Goal: Transaction & Acquisition: Download file/media

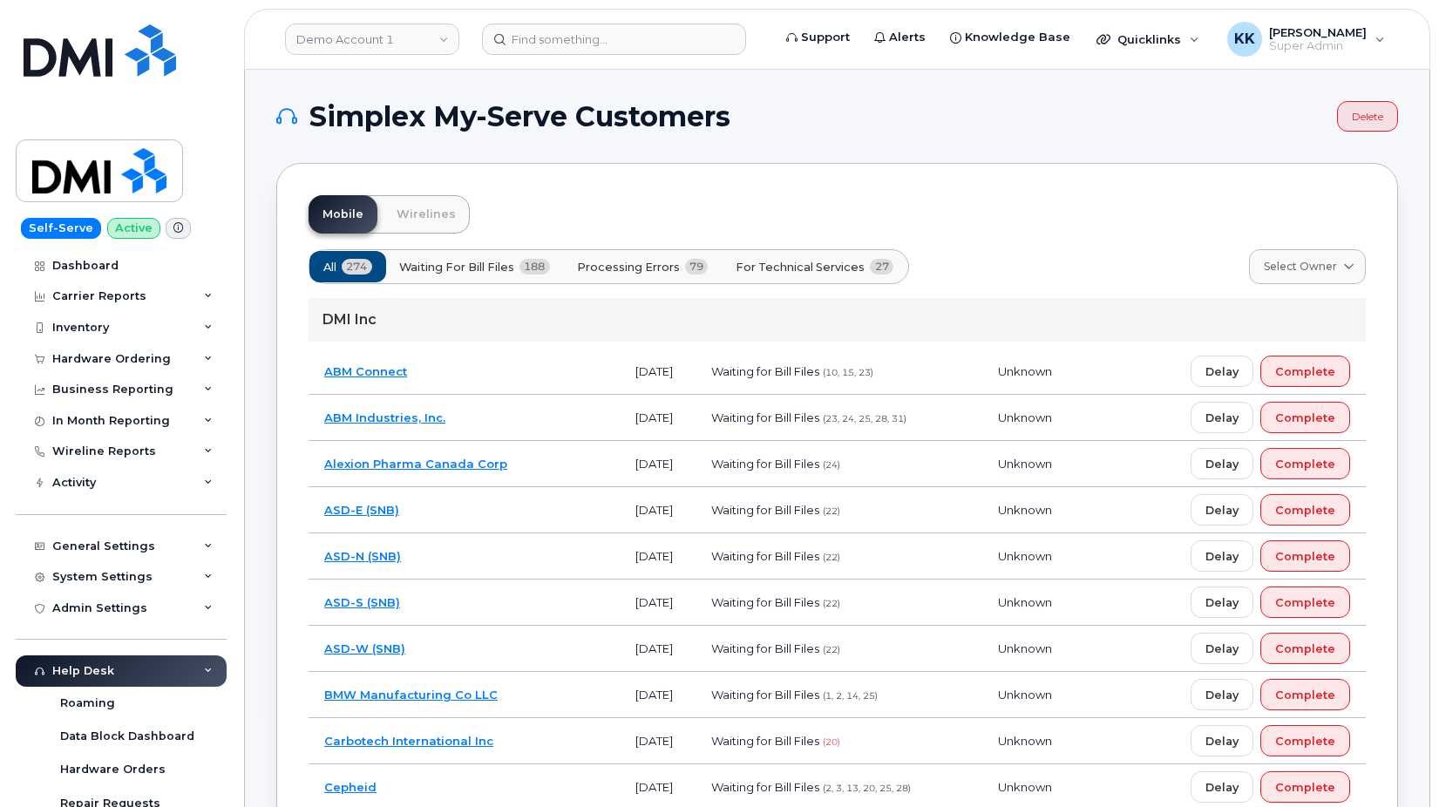
click at [796, 264] on span "For Technical Services" at bounding box center [800, 267] width 129 height 17
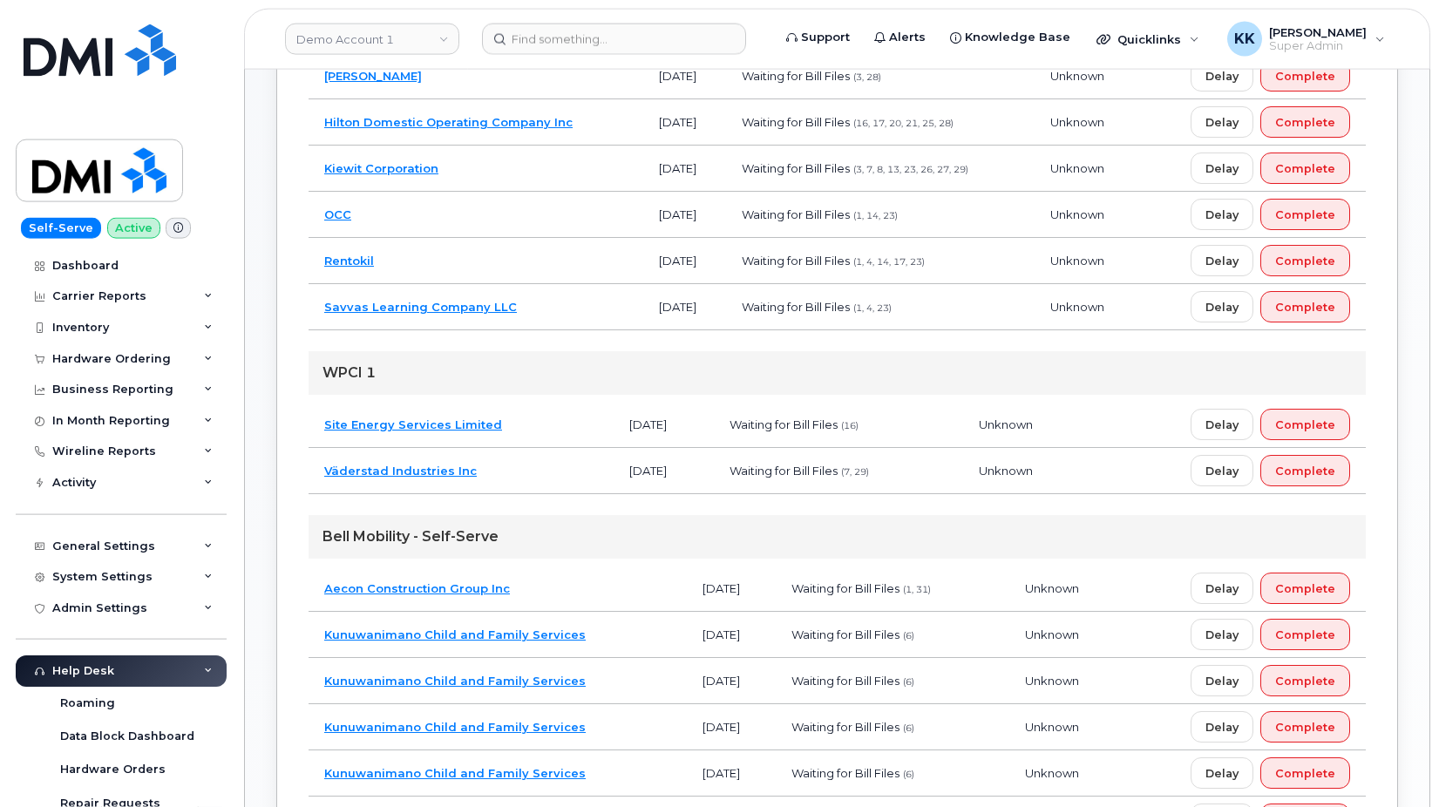
scroll to position [534, 0]
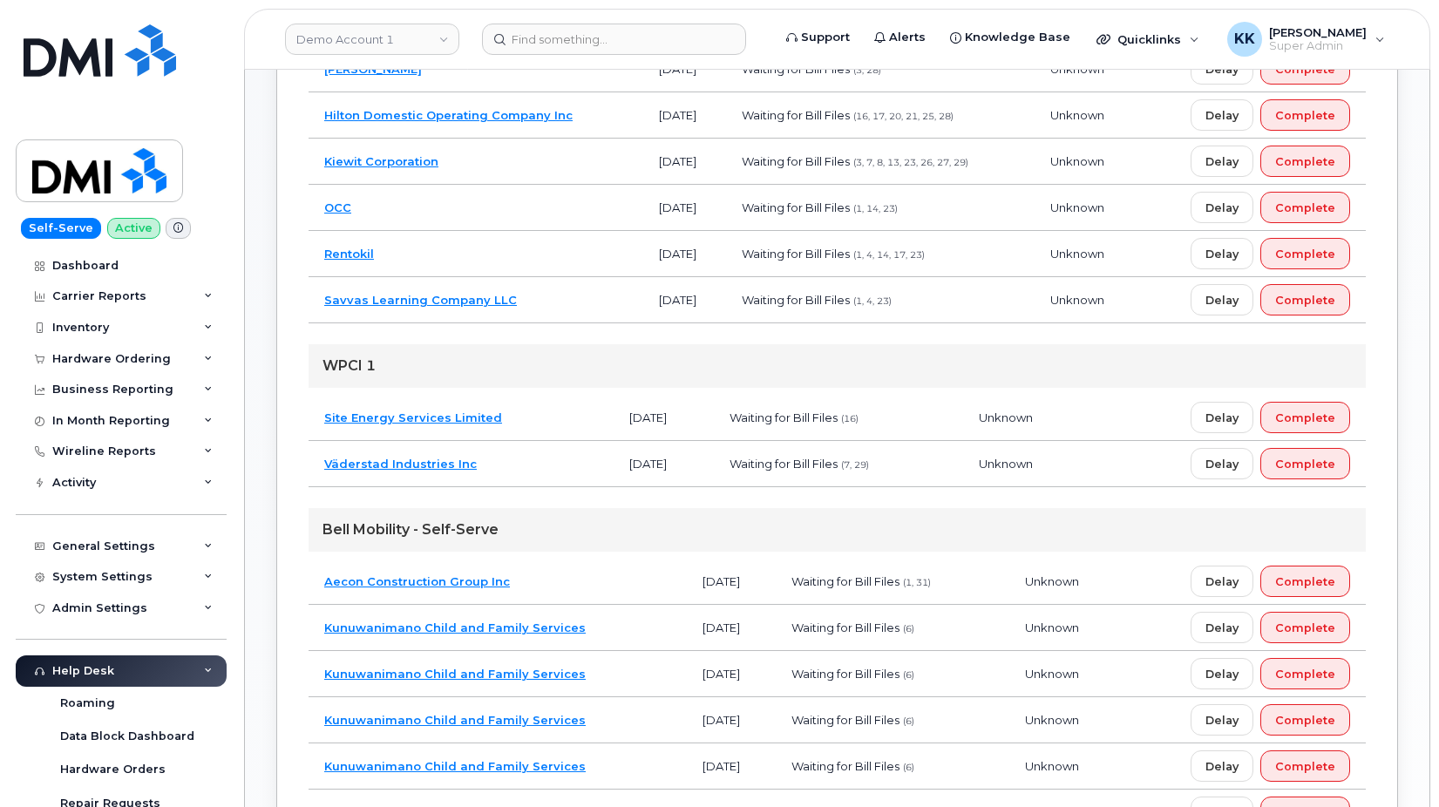
click at [546, 408] on td "Site Energy Services Limited" at bounding box center [461, 418] width 305 height 46
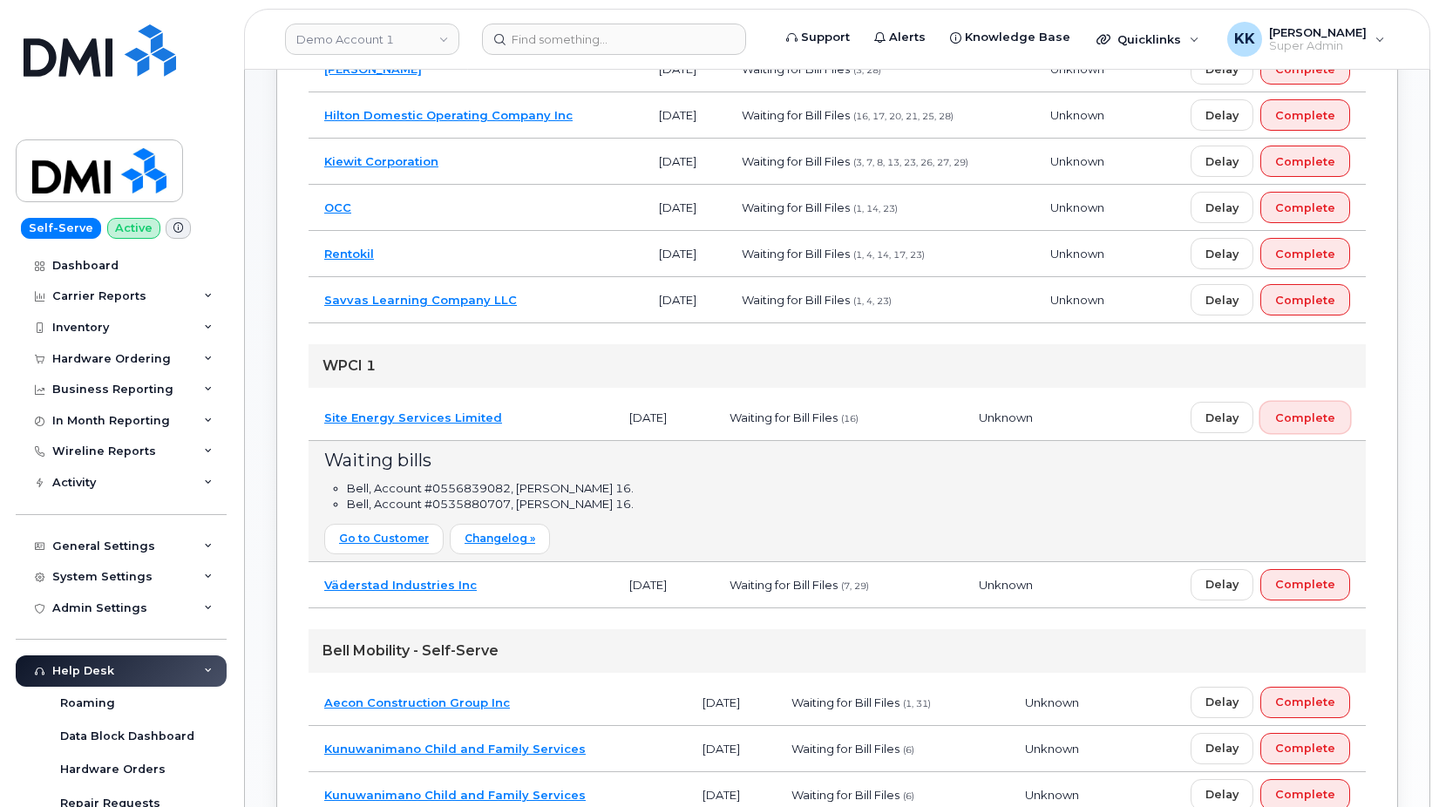
click at [1304, 420] on span "Complete" at bounding box center [1306, 418] width 60 height 17
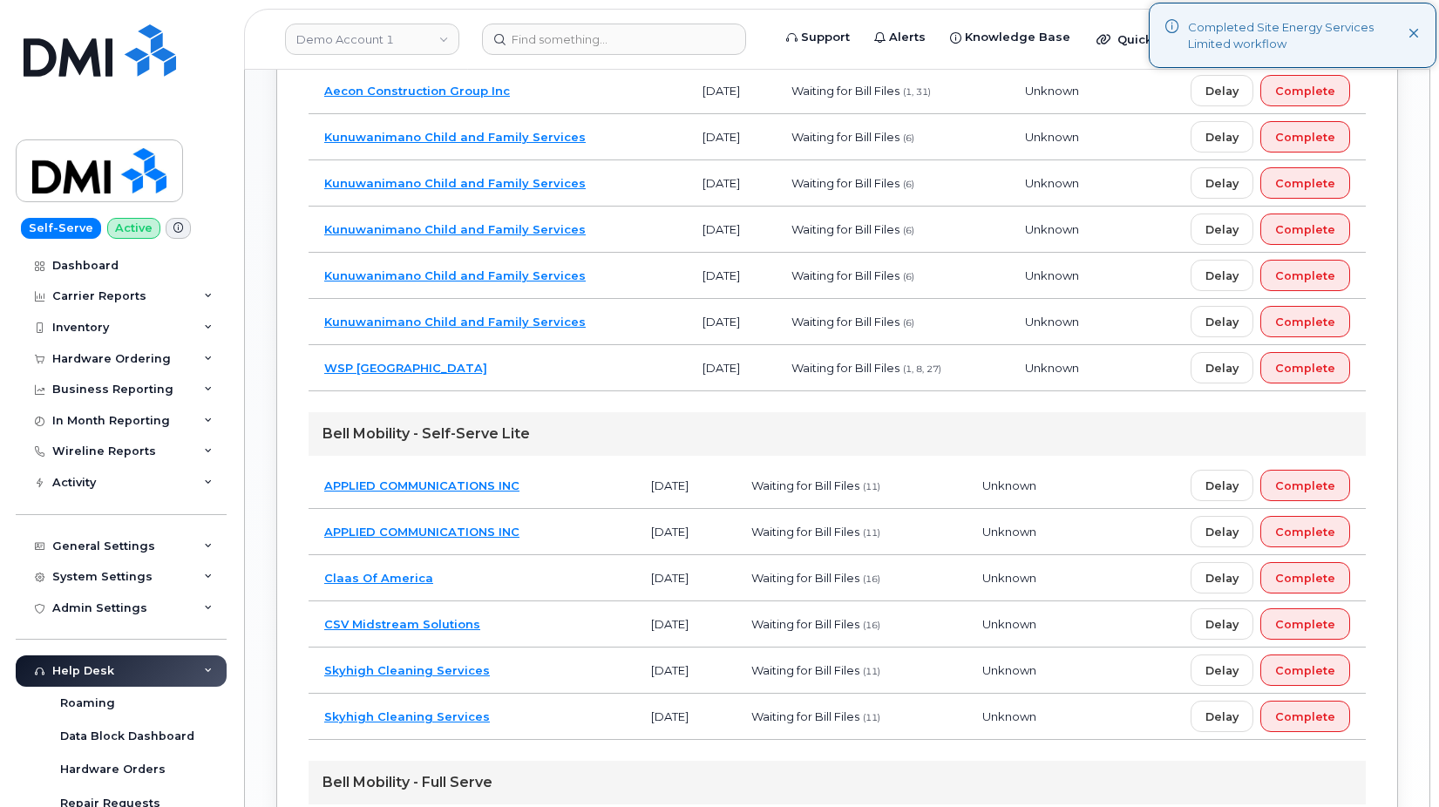
scroll to position [1067, 0]
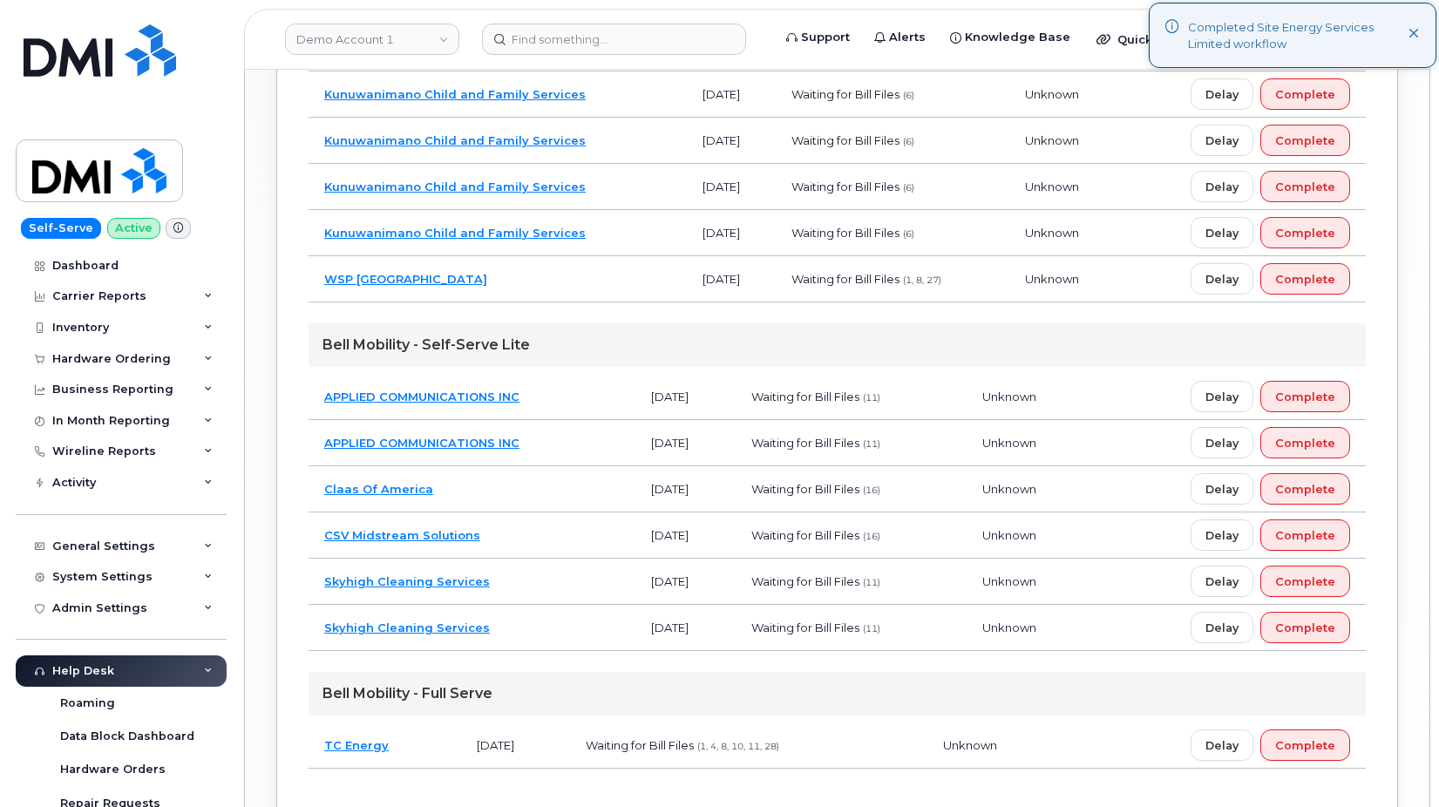
click at [526, 530] on td "CSV Midstream Solutions" at bounding box center [472, 536] width 327 height 46
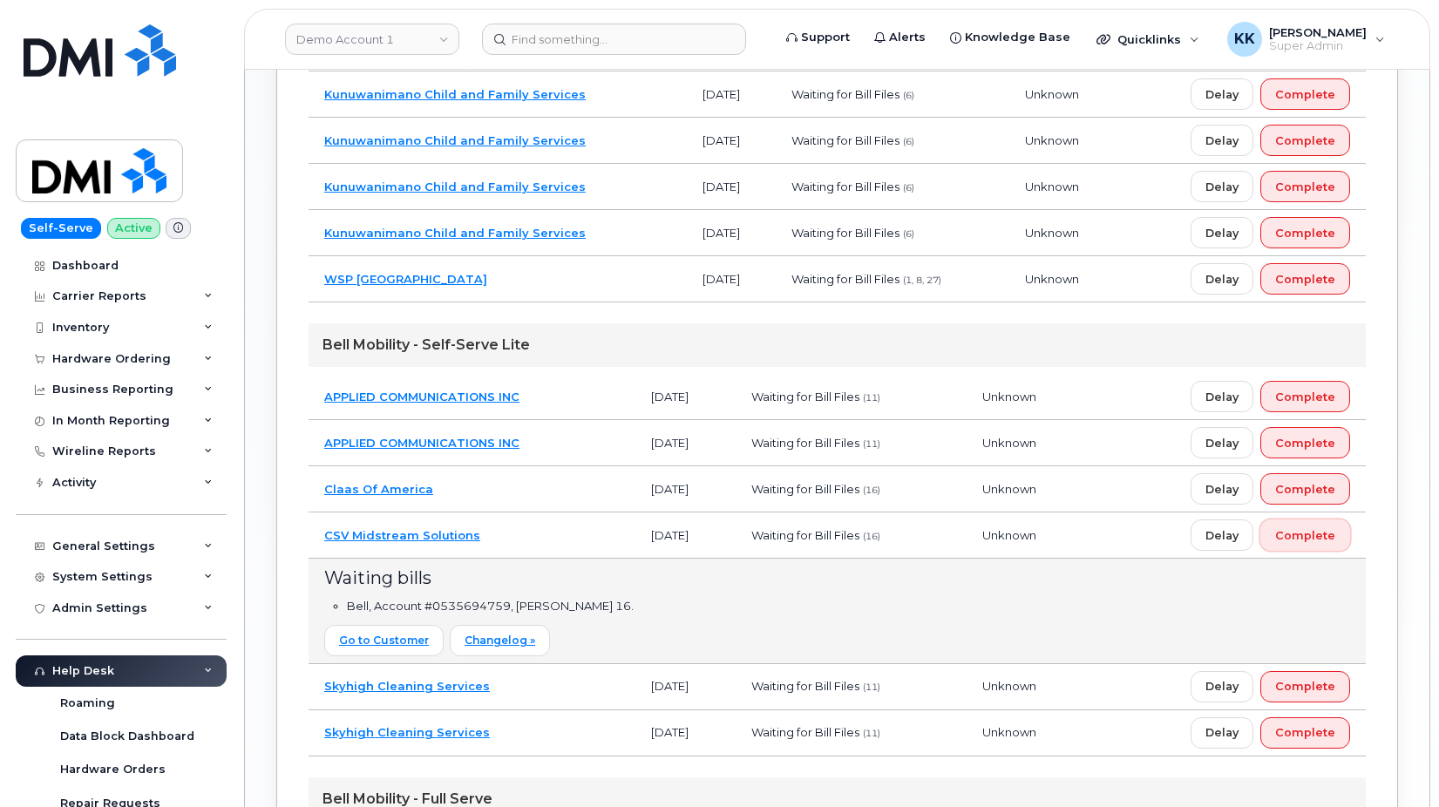
click at [1315, 540] on span "Complete" at bounding box center [1306, 535] width 60 height 17
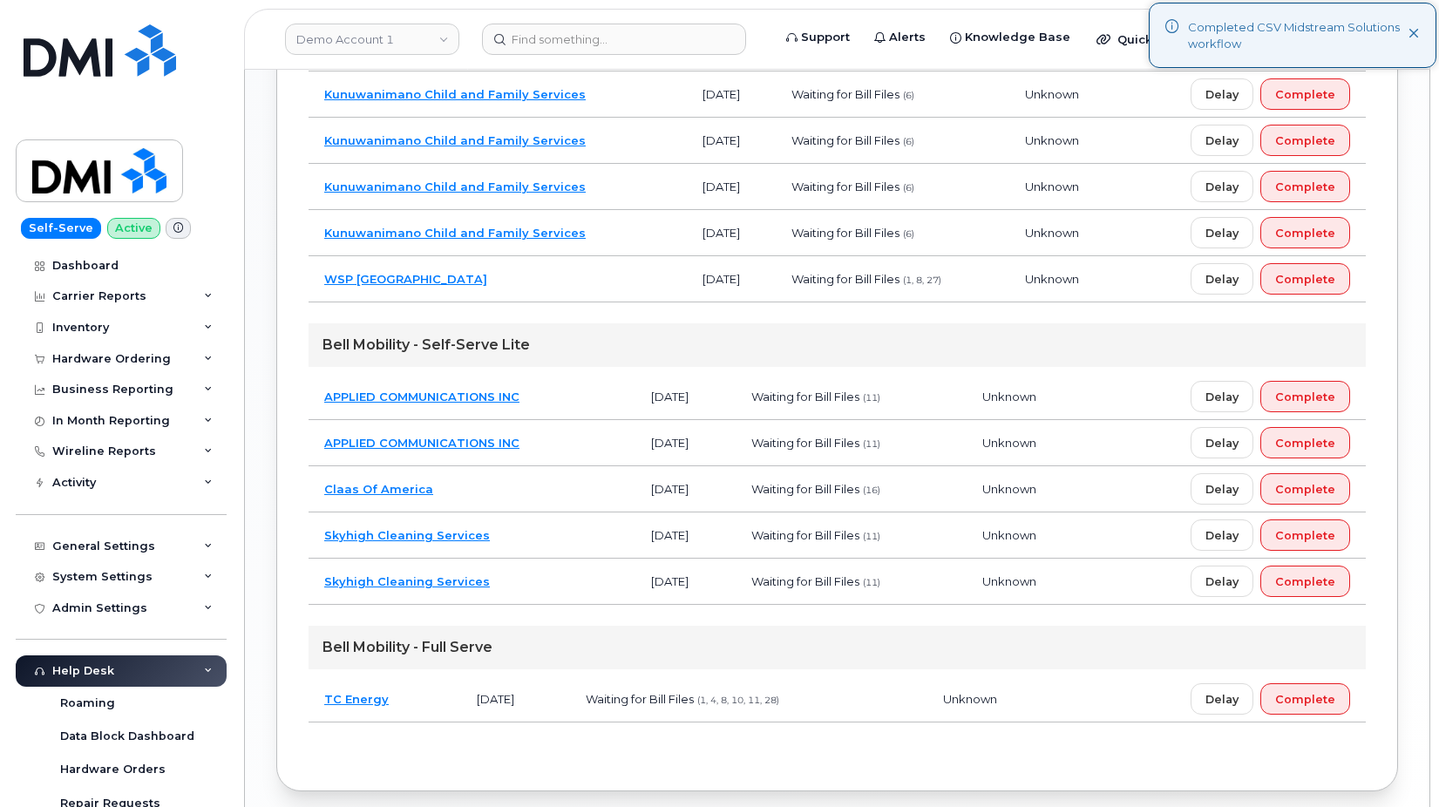
click at [473, 487] on td "Claas Of America" at bounding box center [472, 489] width 327 height 46
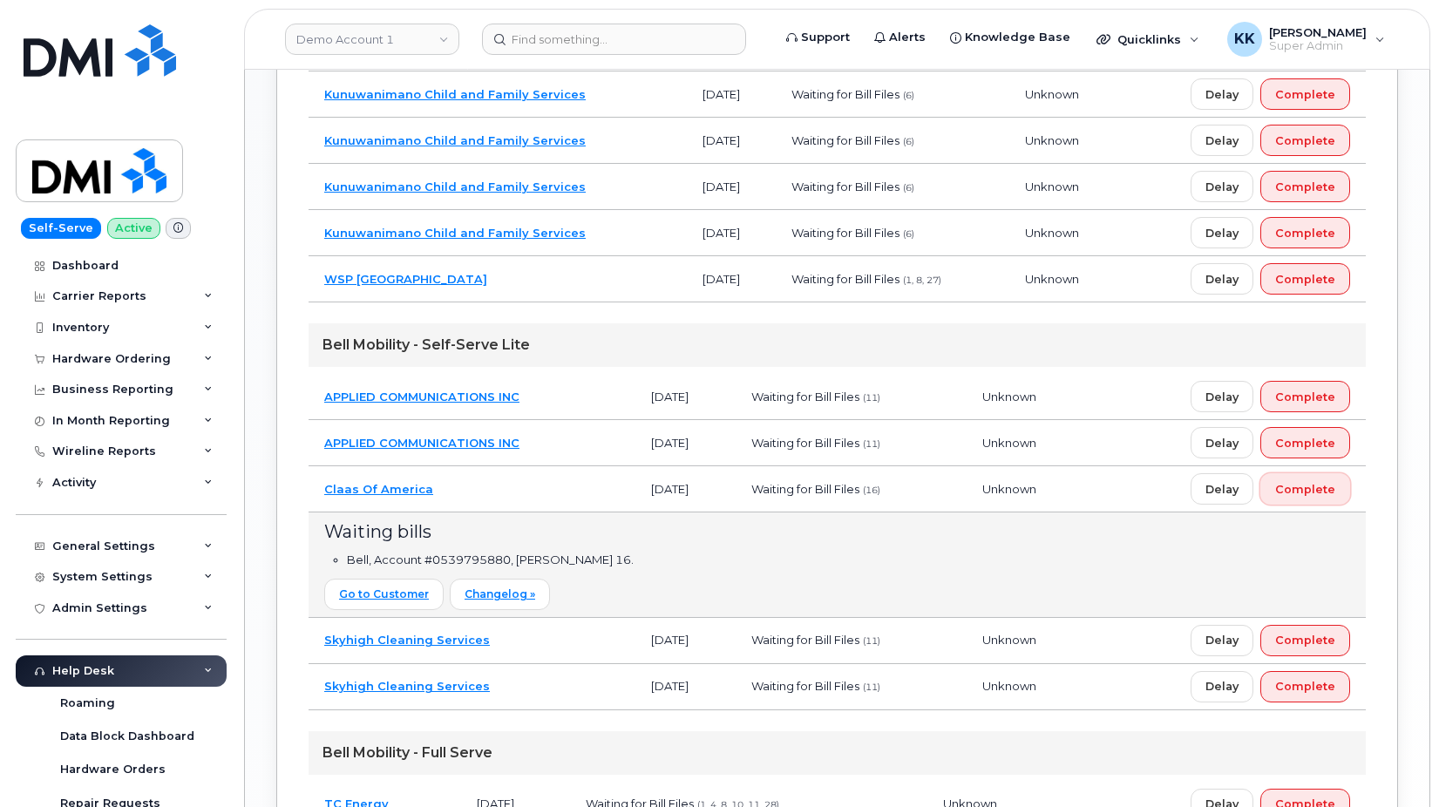
click at [1322, 487] on span "Complete" at bounding box center [1306, 489] width 60 height 17
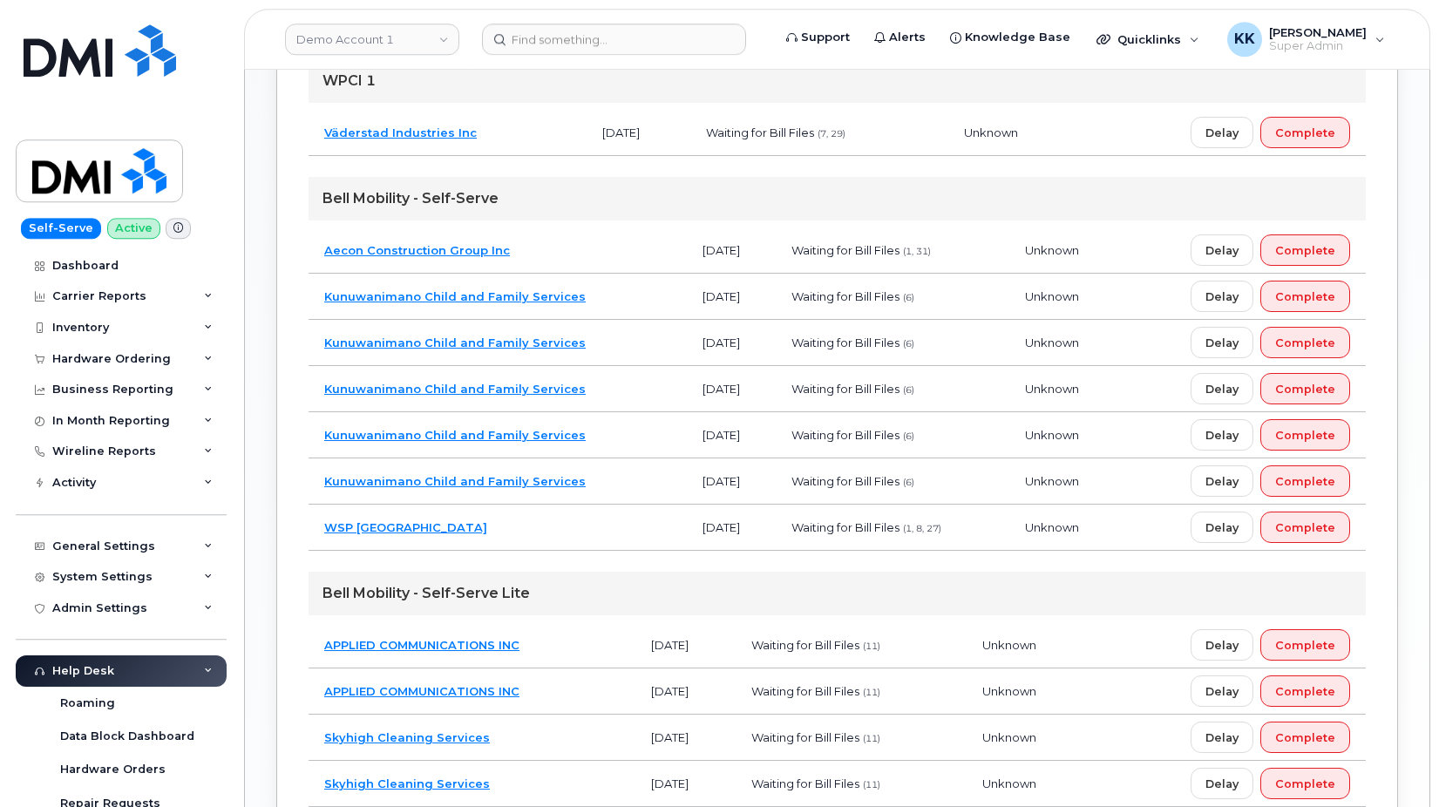
scroll to position [800, 0]
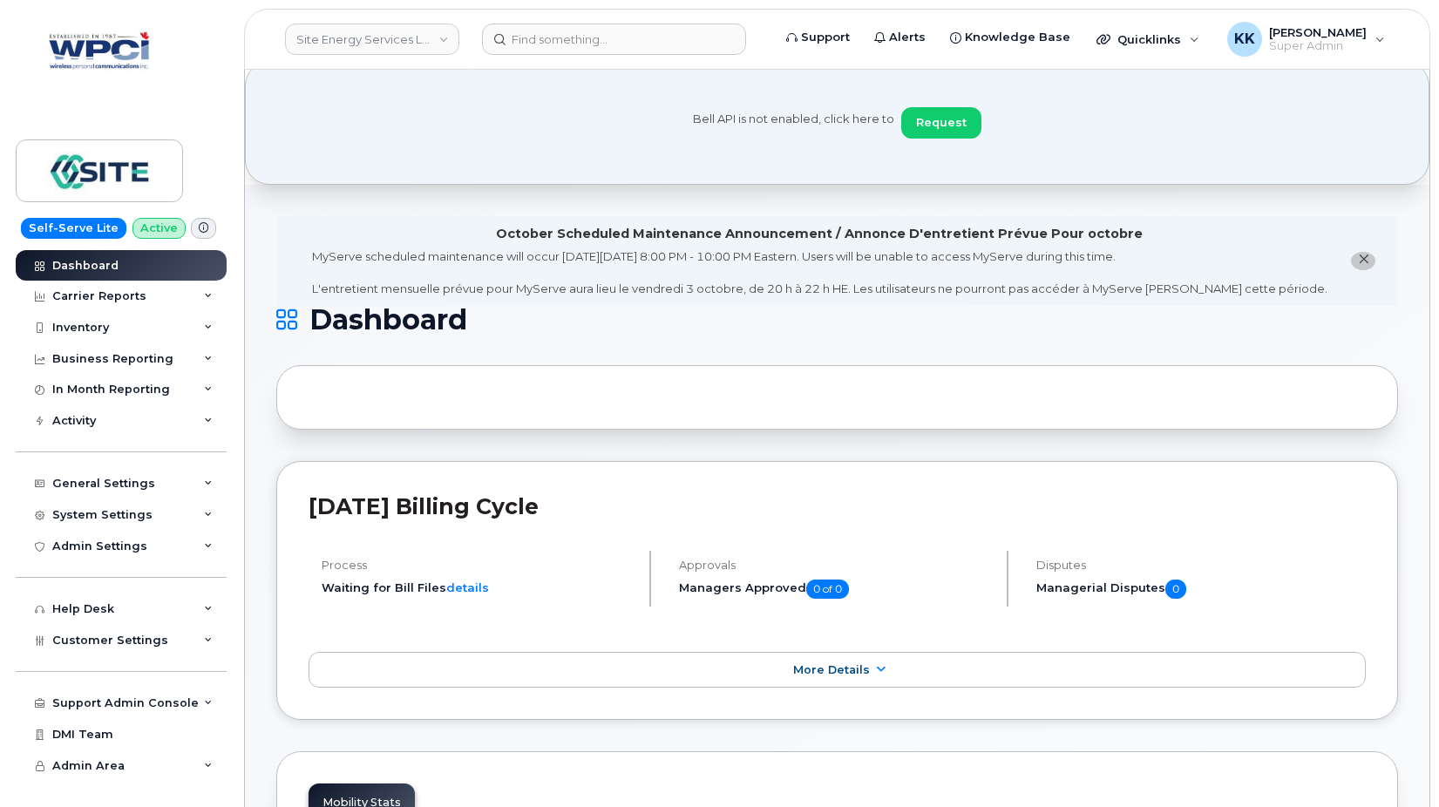
scroll to position [2283, 0]
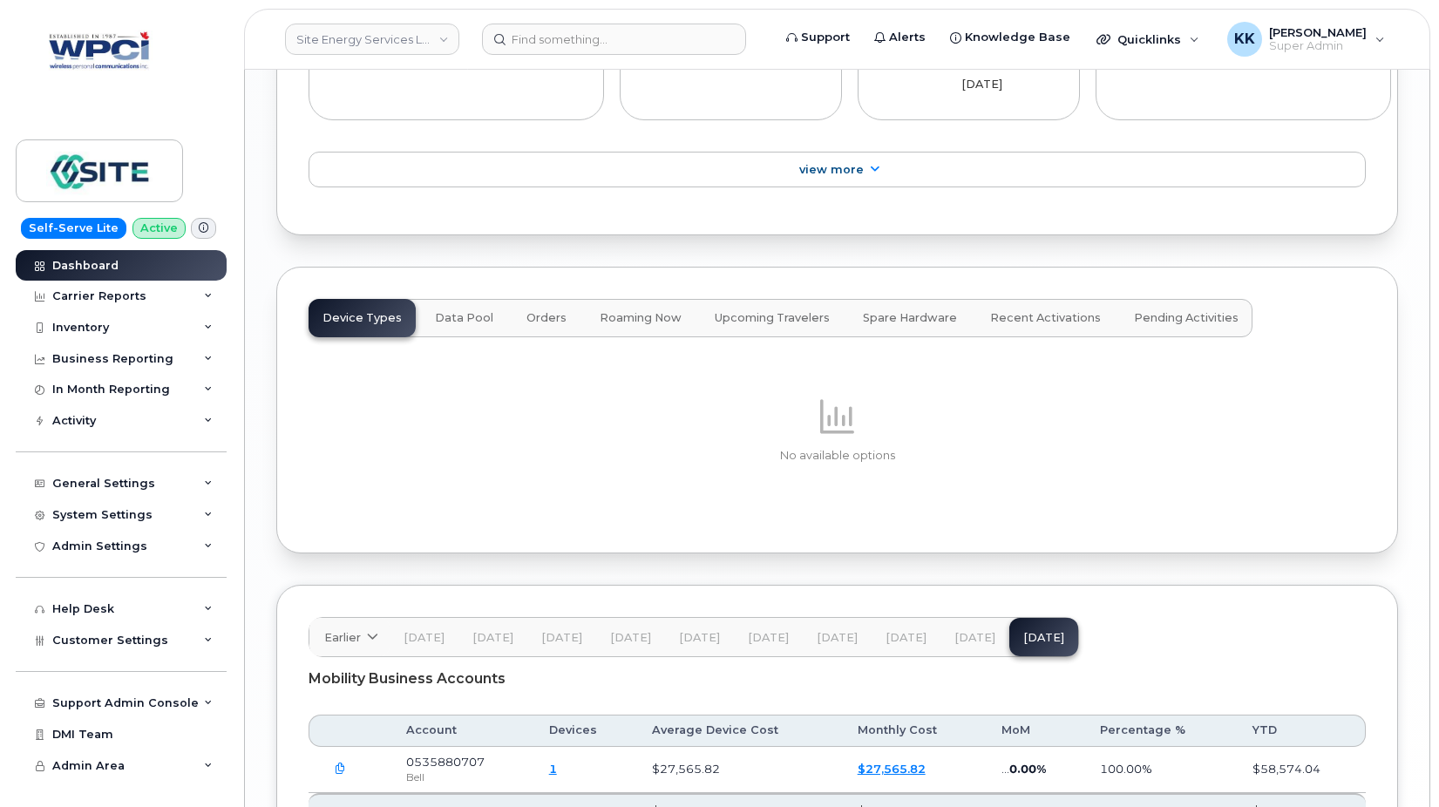
click at [955, 631] on span "[DATE]" at bounding box center [975, 638] width 41 height 14
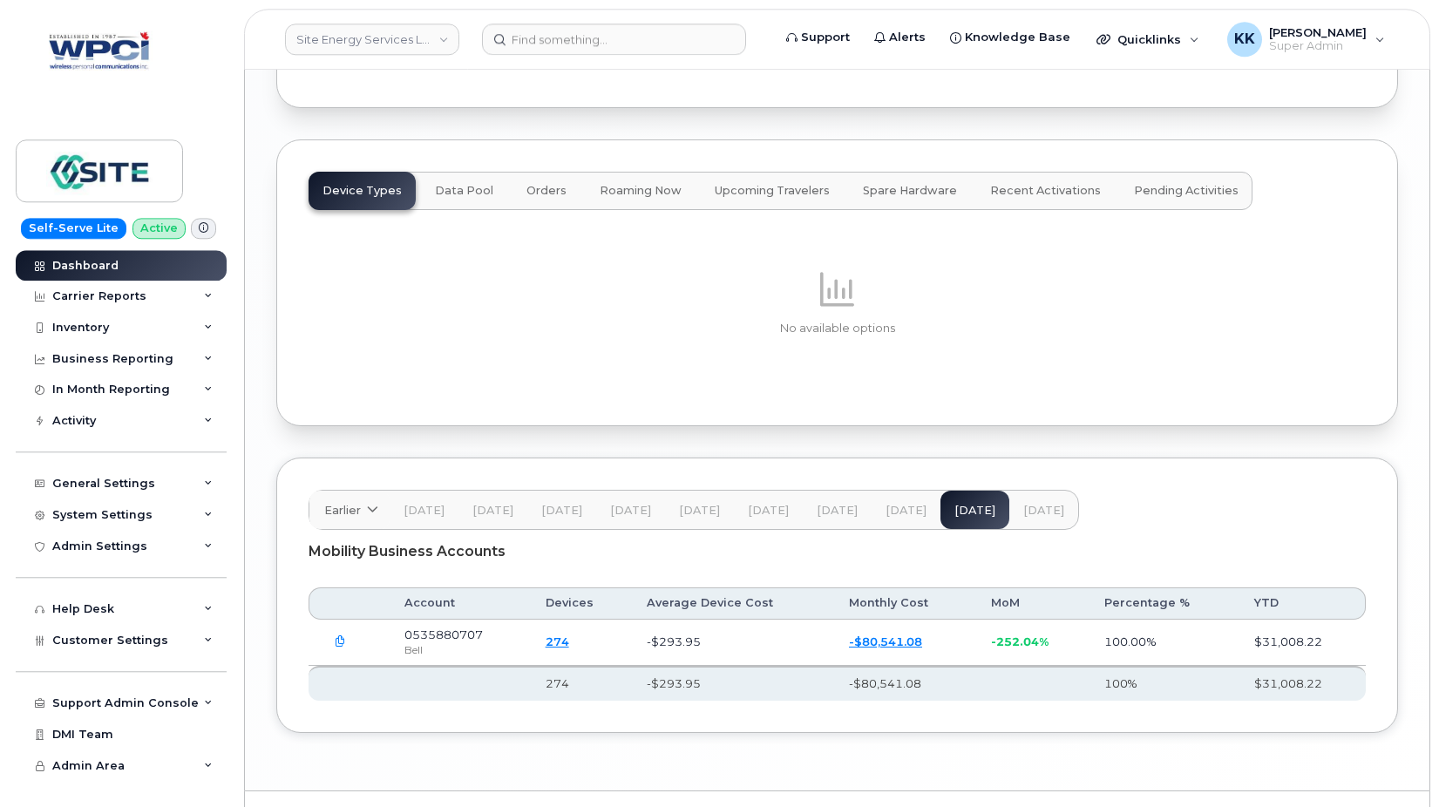
scroll to position [2418, 0]
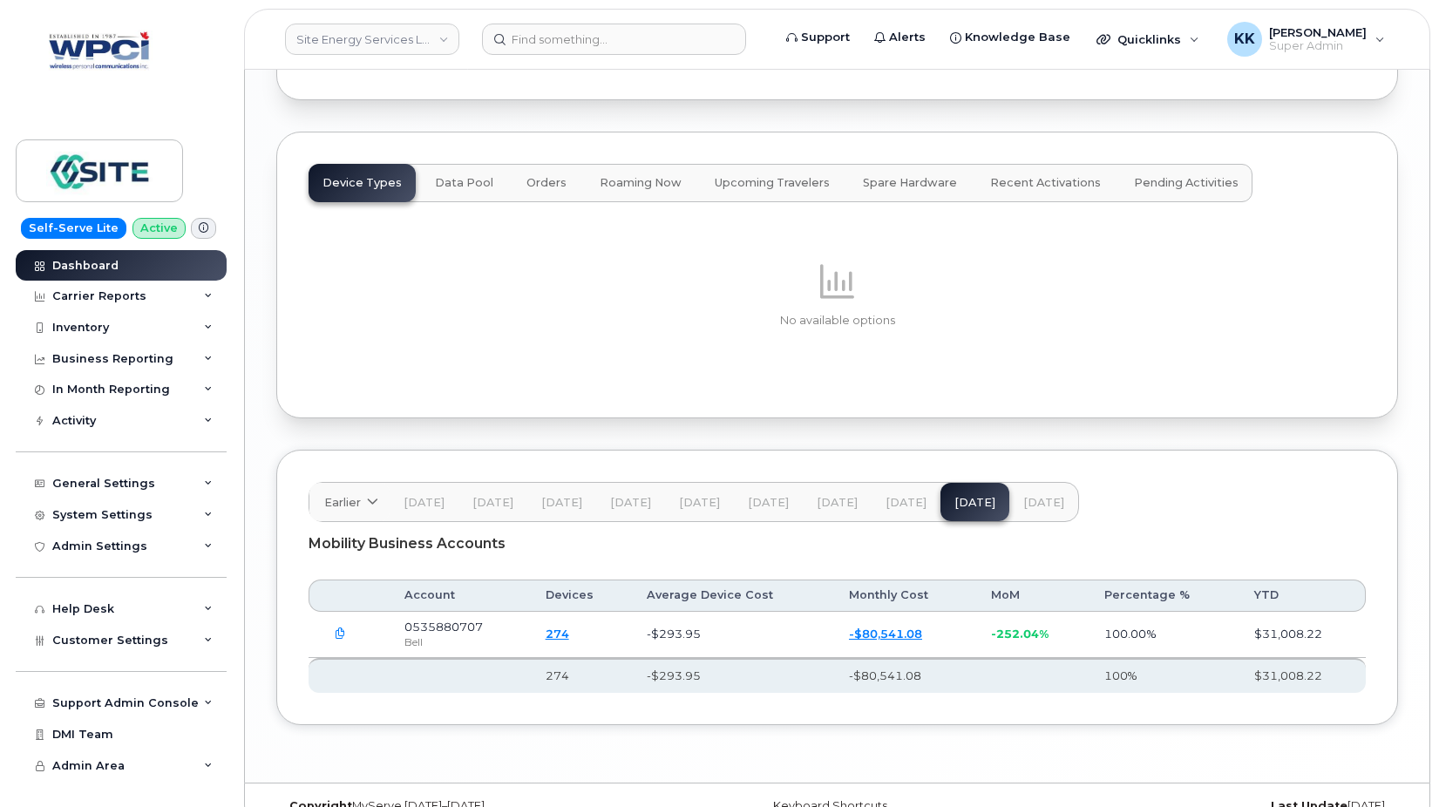
click at [893, 496] on span "[DATE]" at bounding box center [906, 503] width 41 height 14
click at [822, 483] on button "[DATE]" at bounding box center [837, 502] width 69 height 38
click at [1024, 496] on span "[DATE]" at bounding box center [1044, 503] width 41 height 14
click at [119, 639] on span "Customer Settings" at bounding box center [110, 640] width 116 height 13
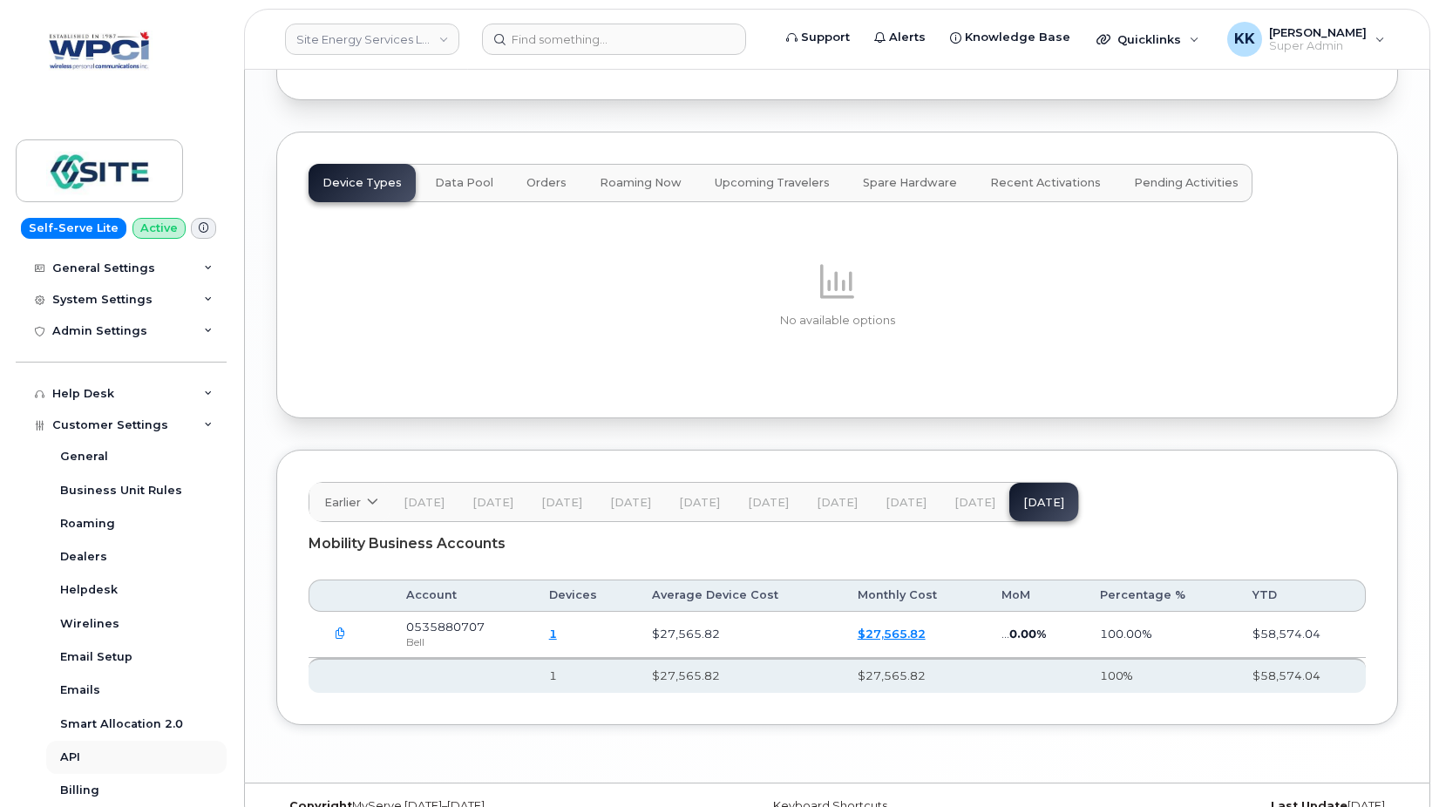
scroll to position [335, 0]
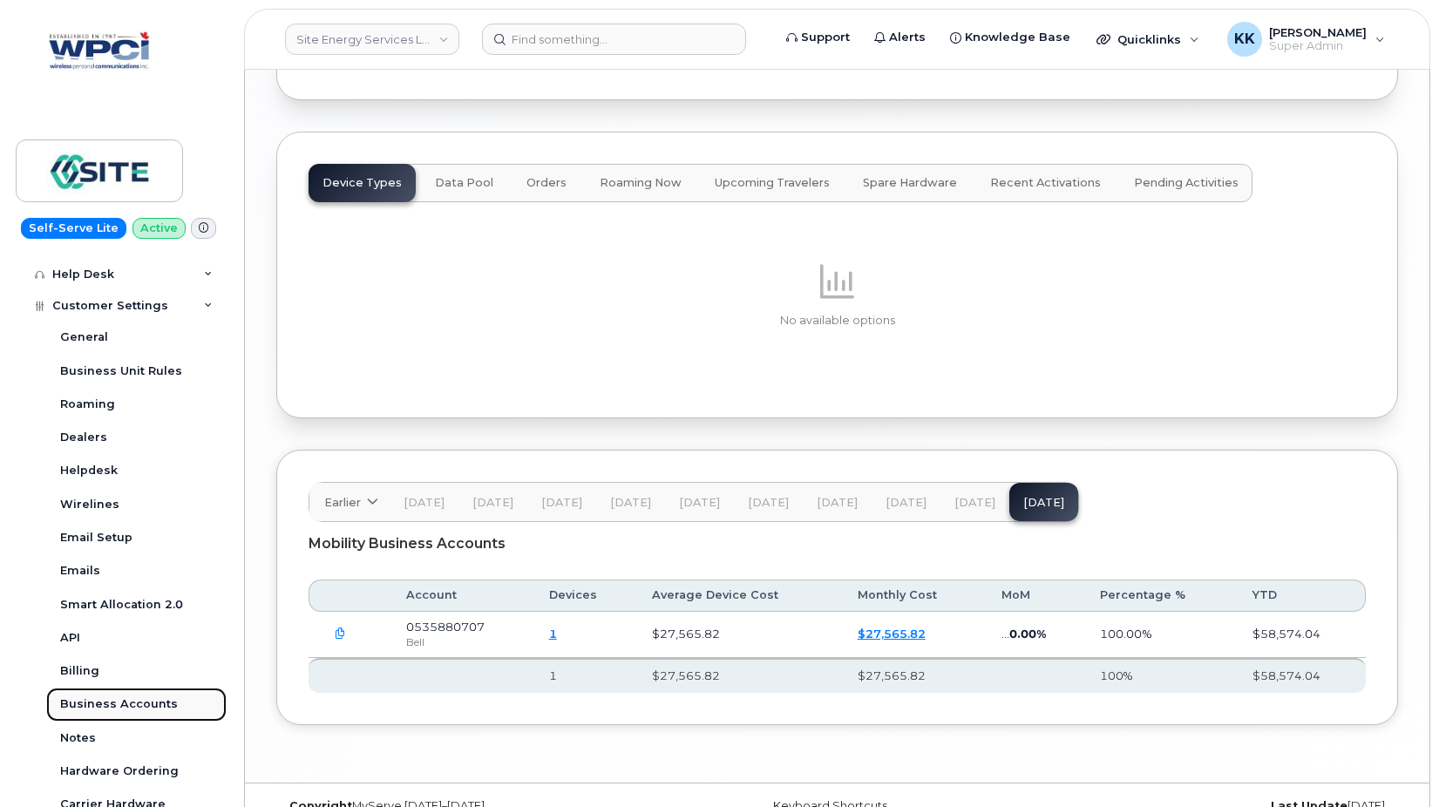
click at [139, 702] on div "Business Accounts" at bounding box center [119, 705] width 118 height 16
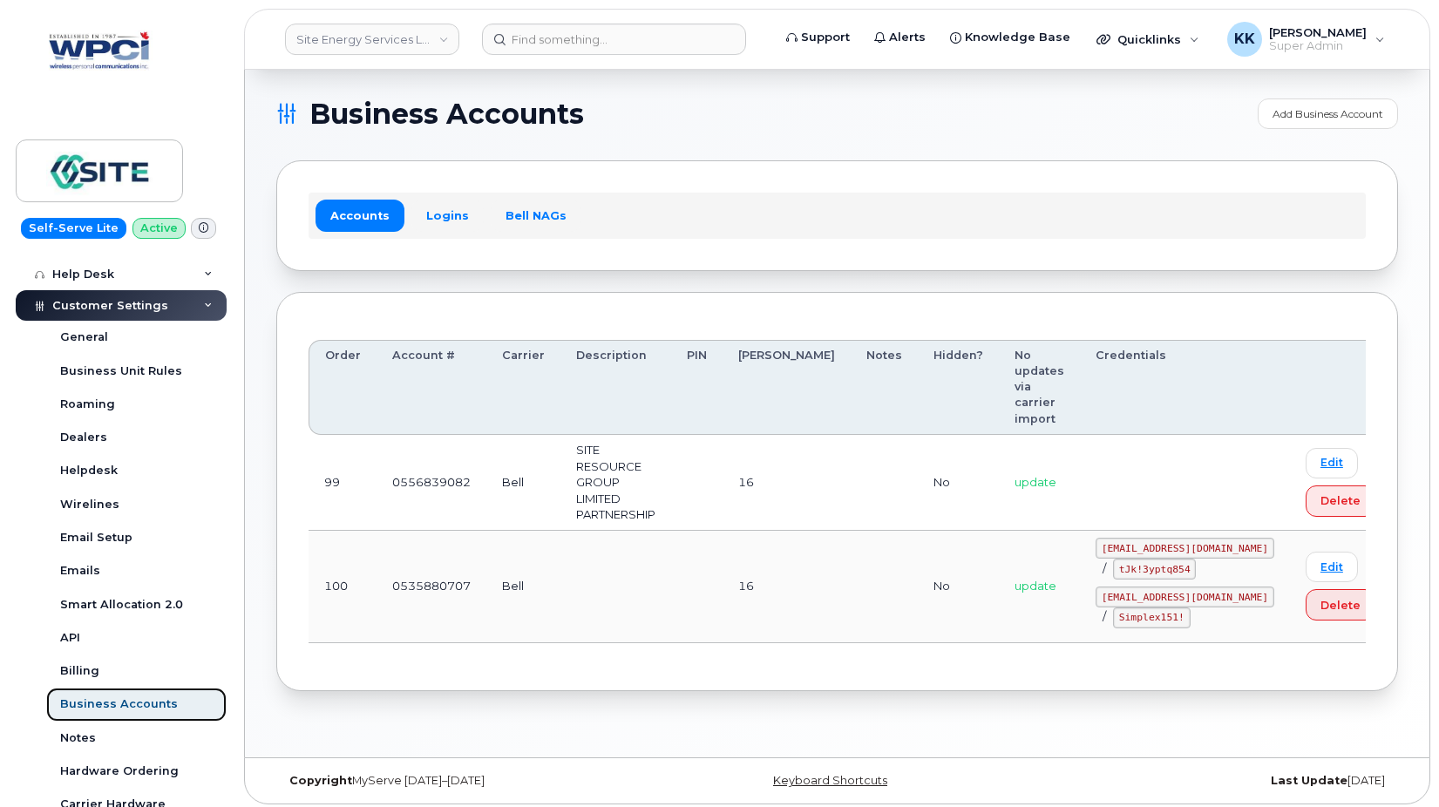
scroll to position [133, 0]
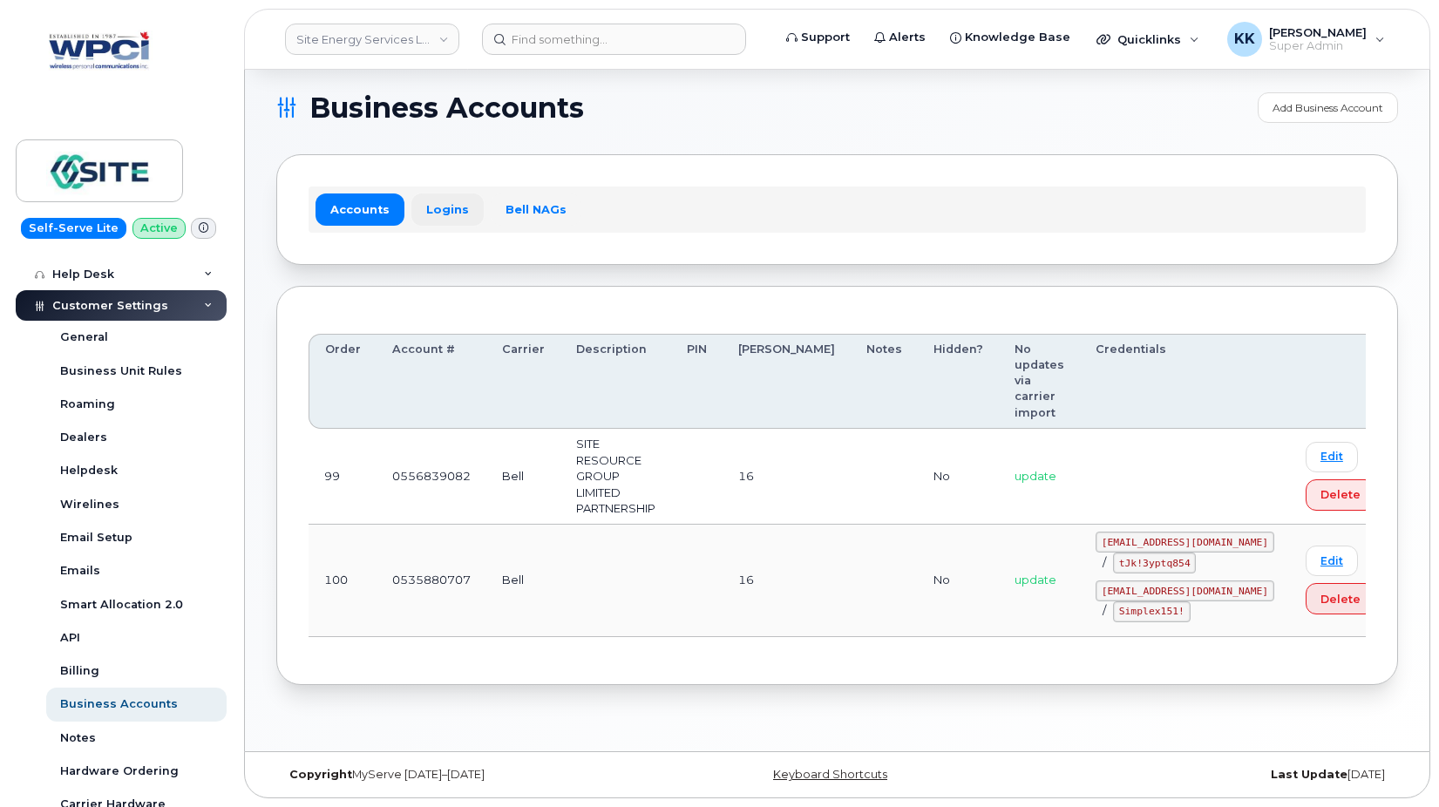
click at [446, 216] on link "Logins" at bounding box center [448, 209] width 72 height 31
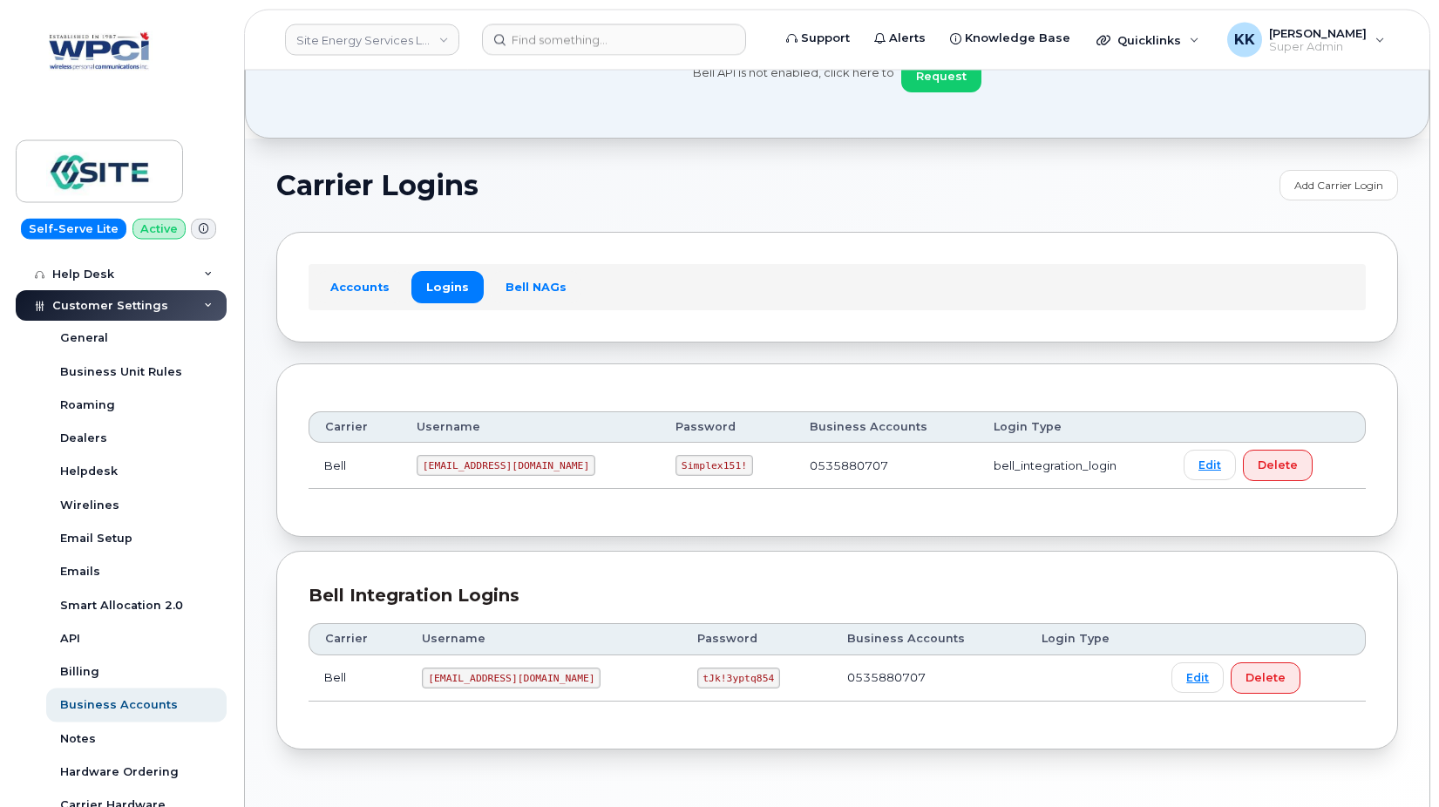
scroll to position [89, 0]
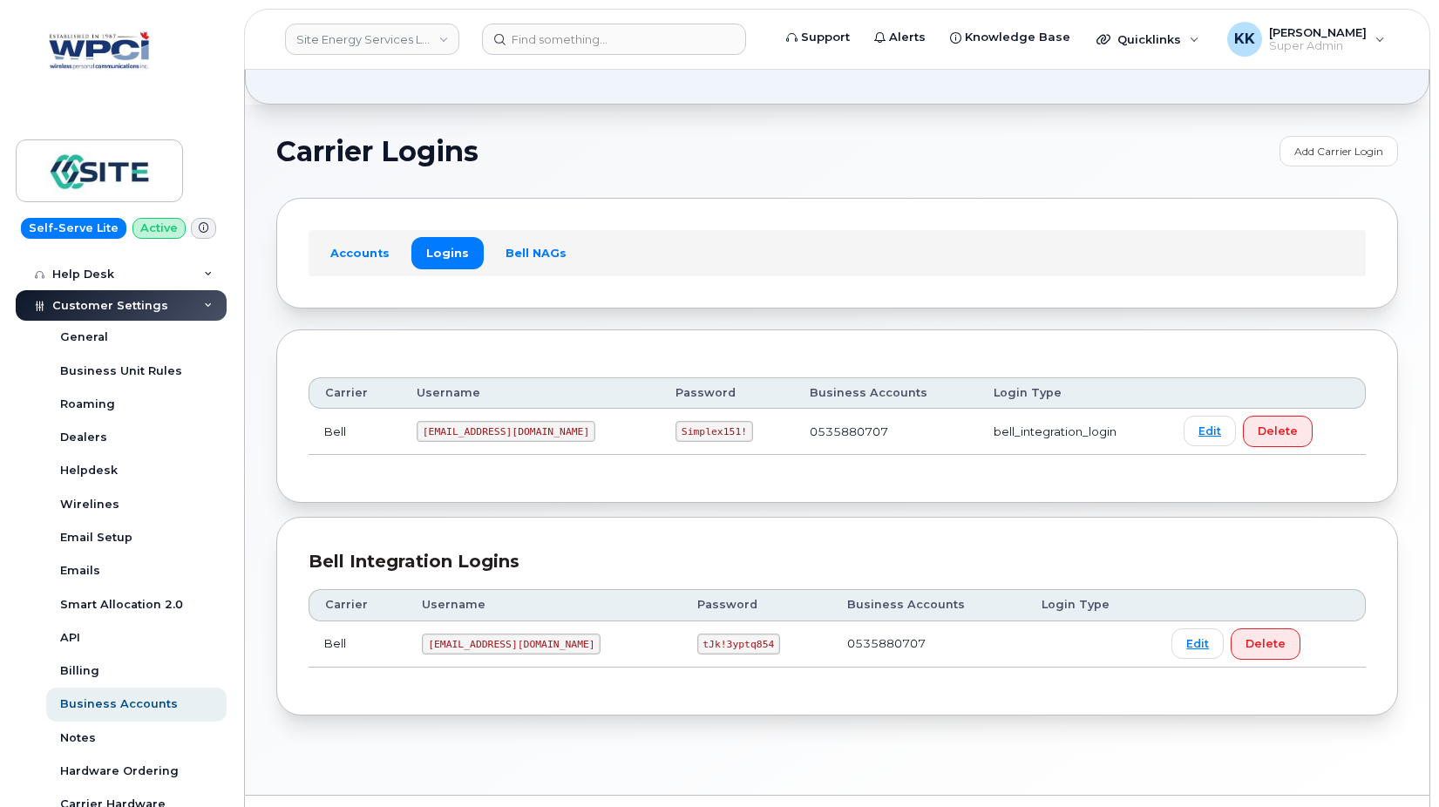
click at [440, 425] on code "1SiteEn@myserve.ca" at bounding box center [506, 431] width 179 height 21
click at [676, 434] on code "Simplex151!" at bounding box center [715, 431] width 78 height 21
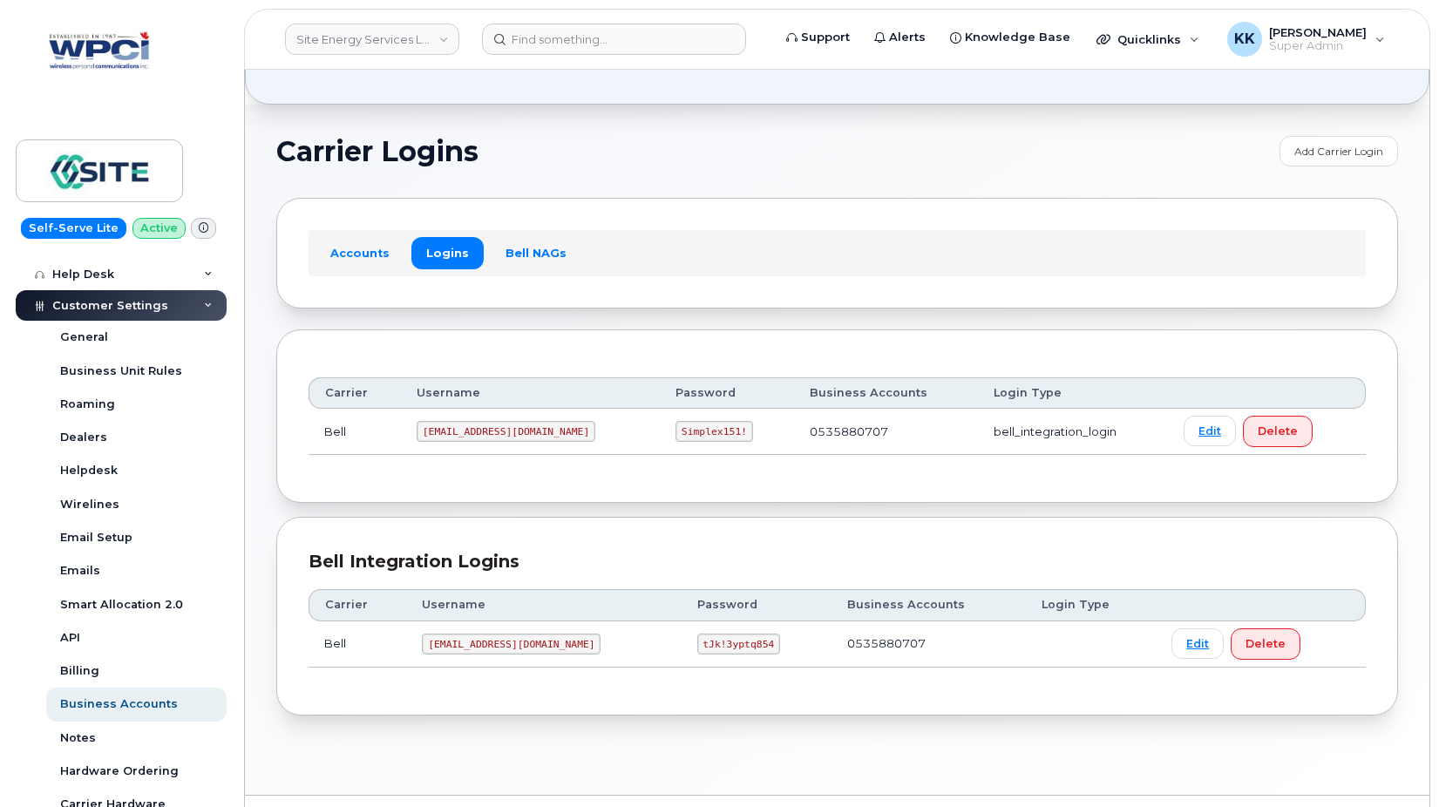
click at [676, 433] on code "Simplex151!" at bounding box center [715, 431] width 78 height 21
click at [462, 641] on code "mms76@wpci.com" at bounding box center [511, 644] width 179 height 21
click at [697, 636] on code "tJk!3yptq854" at bounding box center [738, 644] width 83 height 21
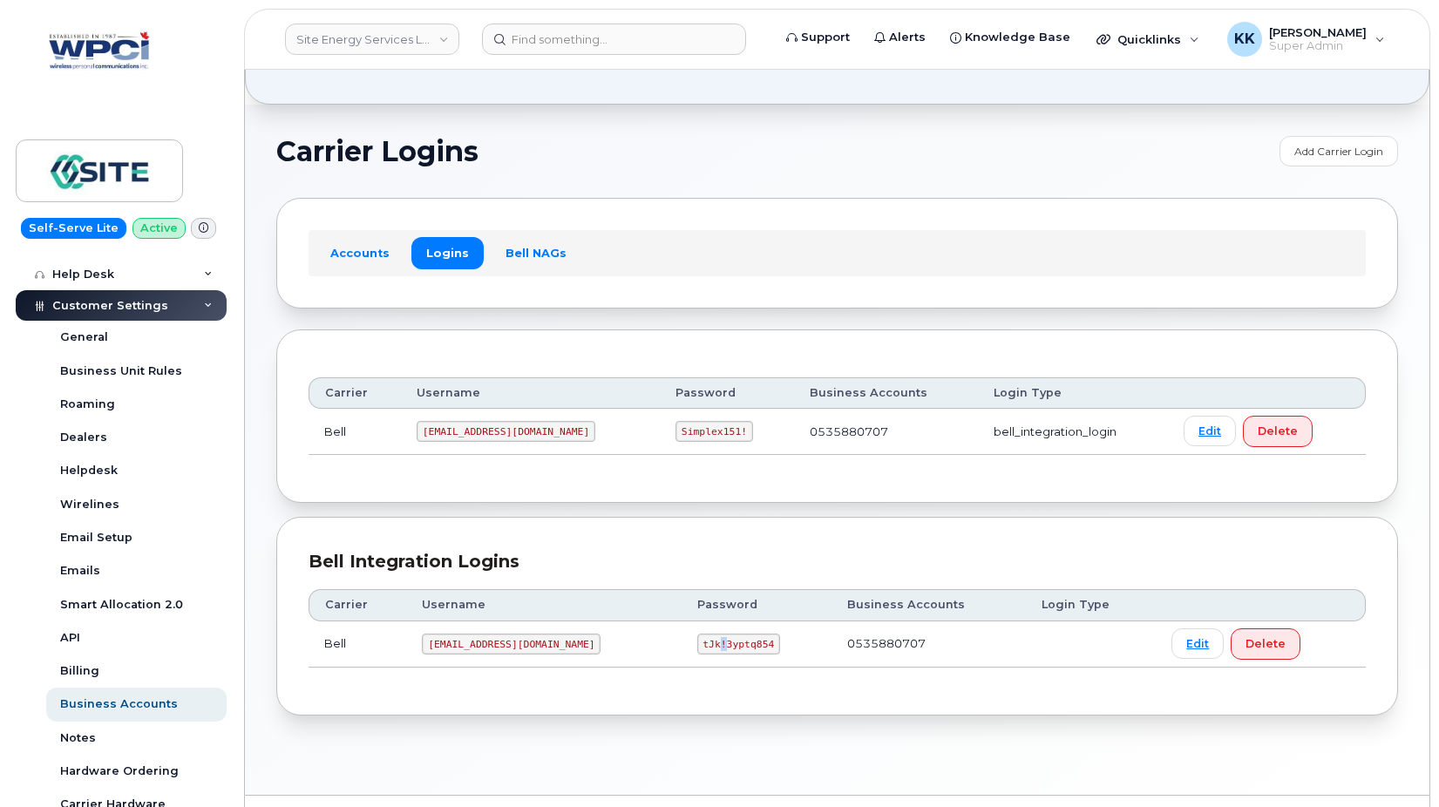
click at [697, 636] on code "tJk!3yptq854" at bounding box center [738, 644] width 83 height 21
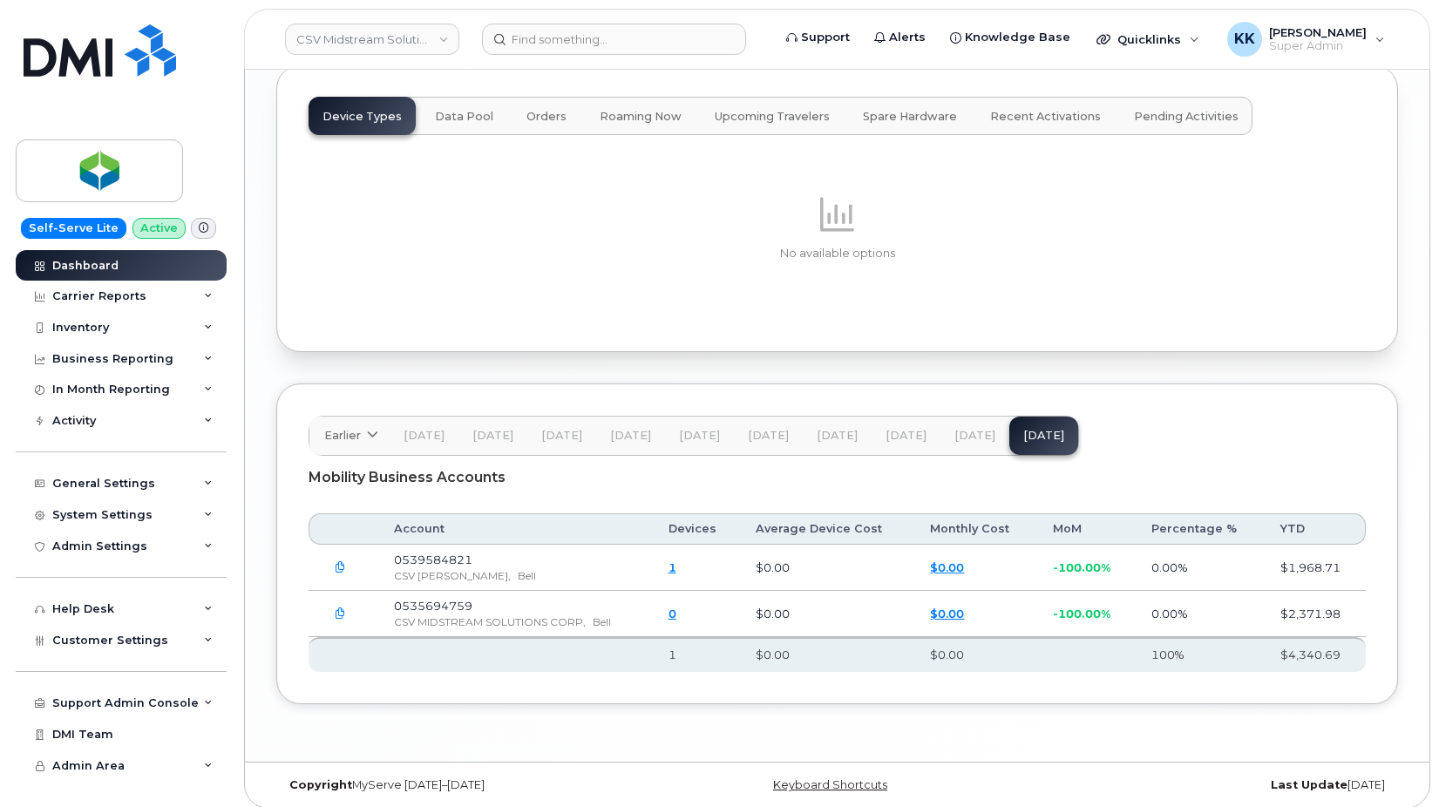
scroll to position [2322, 0]
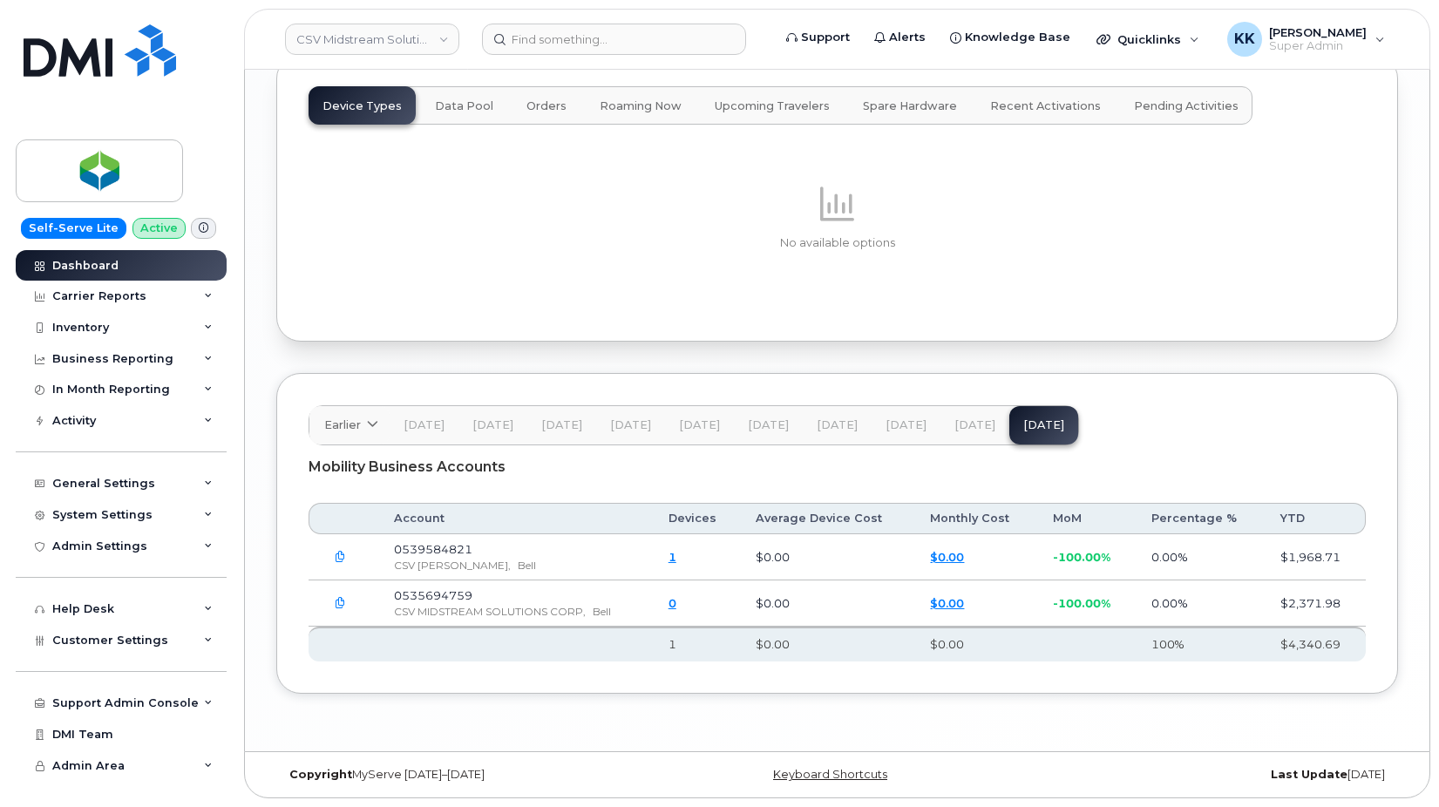
click at [337, 603] on icon "button" at bounding box center [340, 603] width 11 height 11
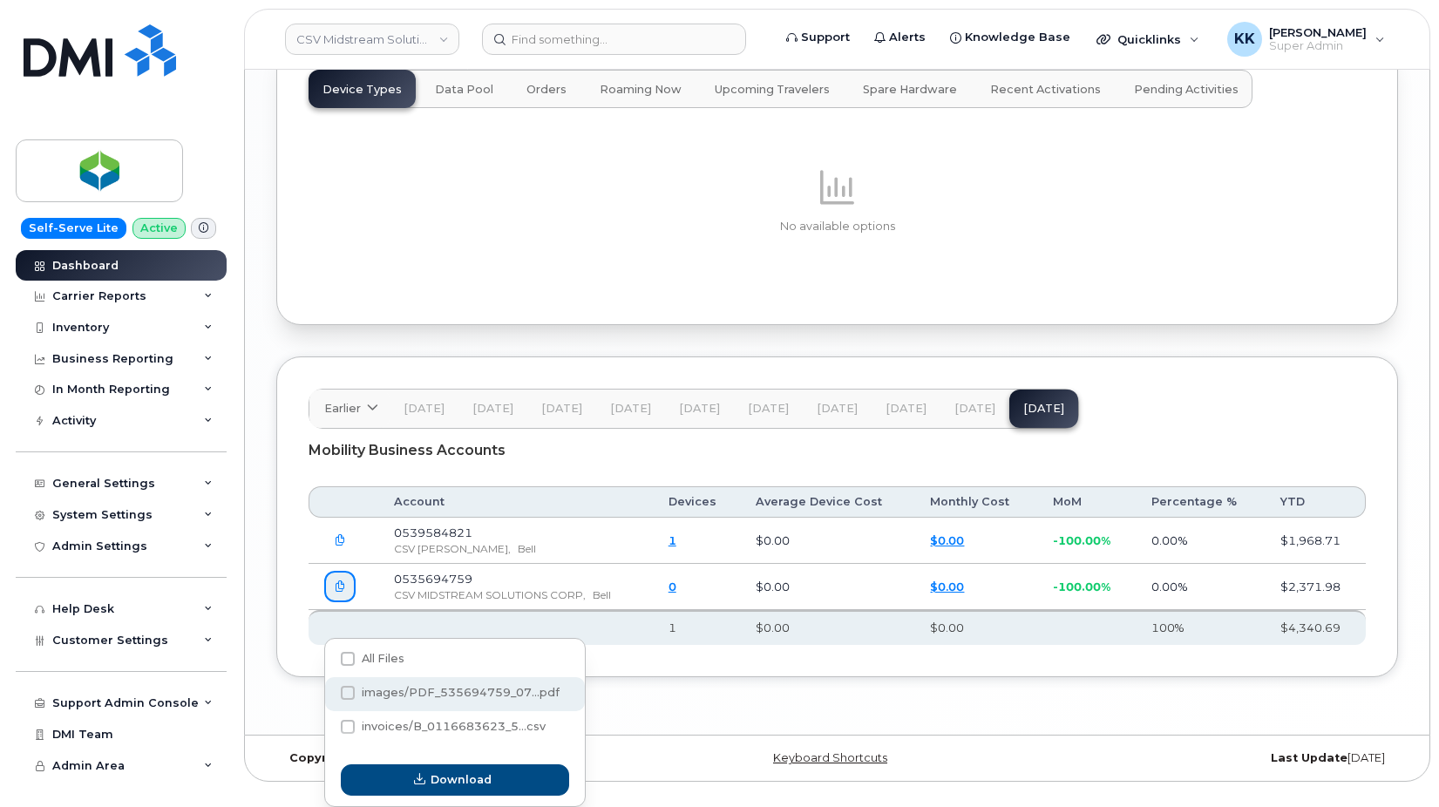
click at [353, 686] on span at bounding box center [348, 693] width 14 height 14
click at [329, 690] on input "images/PDF_535694759_07...pdf" at bounding box center [324, 694] width 9 height 9
checkbox input "true"
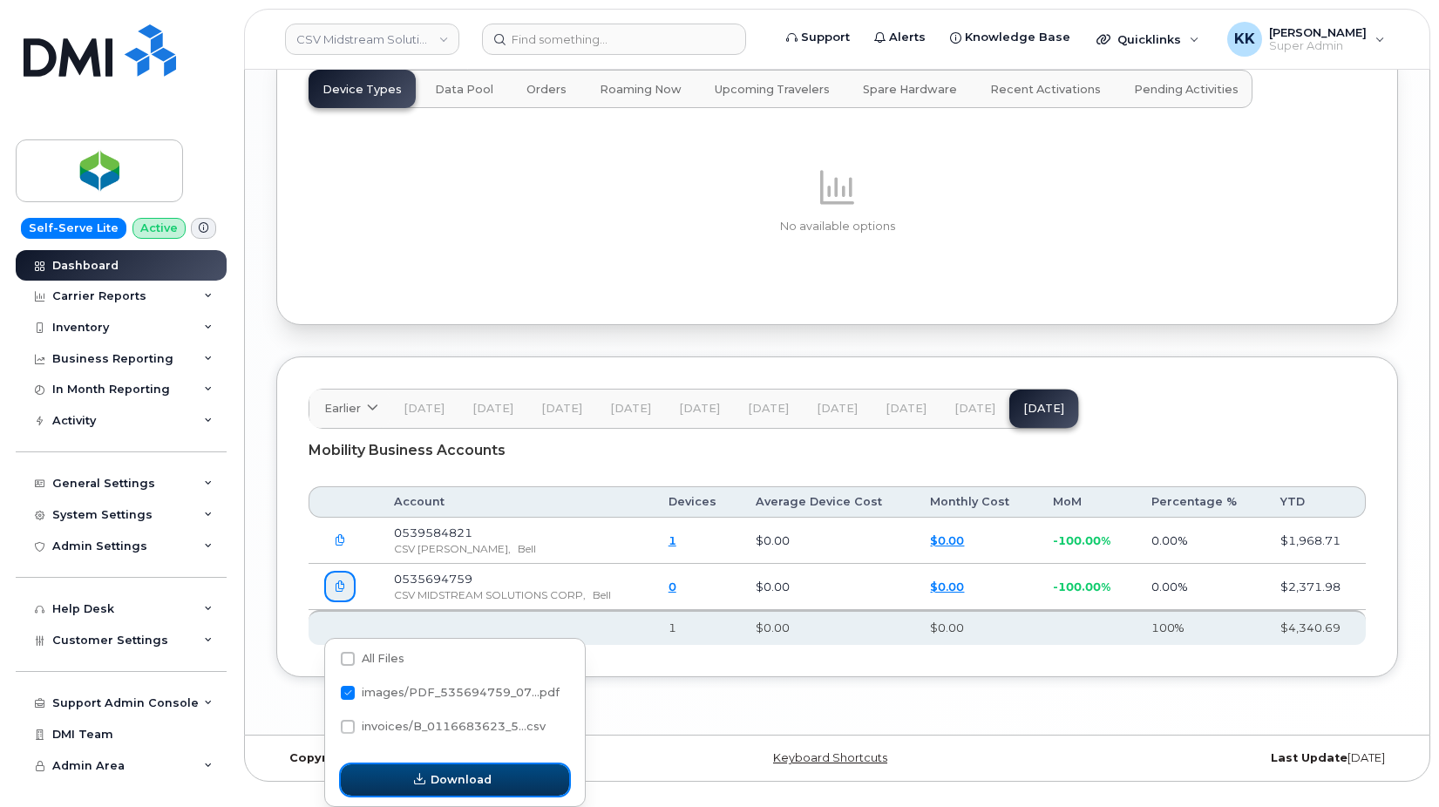
click at [431, 772] on button "Download" at bounding box center [455, 780] width 228 height 31
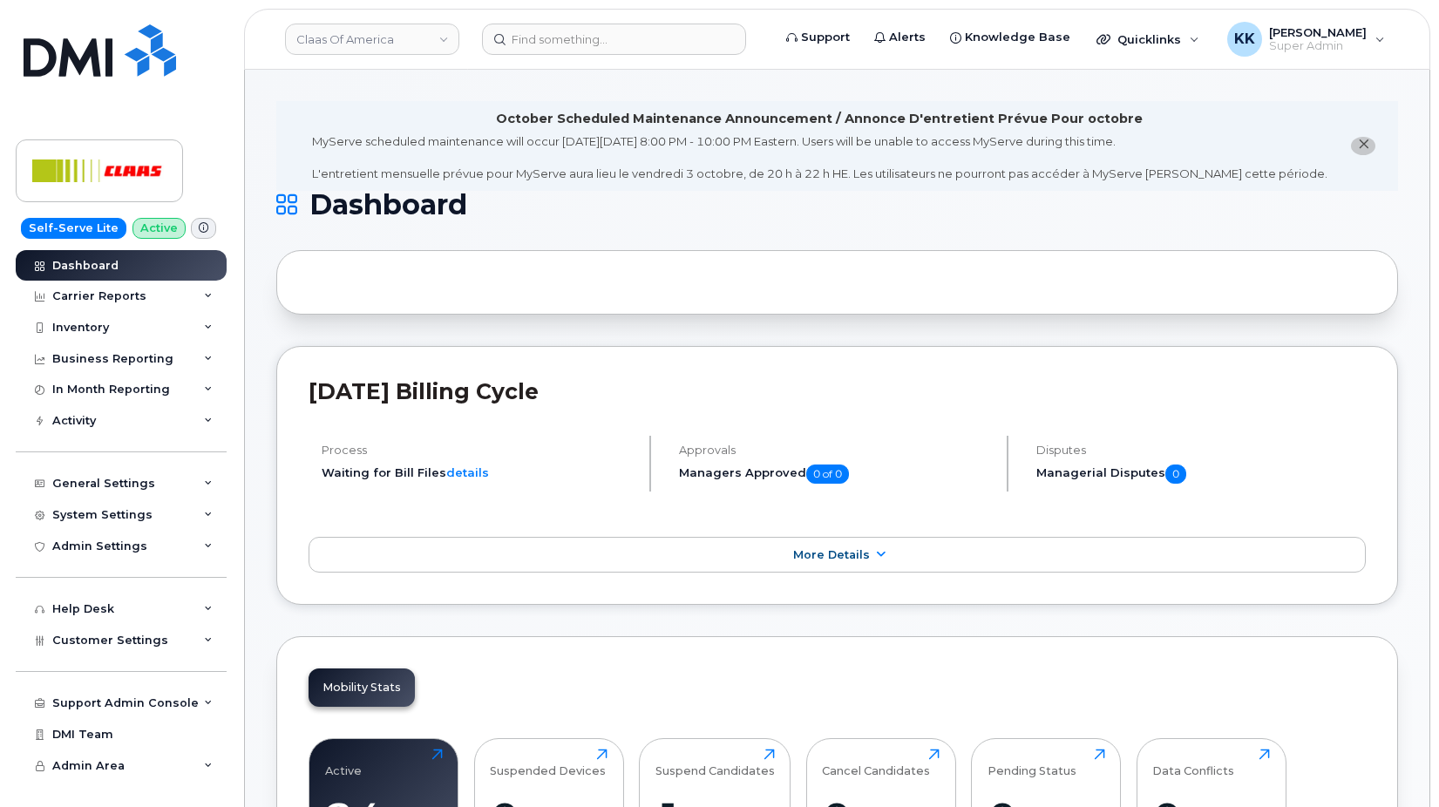
scroll to position [2285, 0]
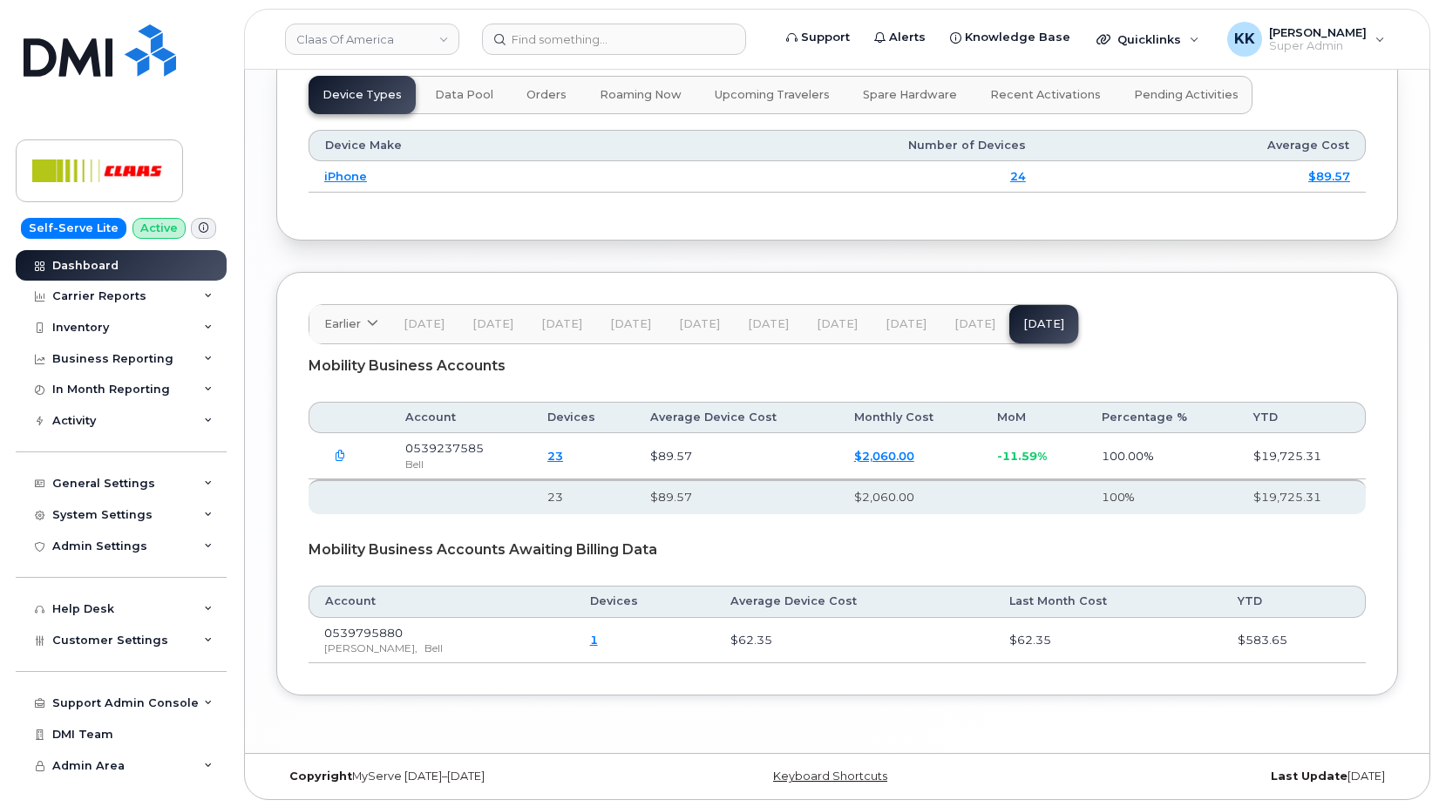
click at [963, 331] on span "[DATE]" at bounding box center [975, 324] width 41 height 14
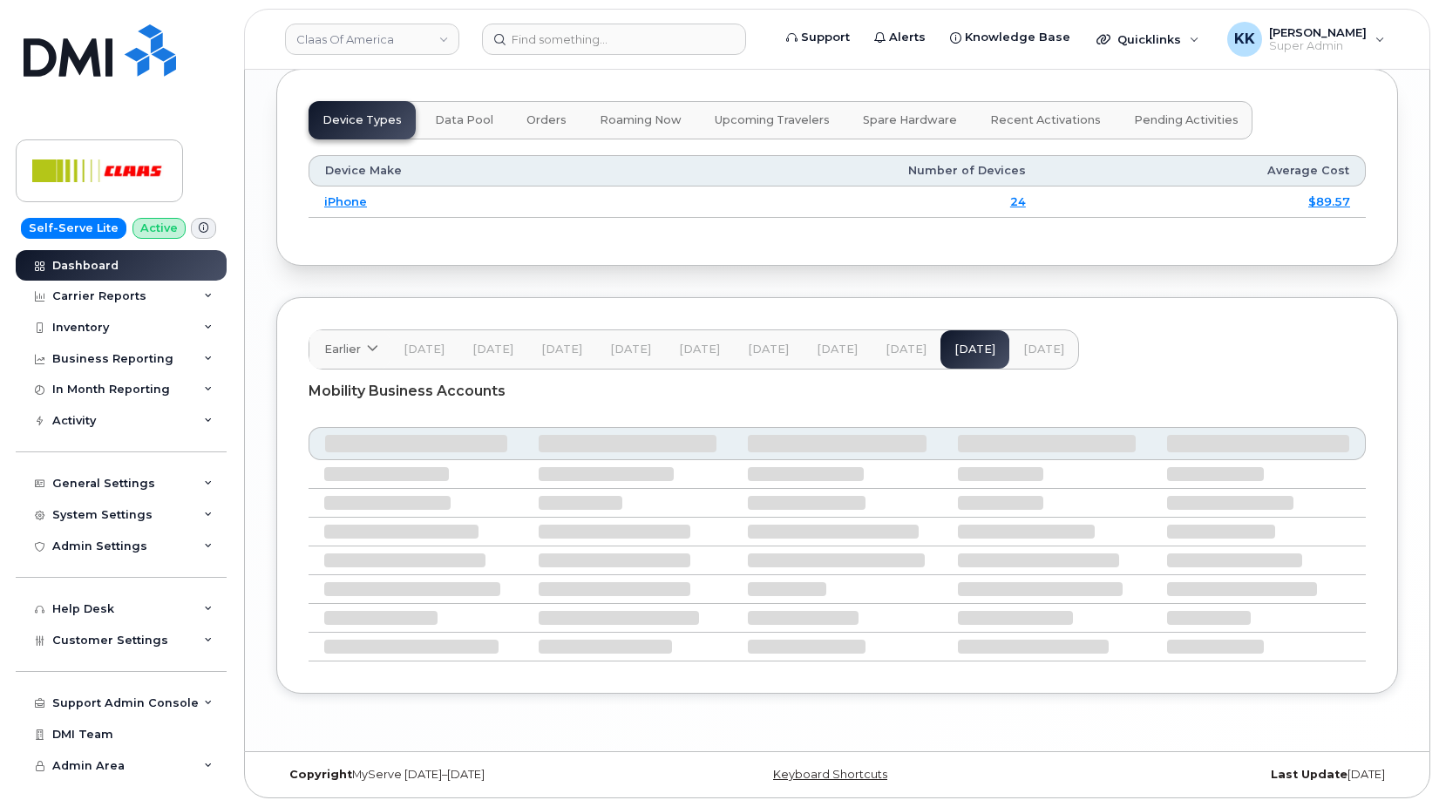
scroll to position [2163, 0]
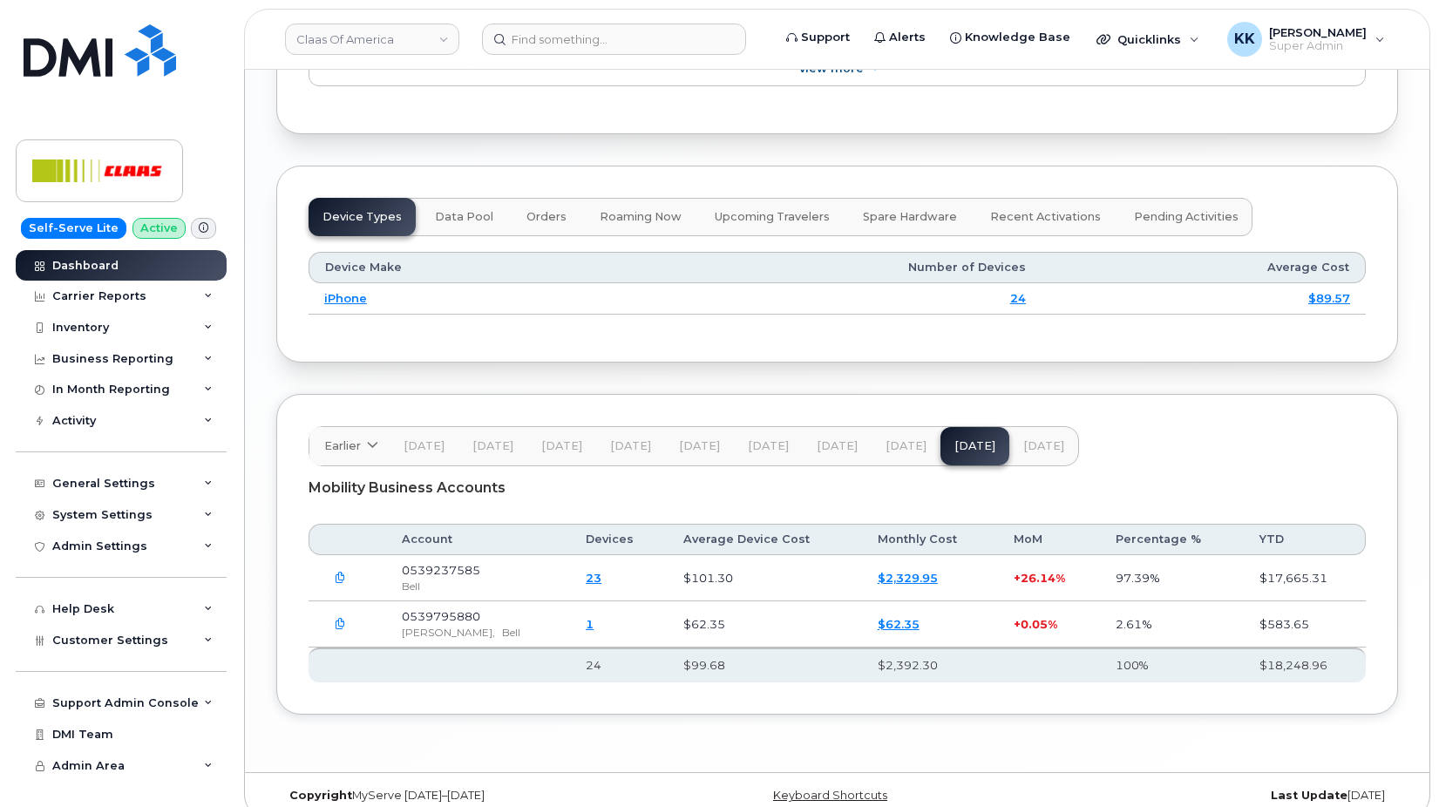
click at [1036, 453] on span "[DATE]" at bounding box center [1044, 446] width 41 height 14
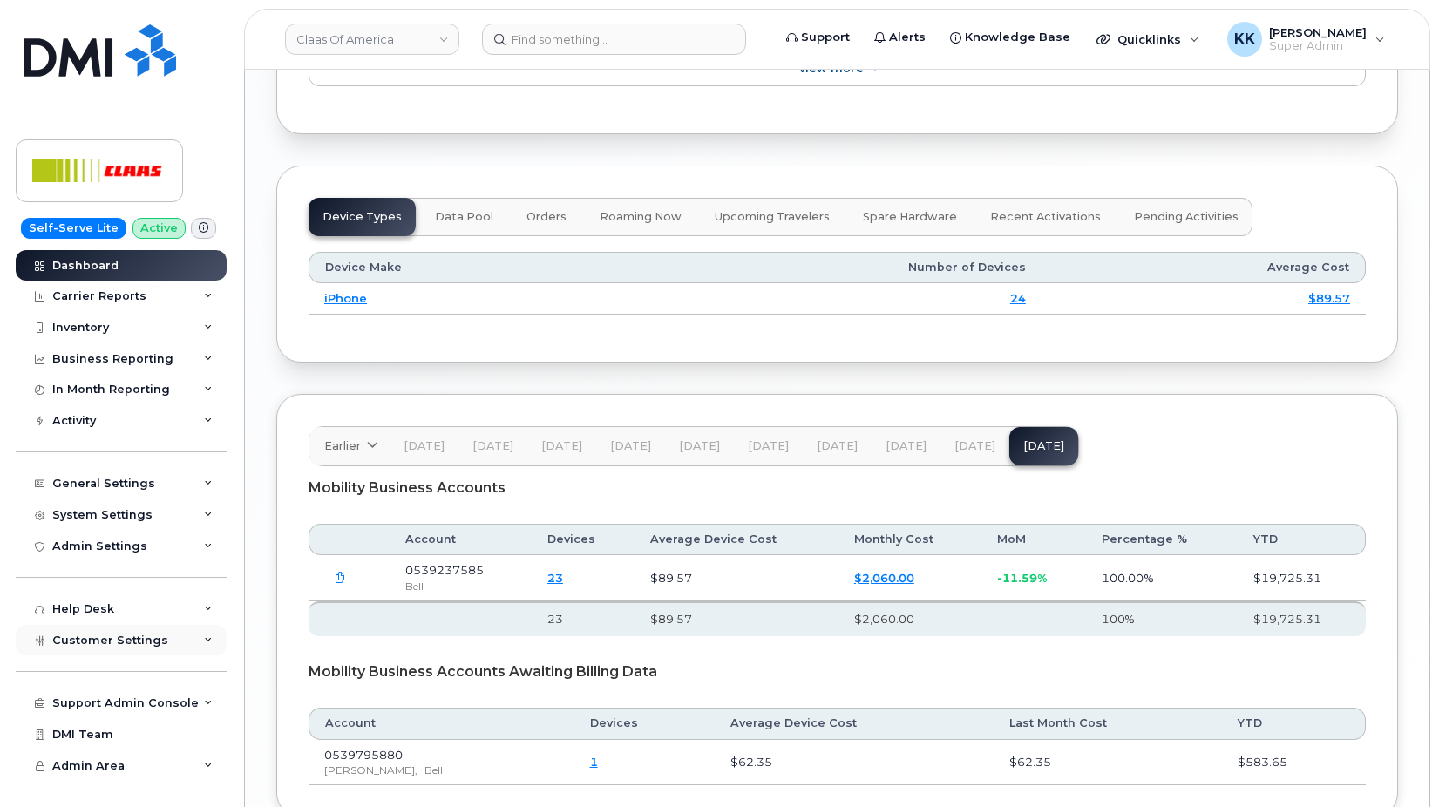
click at [92, 649] on div "Customer Settings" at bounding box center [121, 640] width 211 height 31
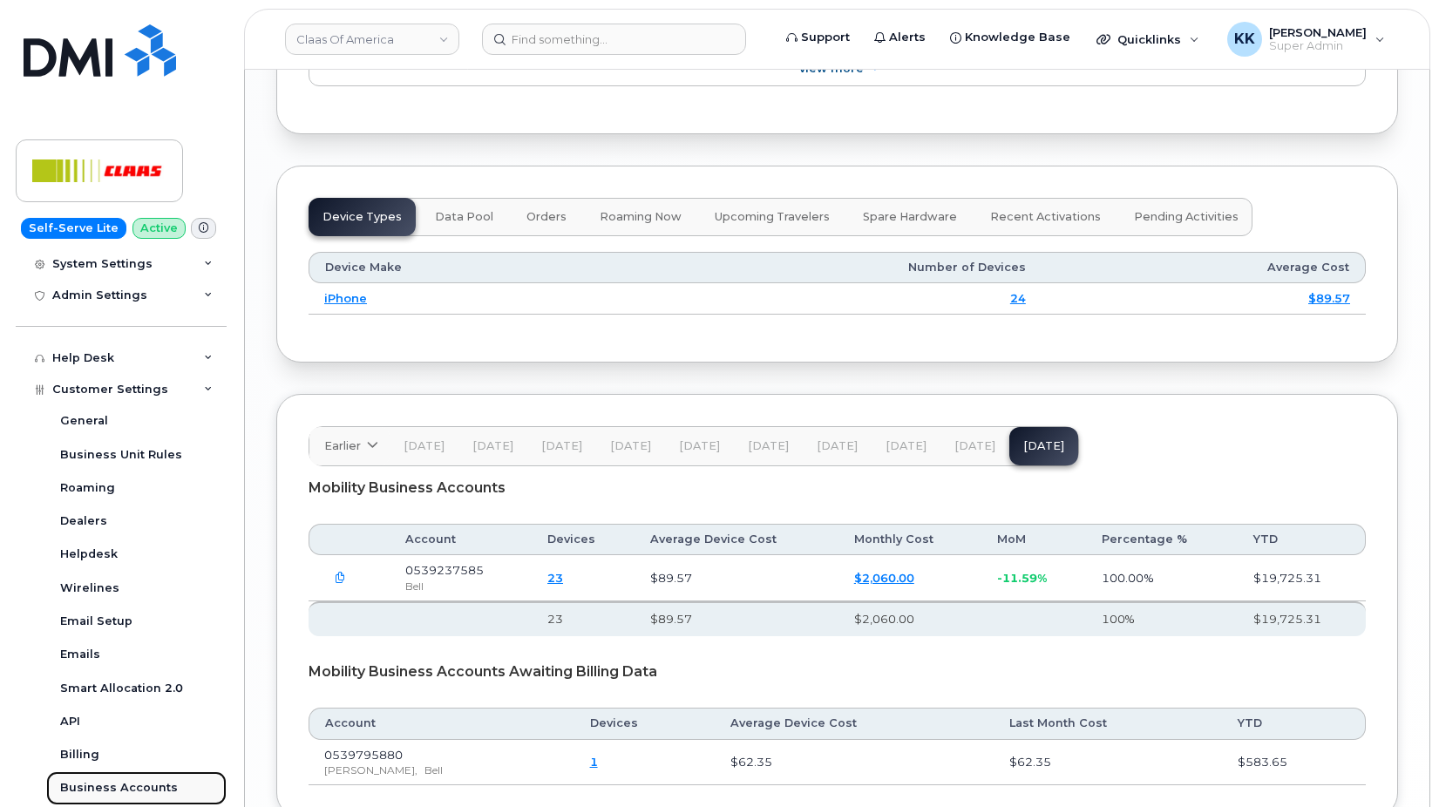
click at [131, 786] on div "Business Accounts" at bounding box center [119, 788] width 118 height 16
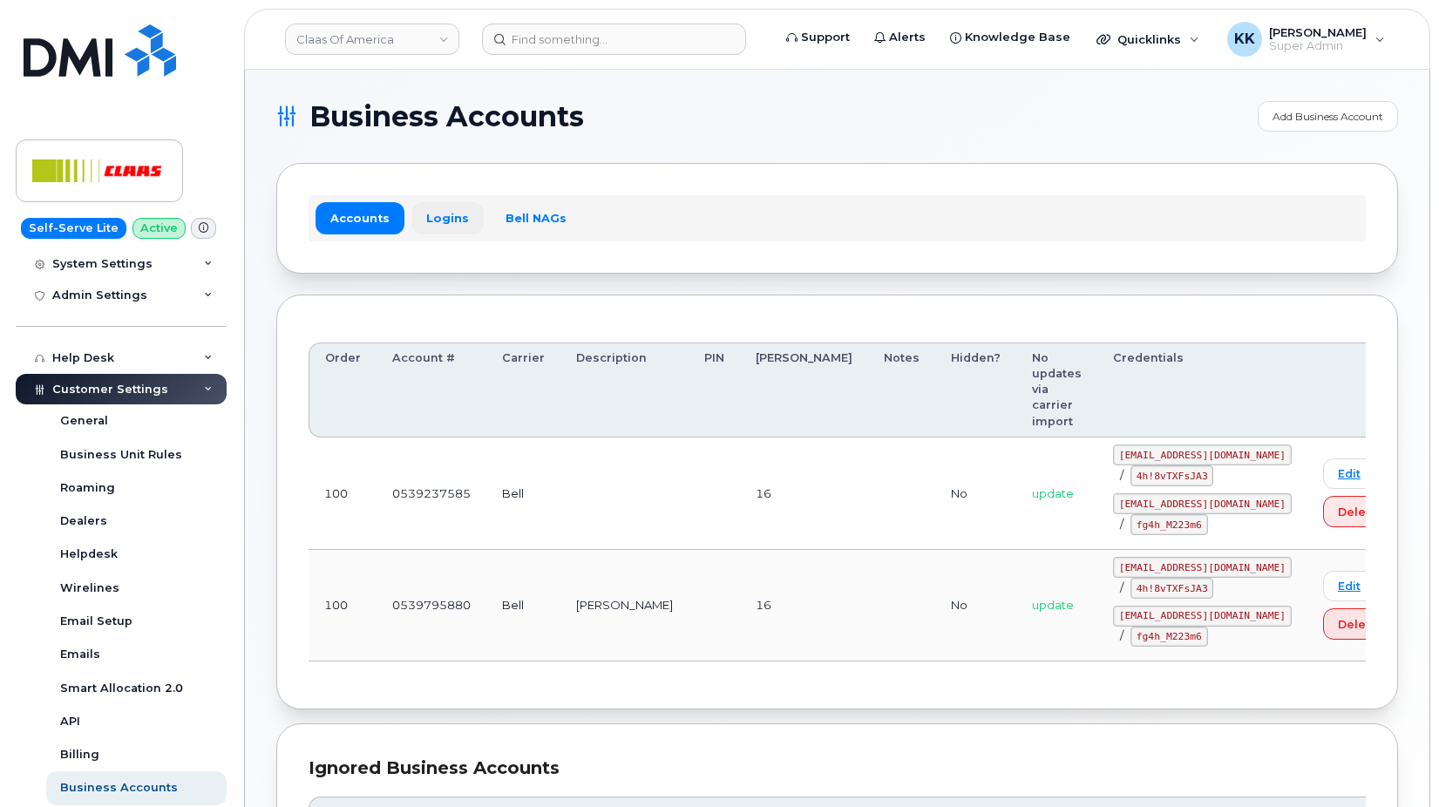
click at [448, 229] on link "Logins" at bounding box center [448, 217] width 72 height 31
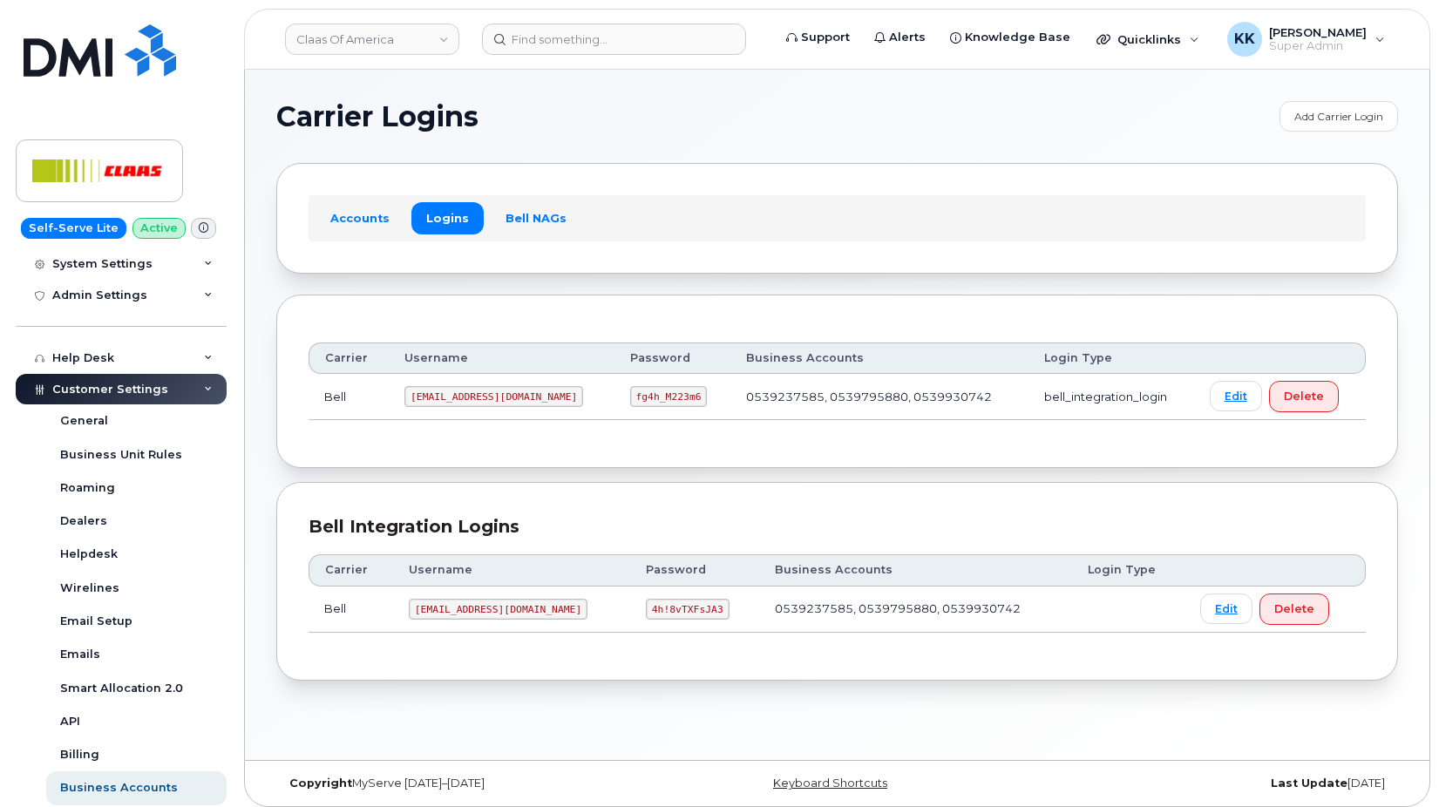
click at [466, 392] on code "claassm@myserve.ca" at bounding box center [494, 396] width 179 height 21
click at [630, 394] on code "fg4h_M223m6" at bounding box center [669, 396] width 78 height 21
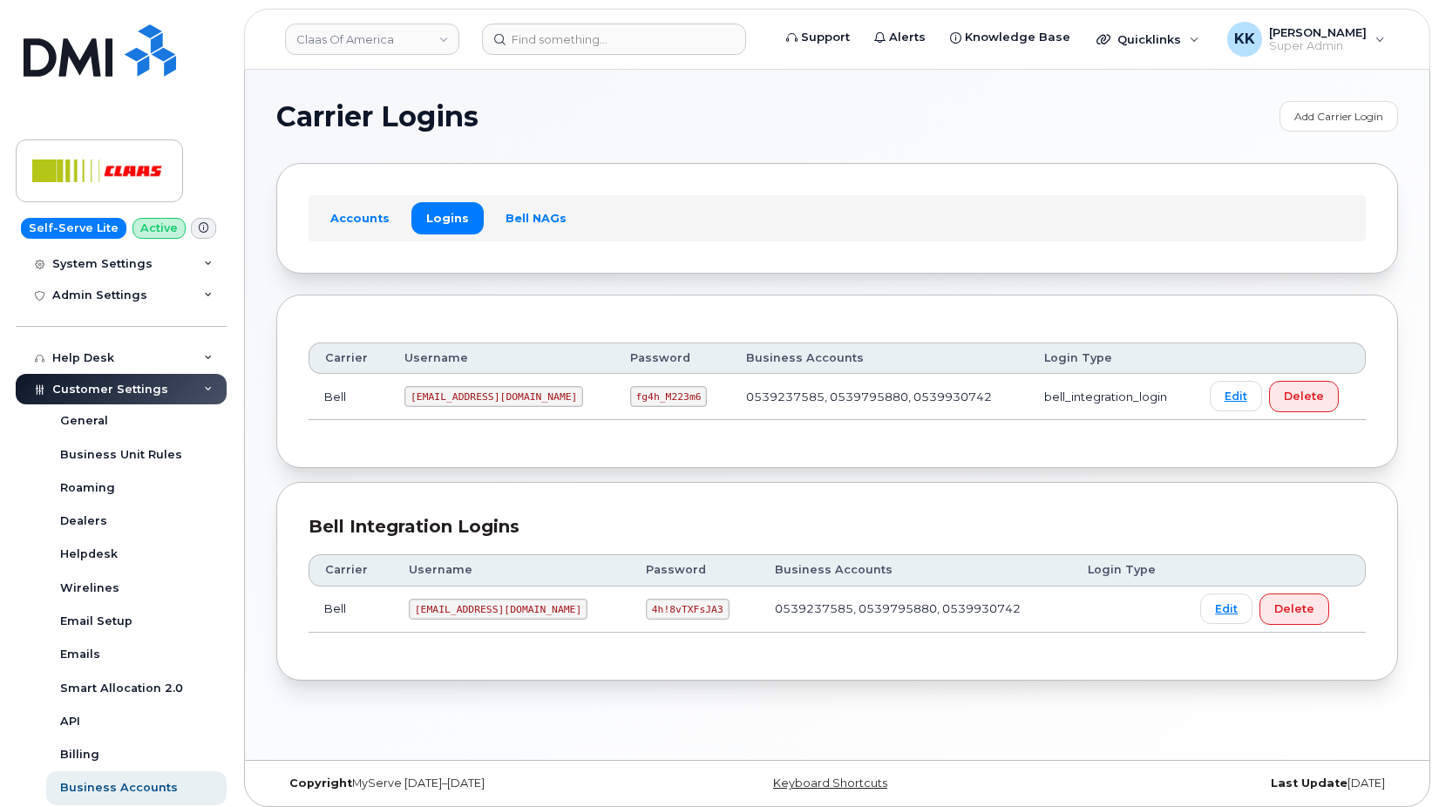
click at [630, 394] on code "fg4h_M223m6" at bounding box center [669, 396] width 78 height 21
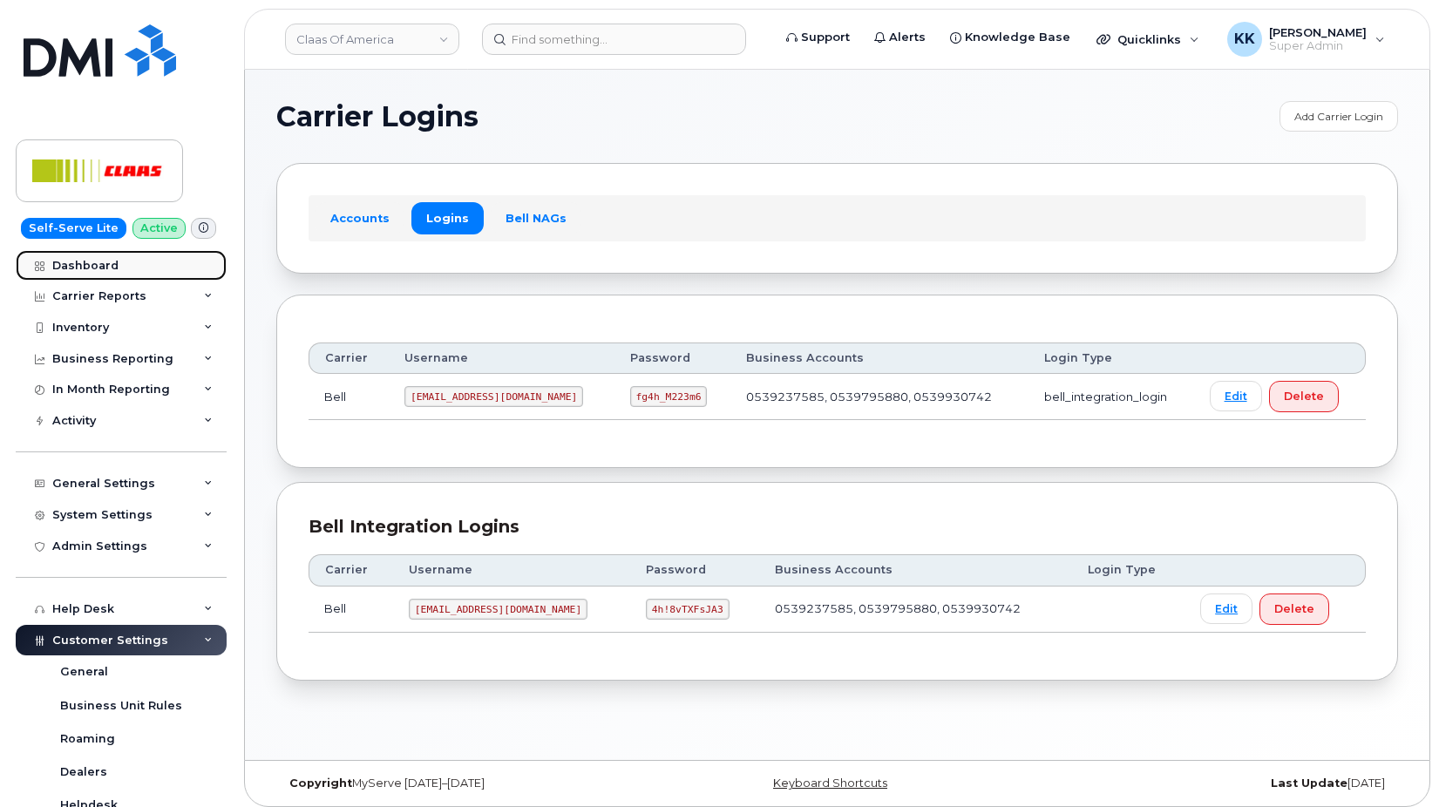
click at [114, 274] on link "Dashboard" at bounding box center [121, 265] width 211 height 31
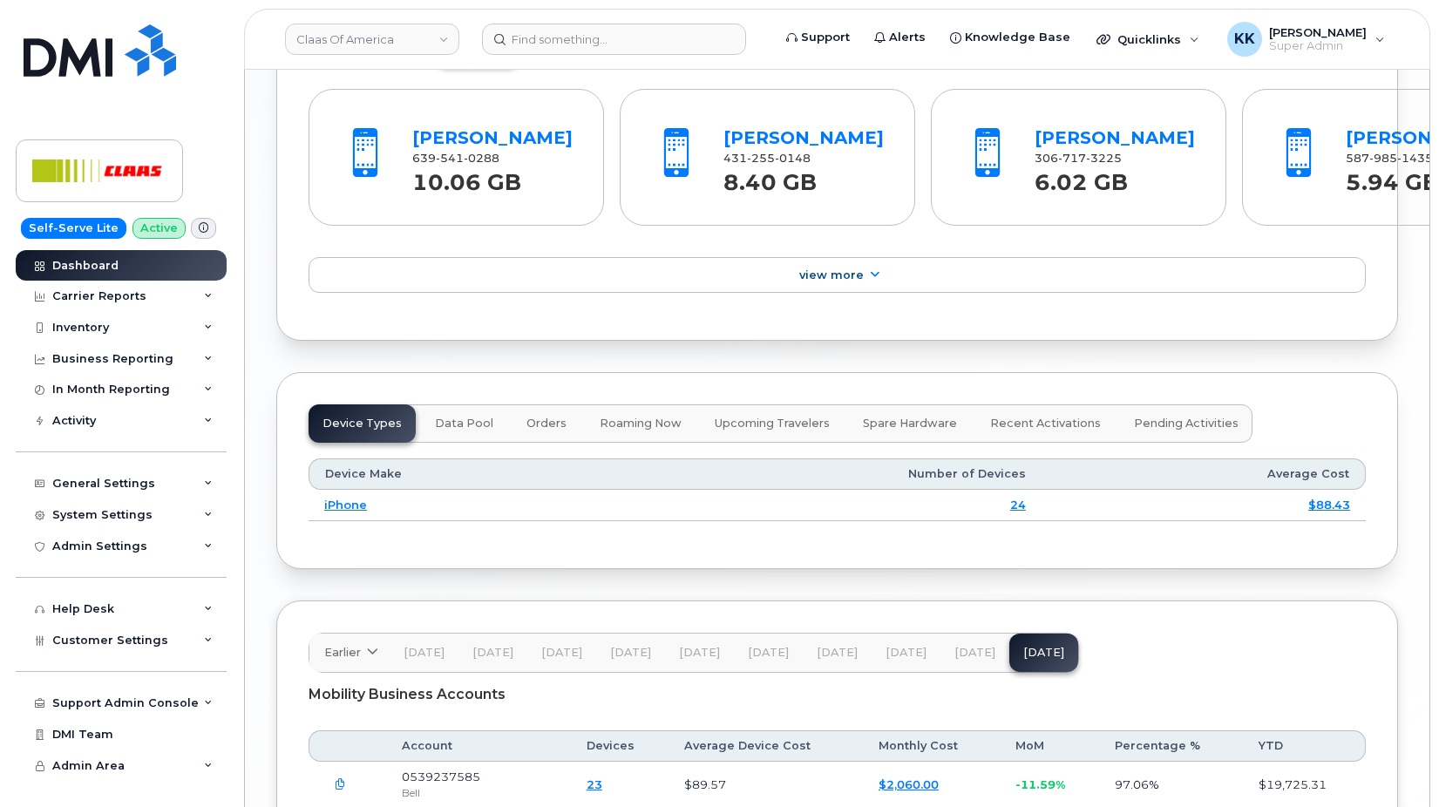
scroll to position [2209, 0]
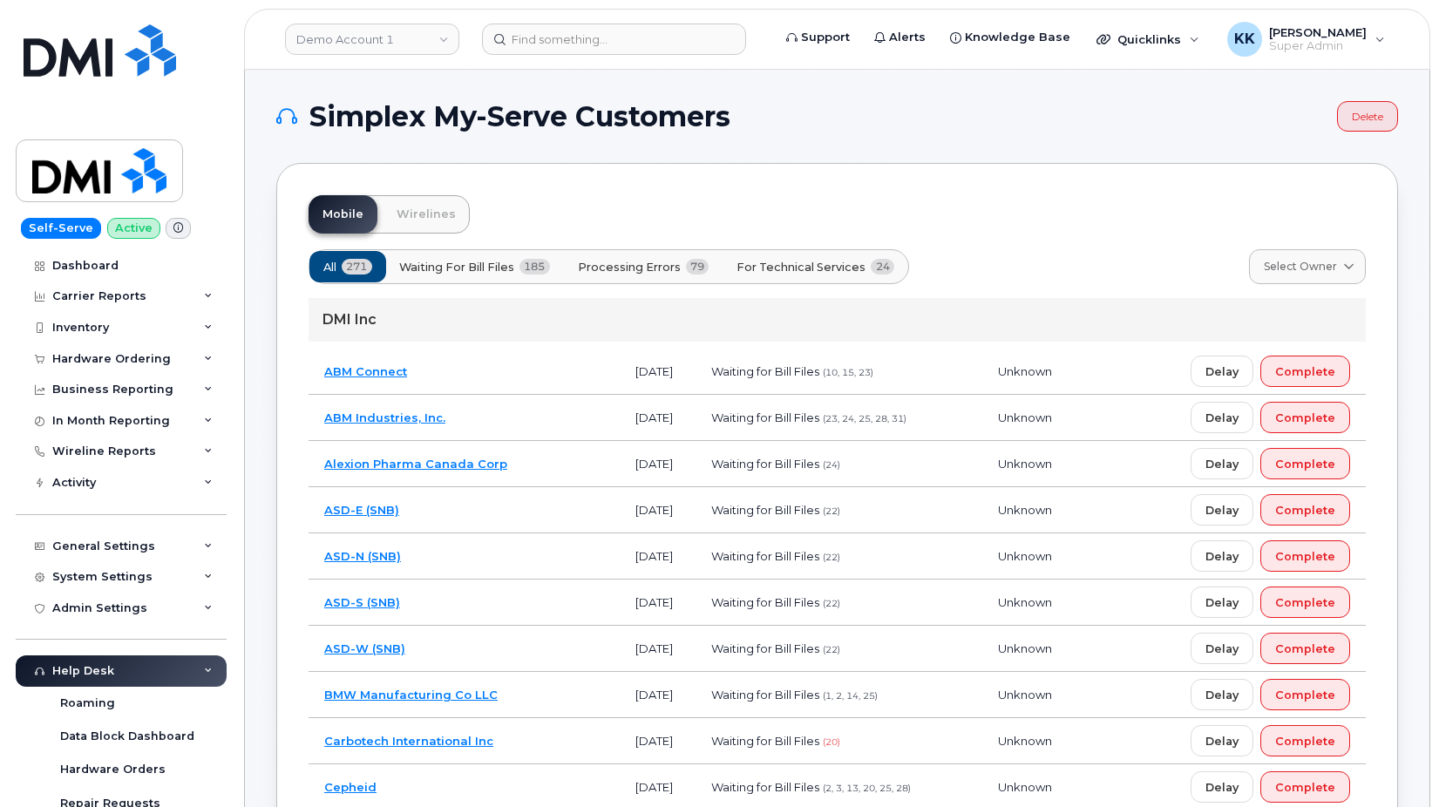
click at [618, 267] on span "Processing Errors" at bounding box center [629, 267] width 103 height 17
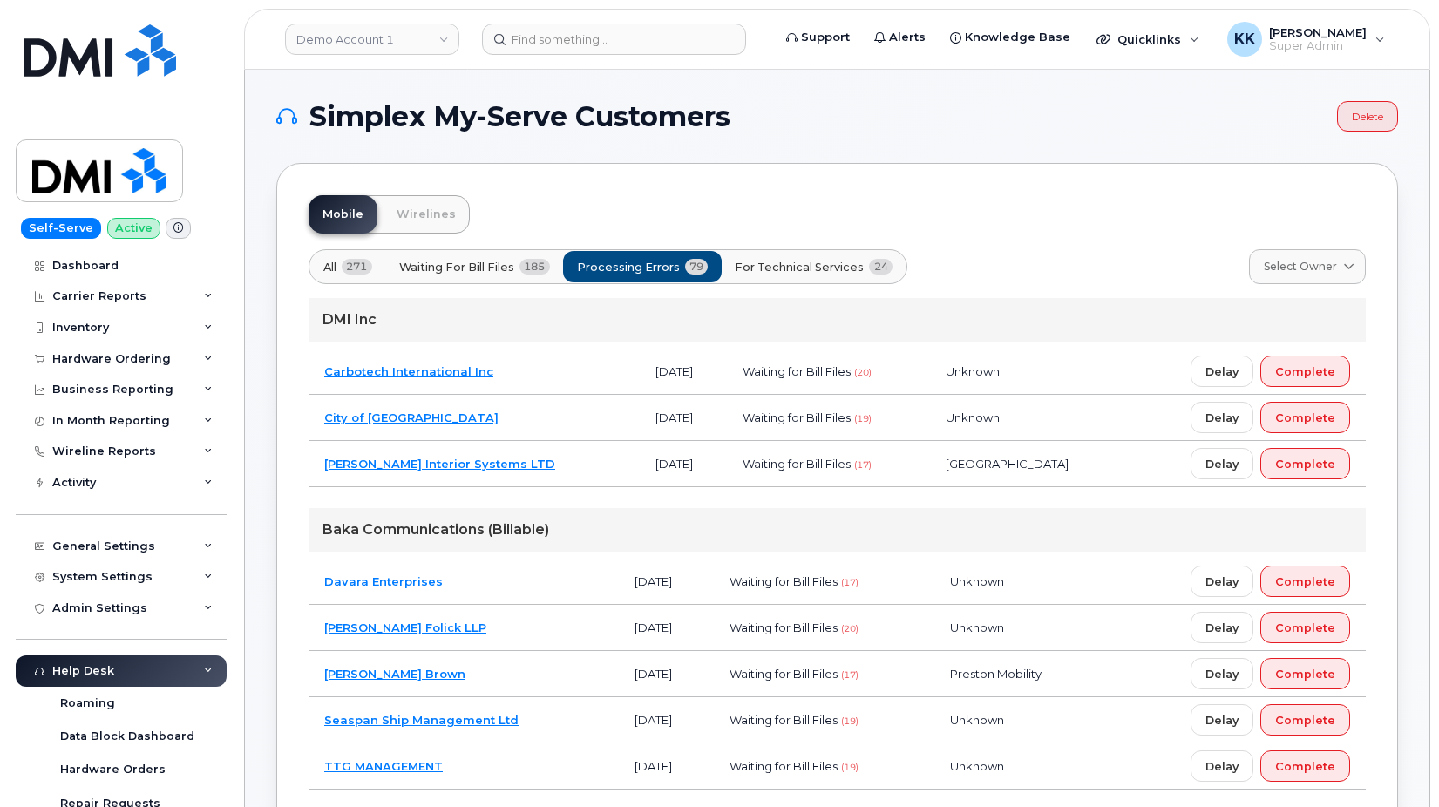
click at [487, 421] on td "City of [GEOGRAPHIC_DATA]" at bounding box center [474, 418] width 331 height 46
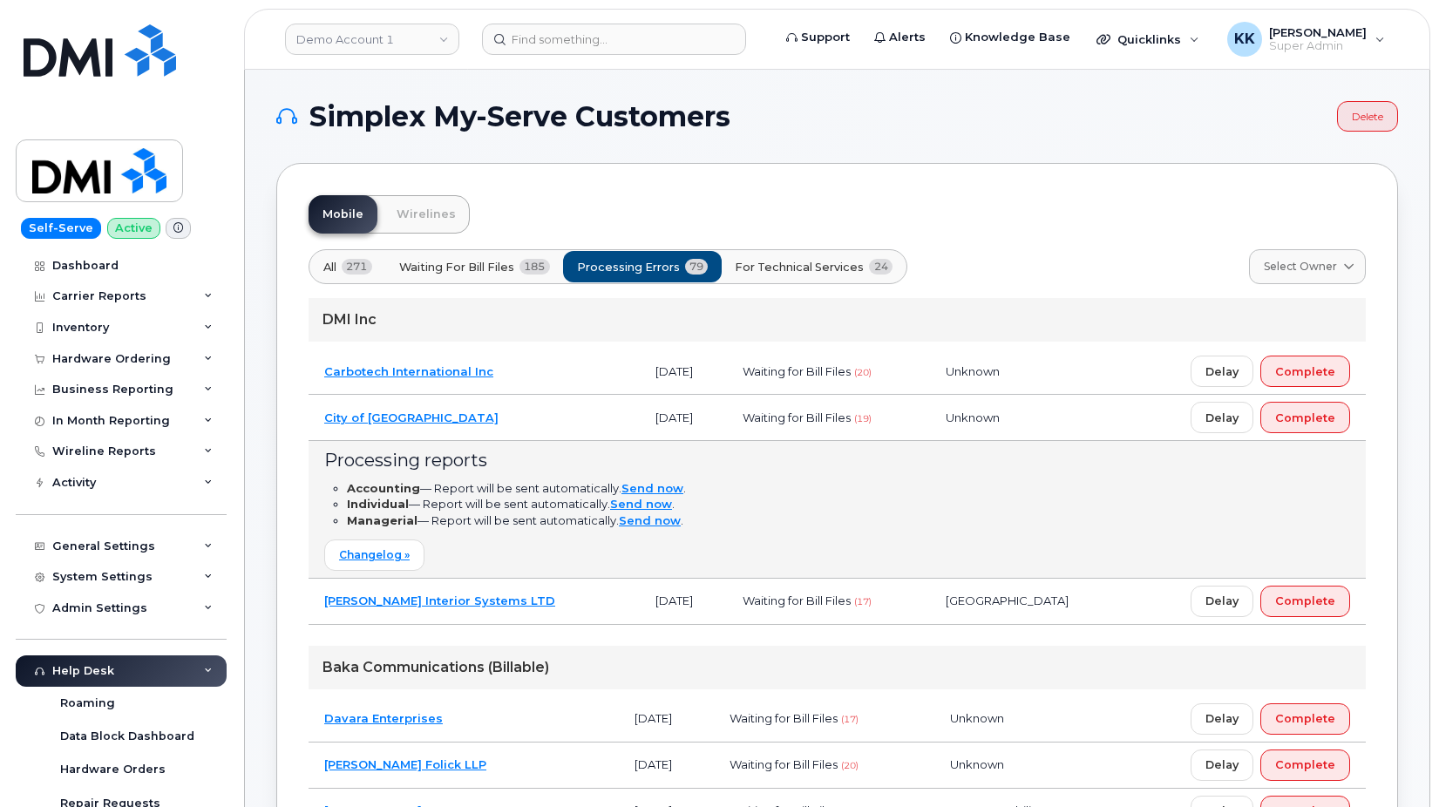
click at [487, 421] on td "City of [GEOGRAPHIC_DATA]" at bounding box center [474, 418] width 331 height 46
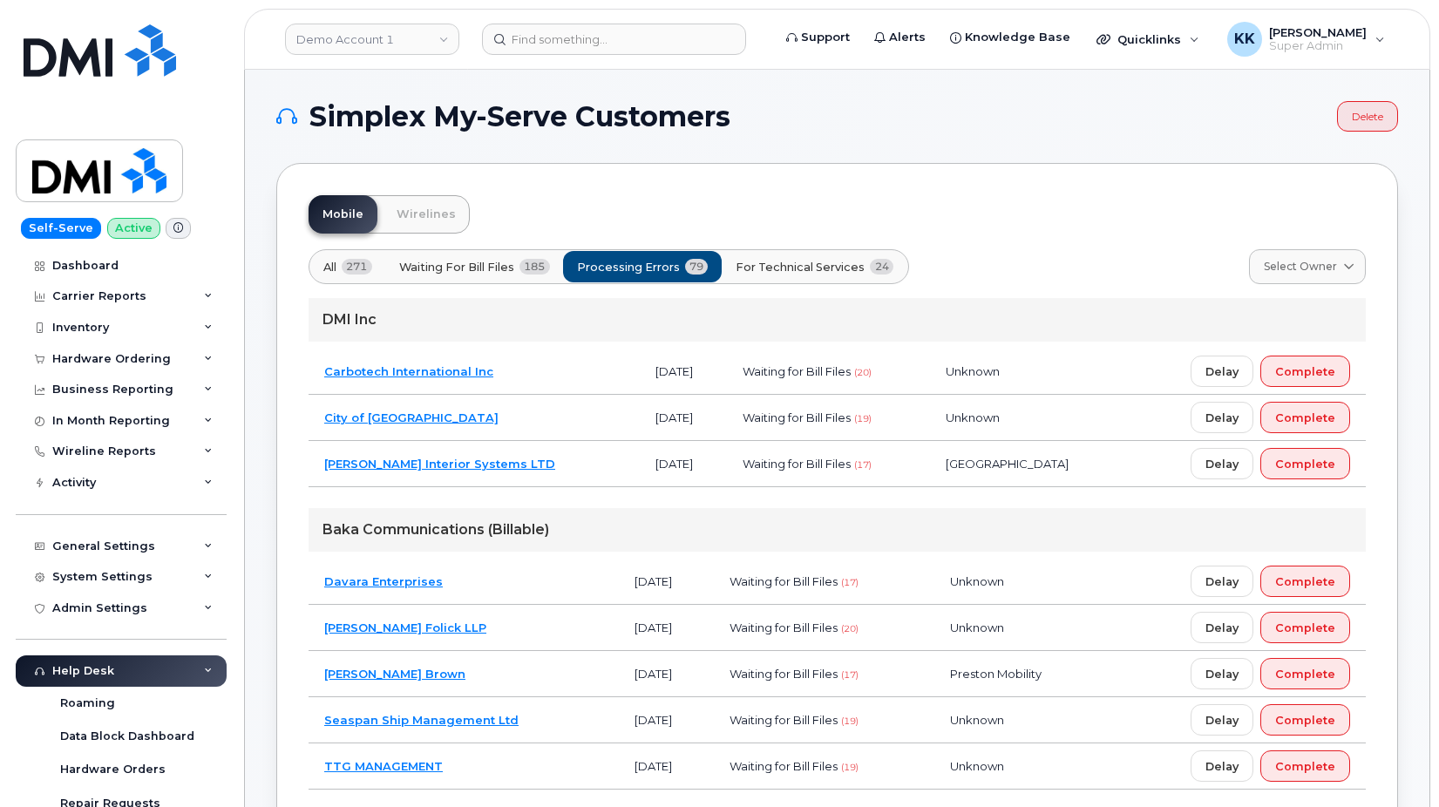
click at [811, 257] on button "For Technical Services 24" at bounding box center [814, 266] width 187 height 31
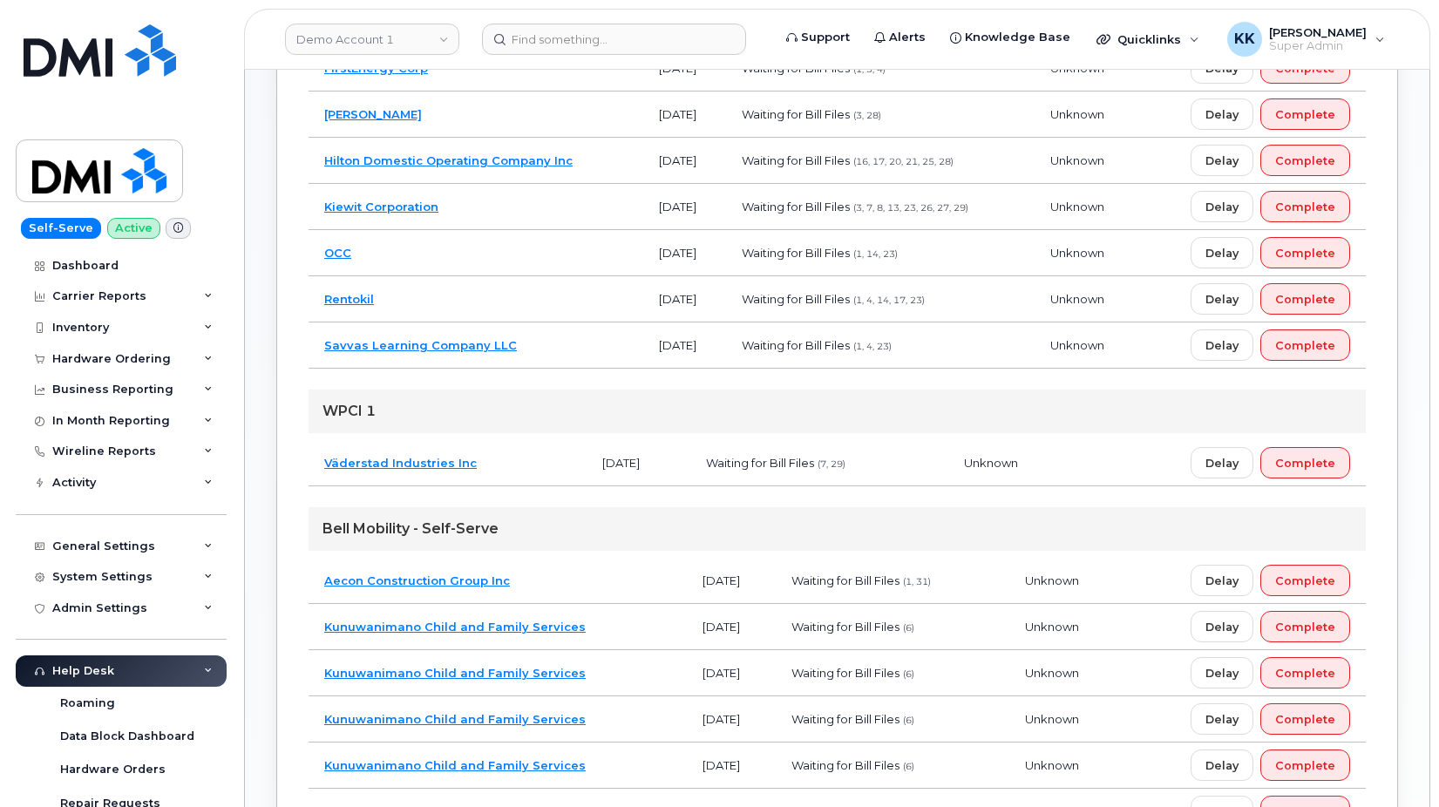
scroll to position [267, 0]
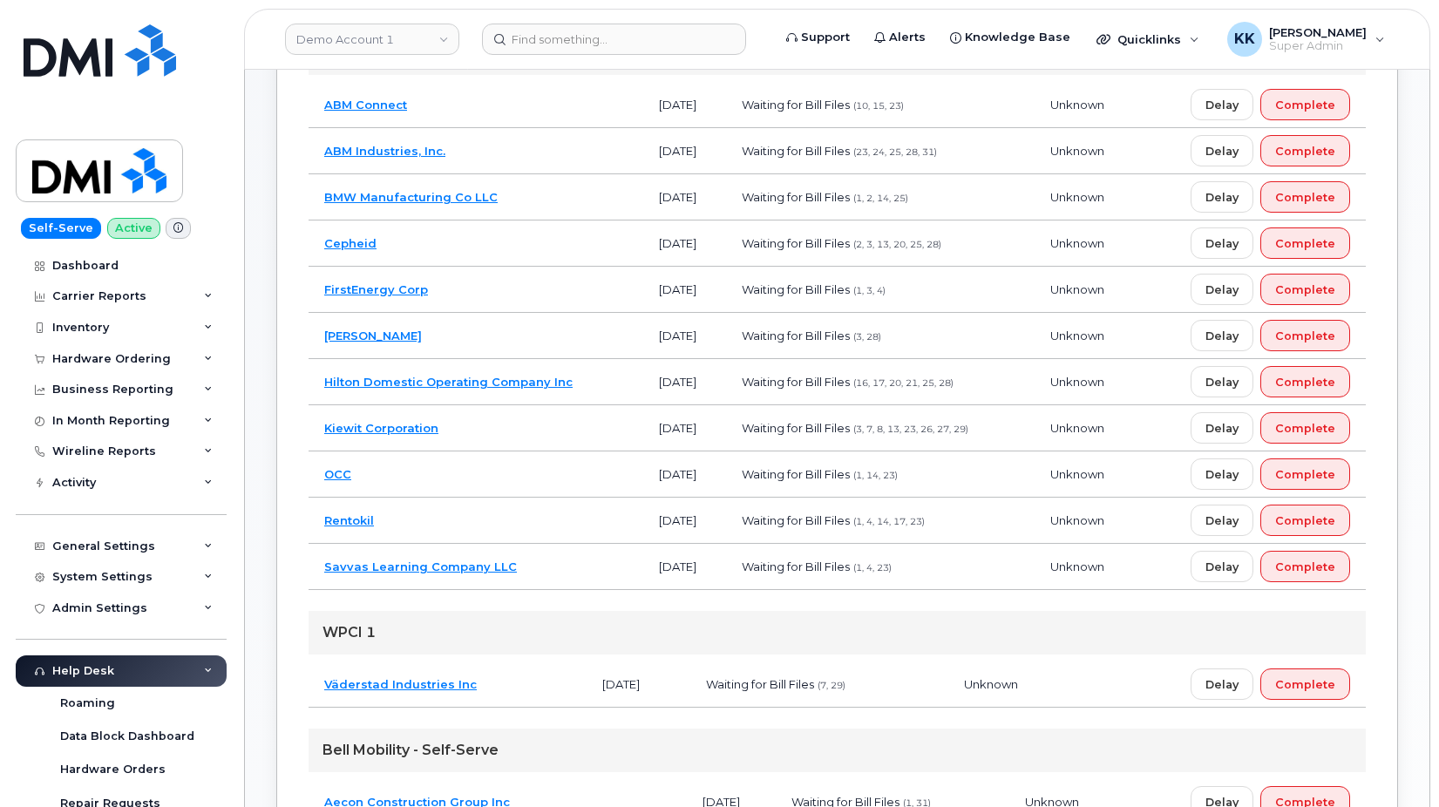
click at [477, 513] on td "Rentokil" at bounding box center [476, 521] width 335 height 46
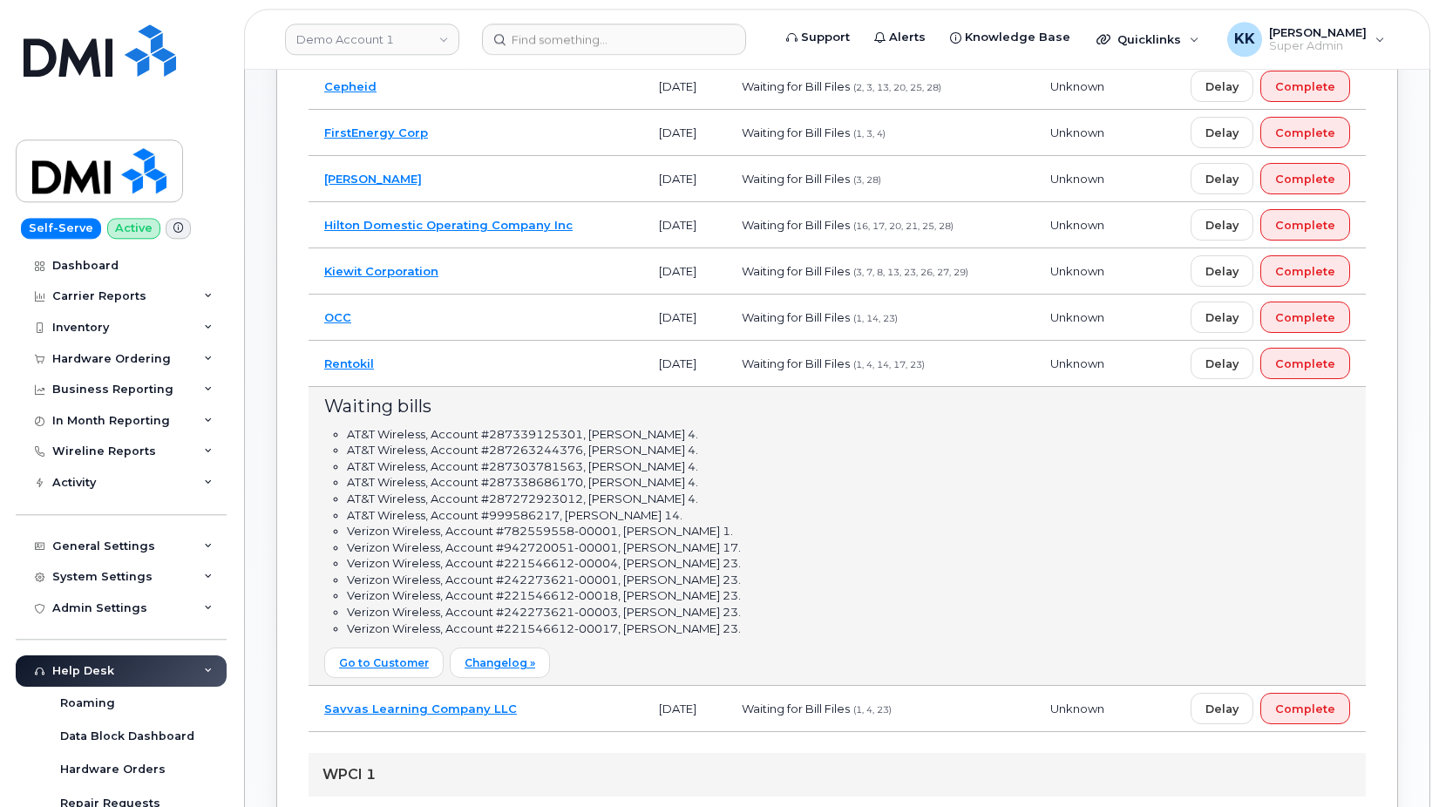
scroll to position [623, 0]
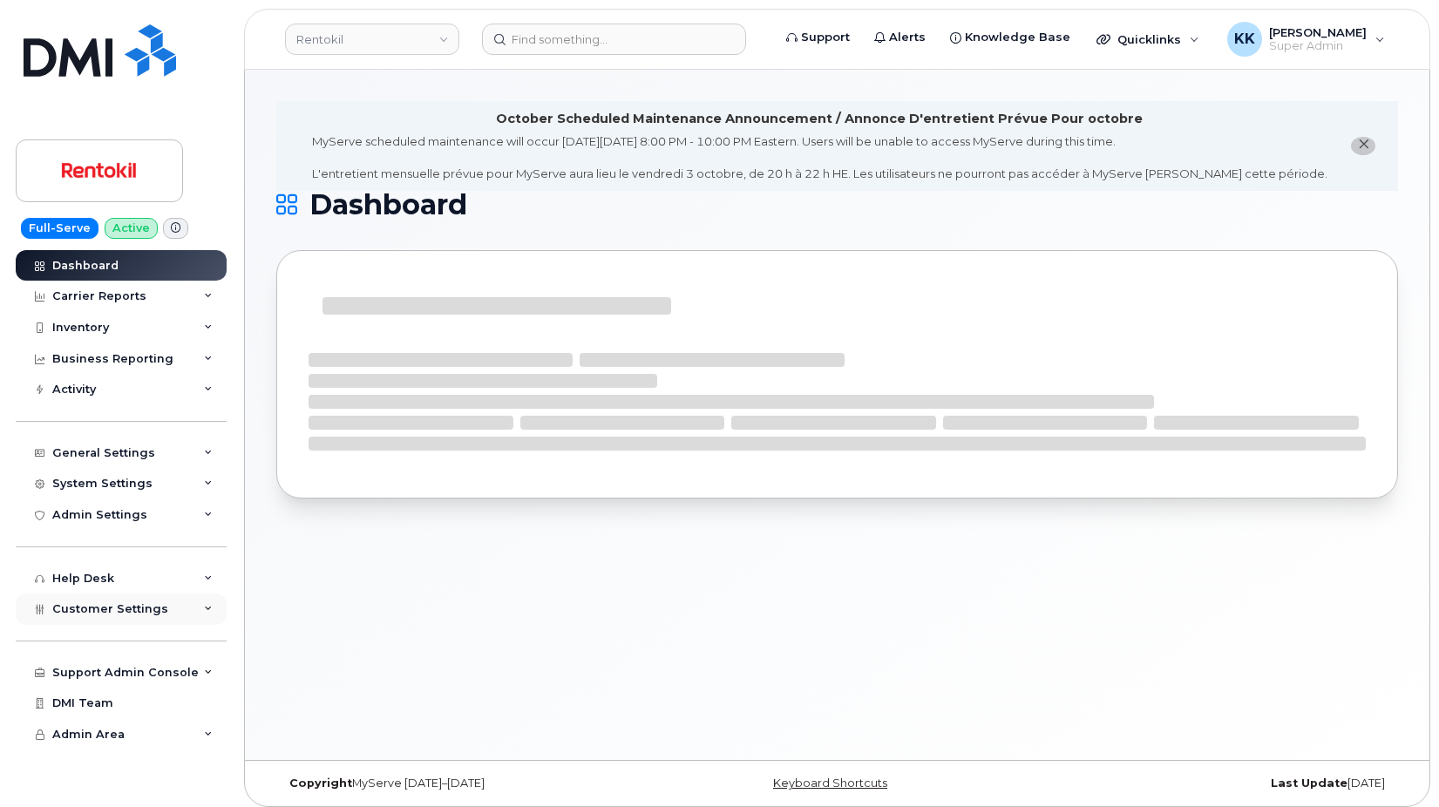
click at [78, 617] on div "Customer Settings" at bounding box center [121, 609] width 211 height 31
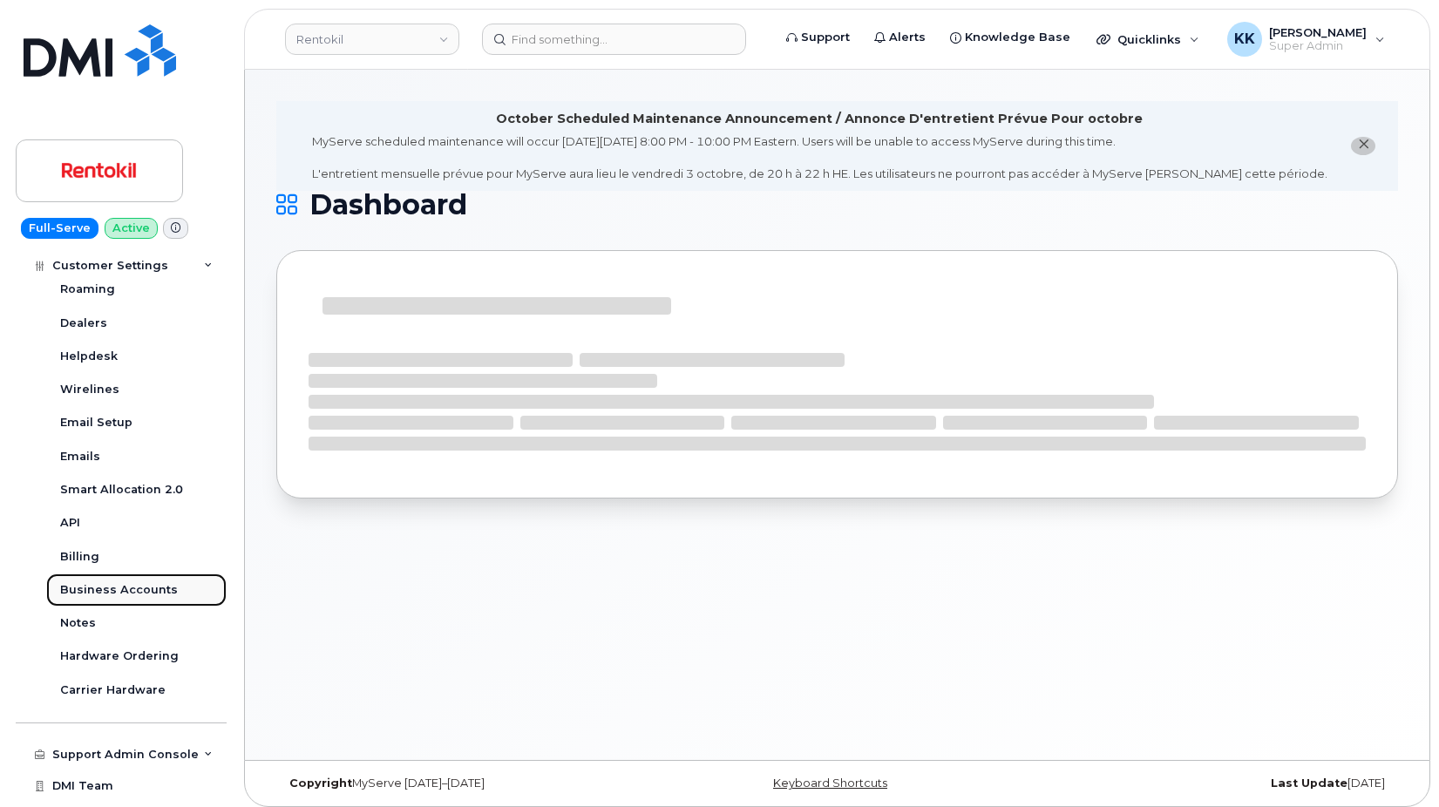
click at [114, 584] on div "Business Accounts" at bounding box center [119, 590] width 118 height 16
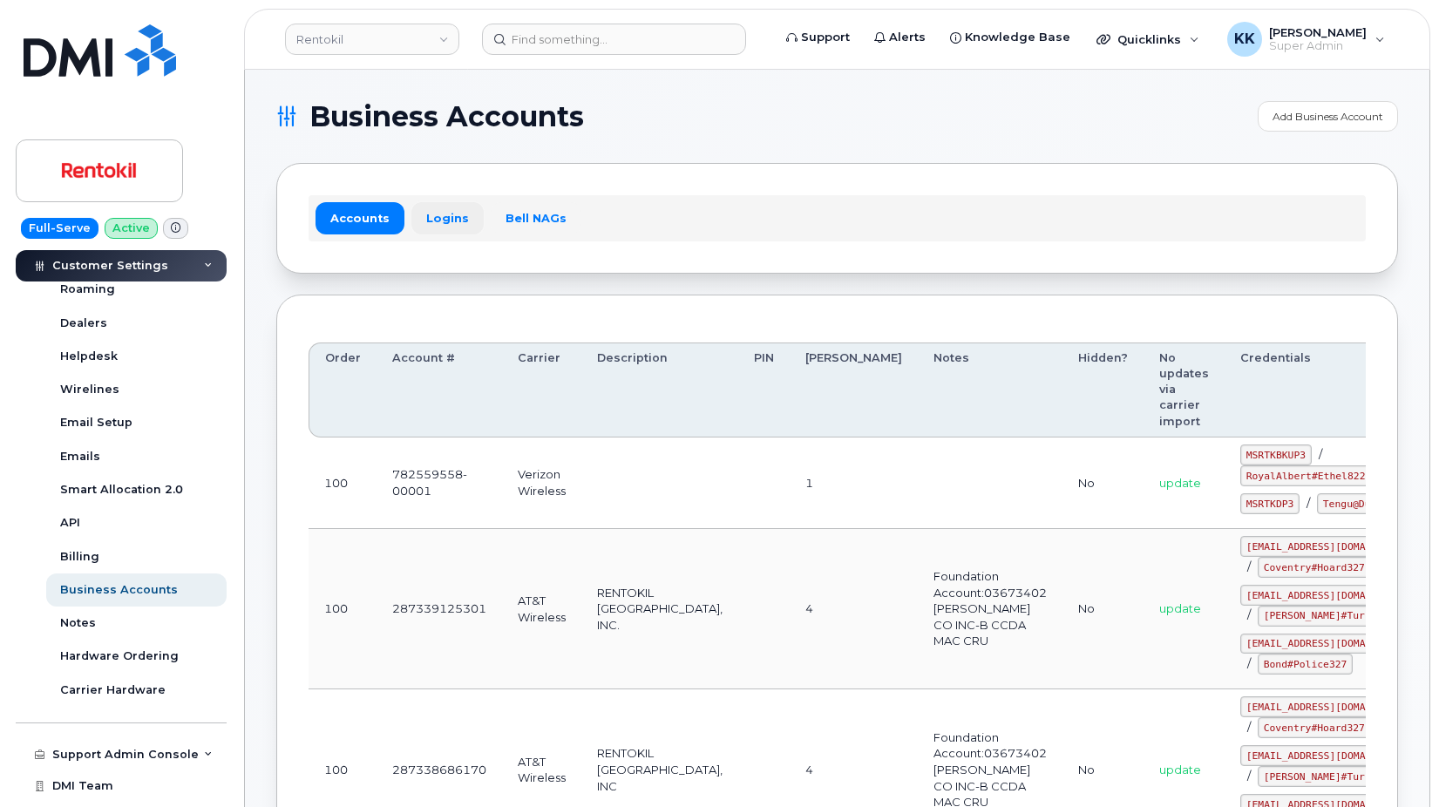
click at [437, 222] on link "Logins" at bounding box center [448, 217] width 72 height 31
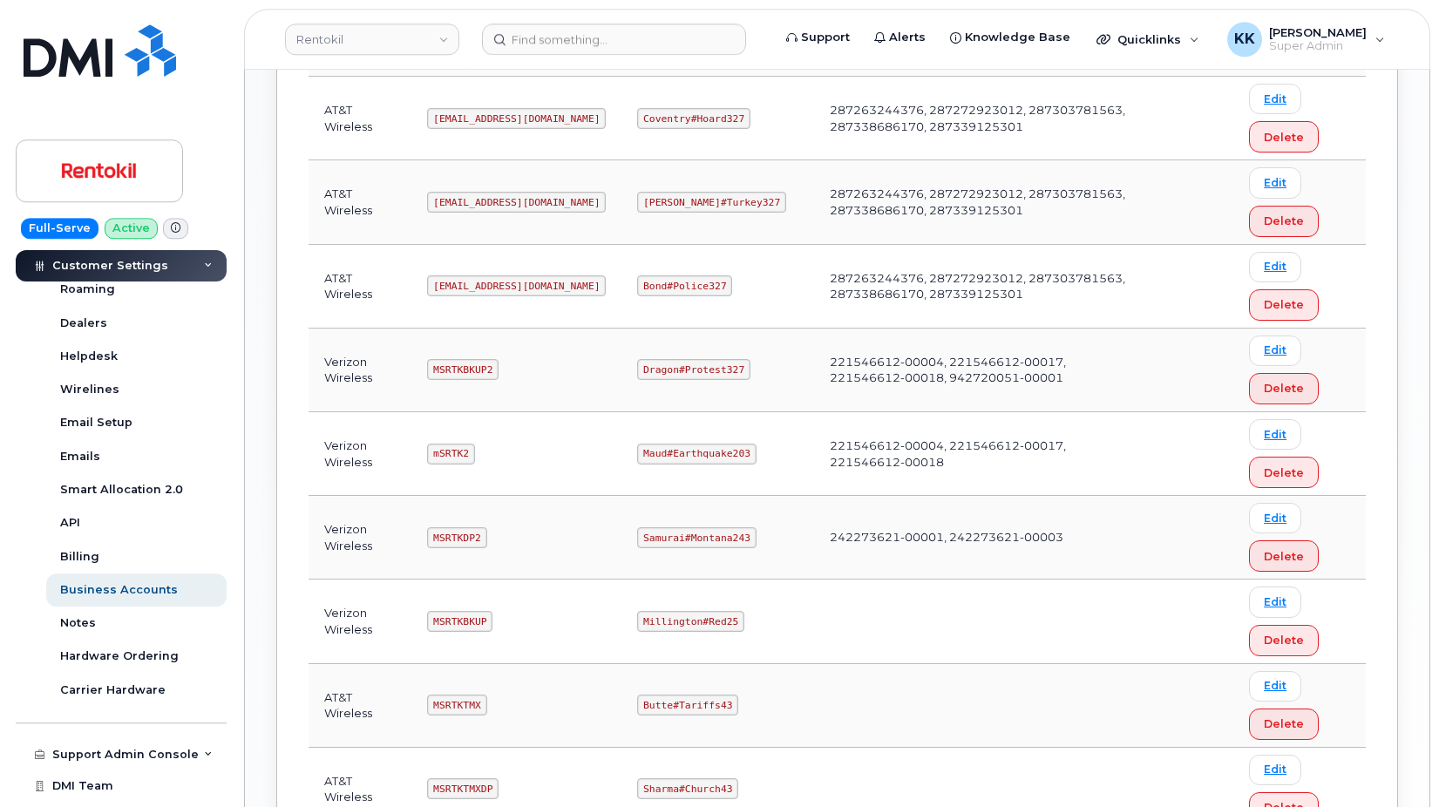
scroll to position [978, 0]
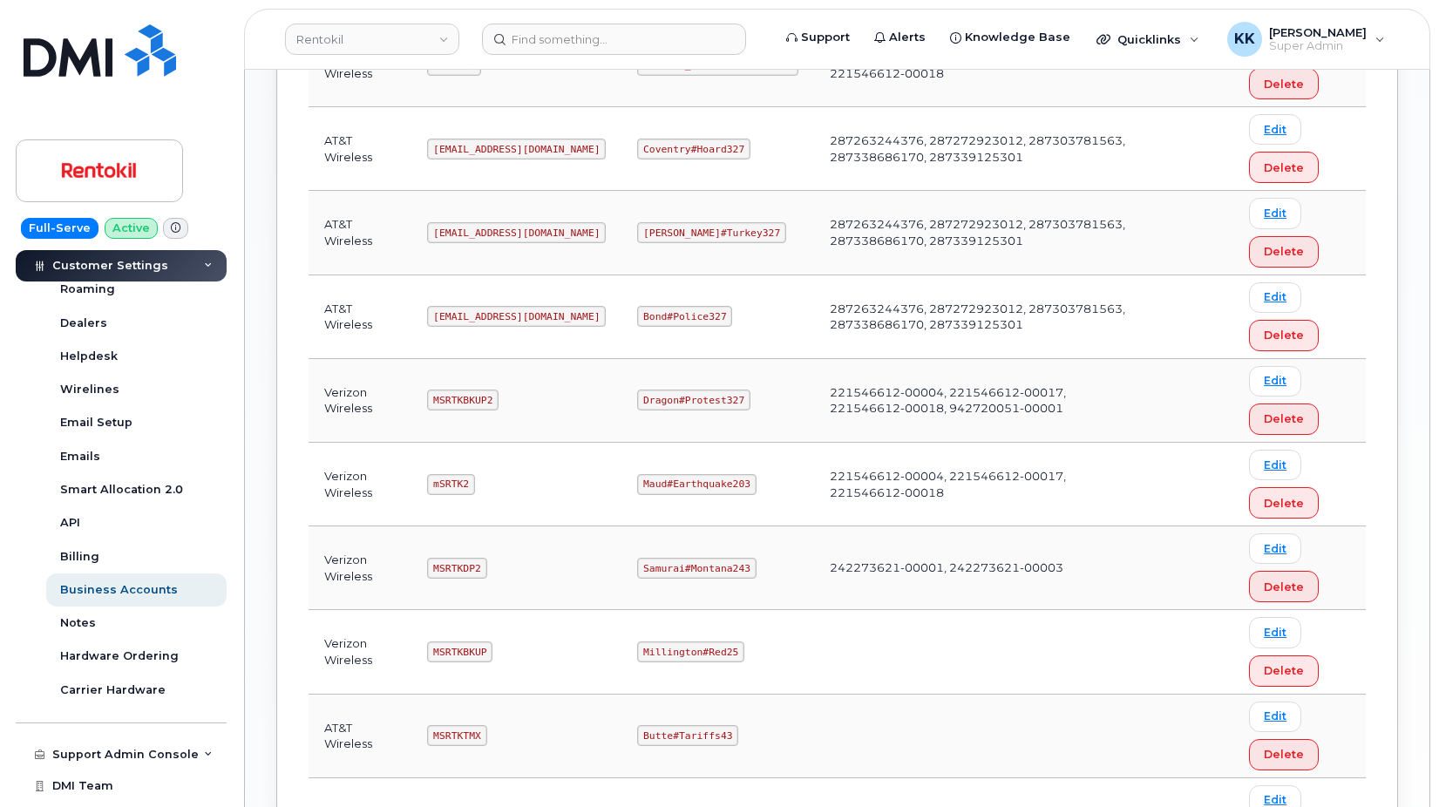
click at [485, 318] on code "Ms-rentokil-depot@dminc.com" at bounding box center [516, 316] width 179 height 21
click at [690, 314] on code "Bond#Police327" at bounding box center [684, 316] width 95 height 21
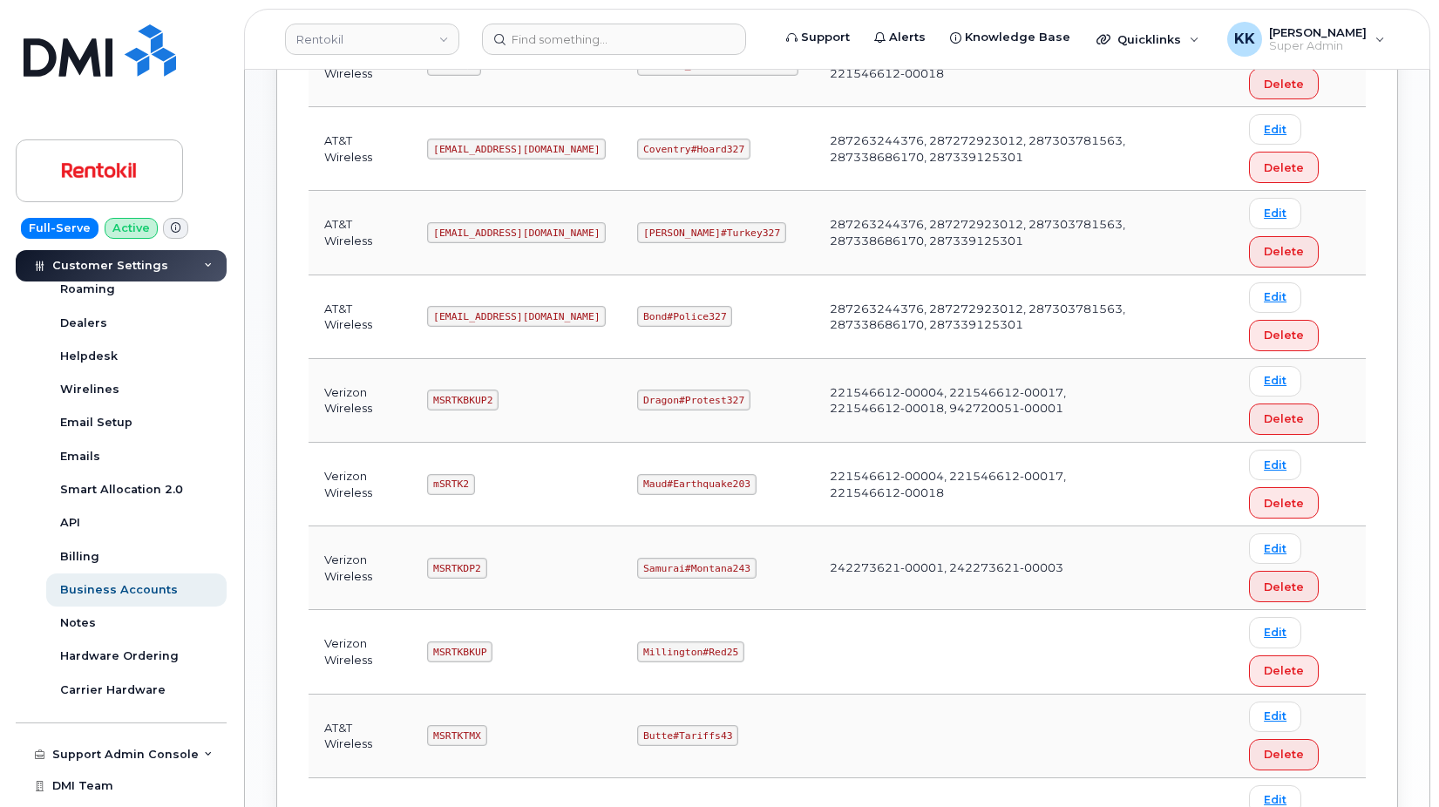
click at [690, 314] on code "Bond#Police327" at bounding box center [684, 316] width 95 height 21
click at [345, 30] on link "Rentokil" at bounding box center [372, 39] width 174 height 31
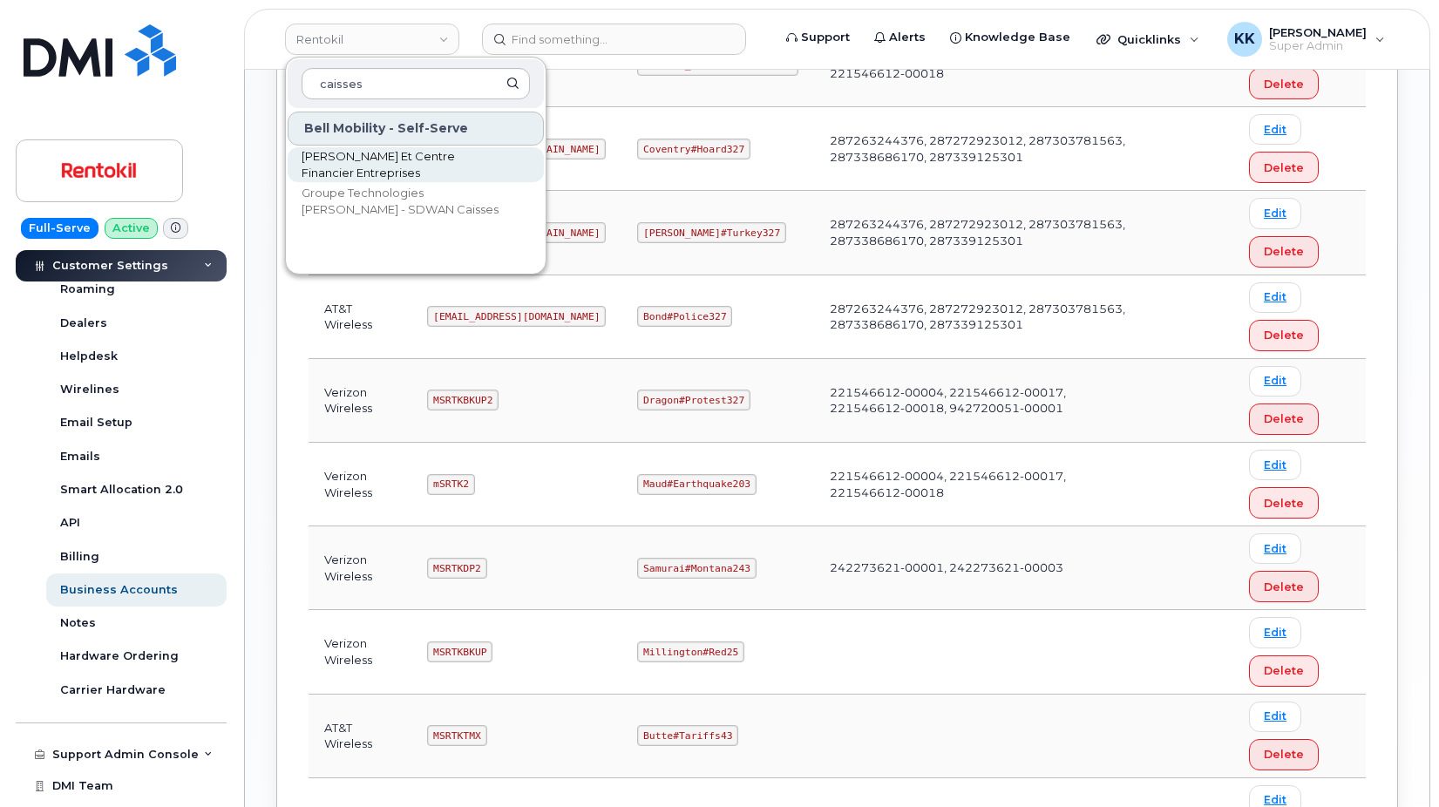
type input "caisses"
click at [355, 164] on span "Caisses Desjardins Et Centre Financier Entreprises" at bounding box center [402, 165] width 201 height 34
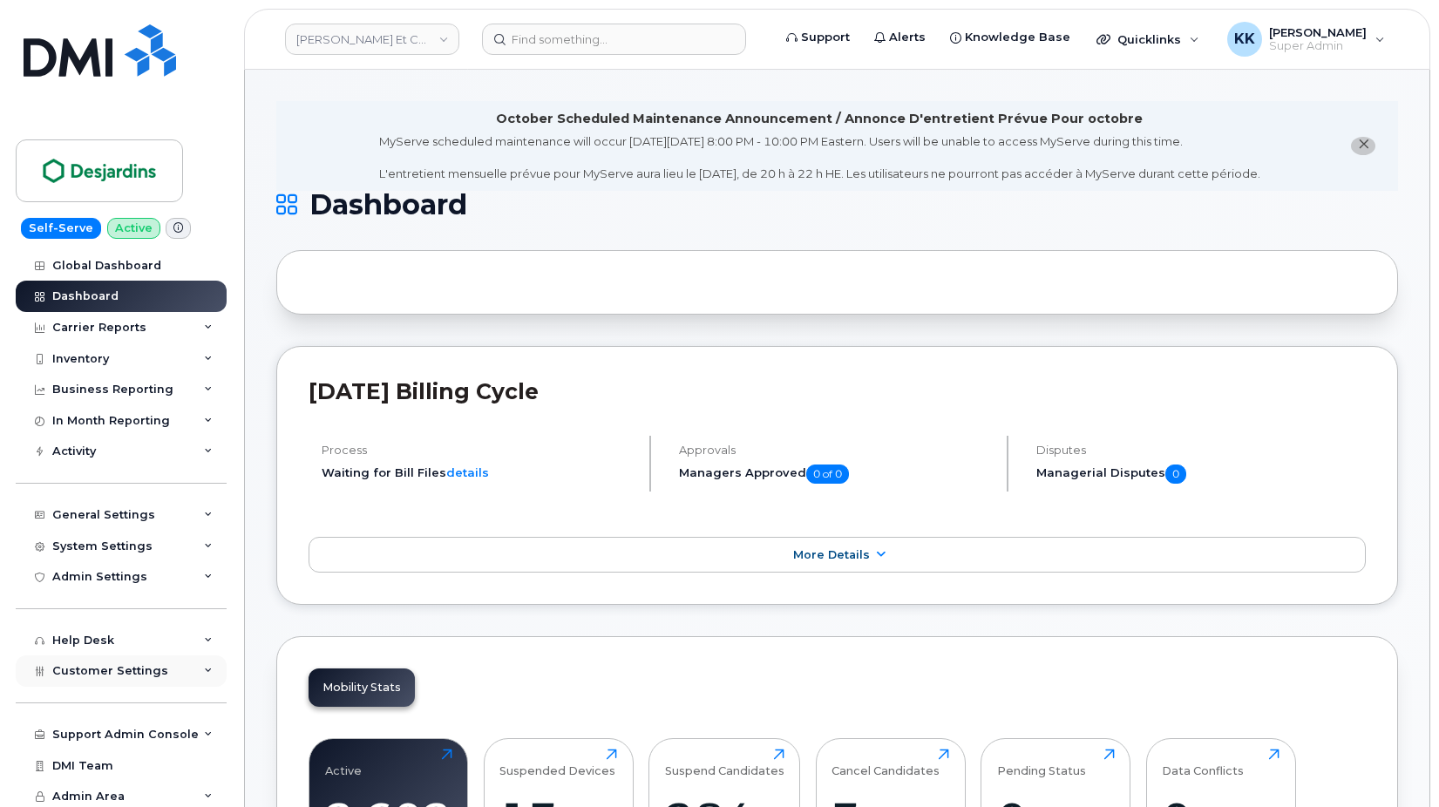
click at [79, 663] on div "Customer Settings" at bounding box center [121, 671] width 211 height 31
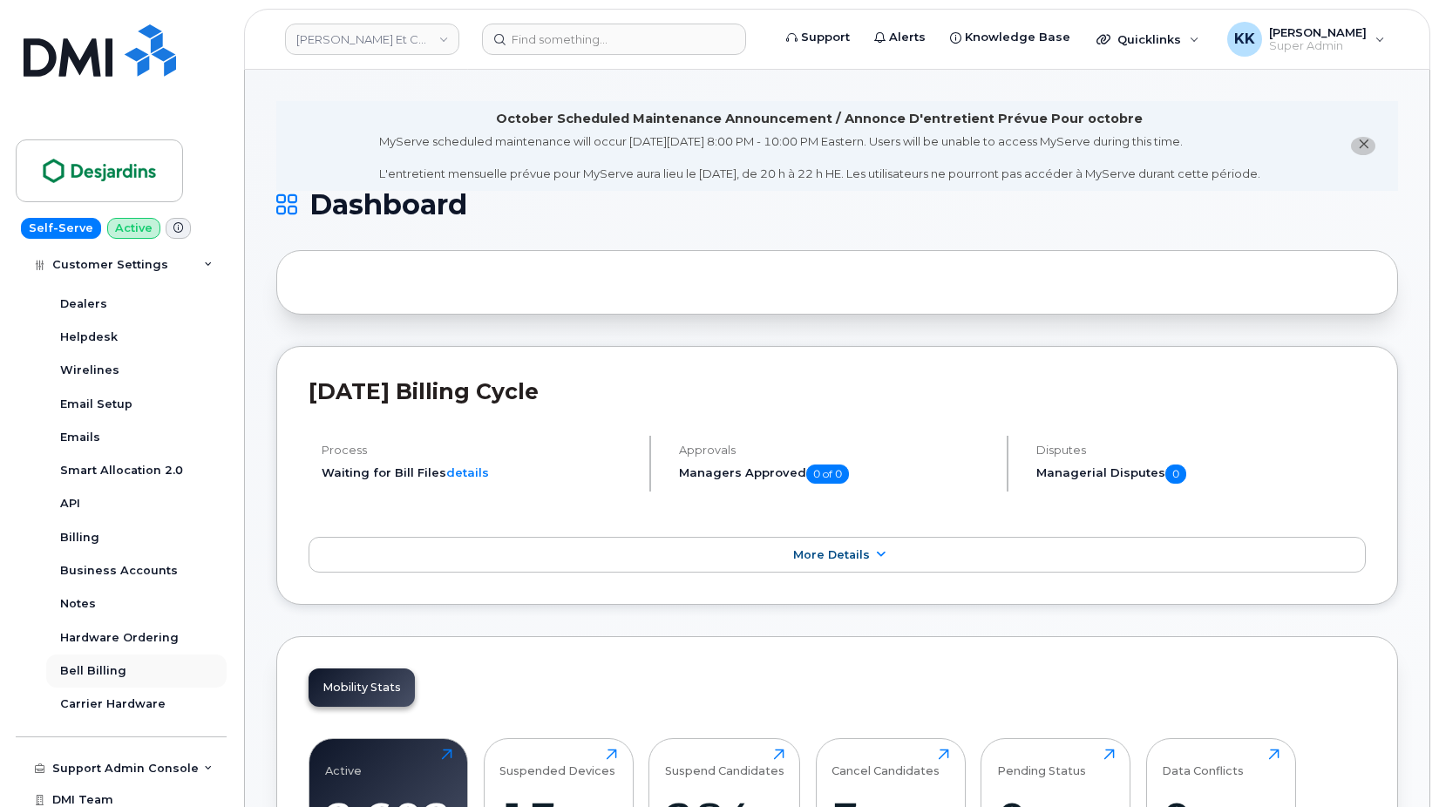
scroll to position [502, 0]
click at [117, 574] on div "Business Accounts" at bounding box center [119, 569] width 118 height 16
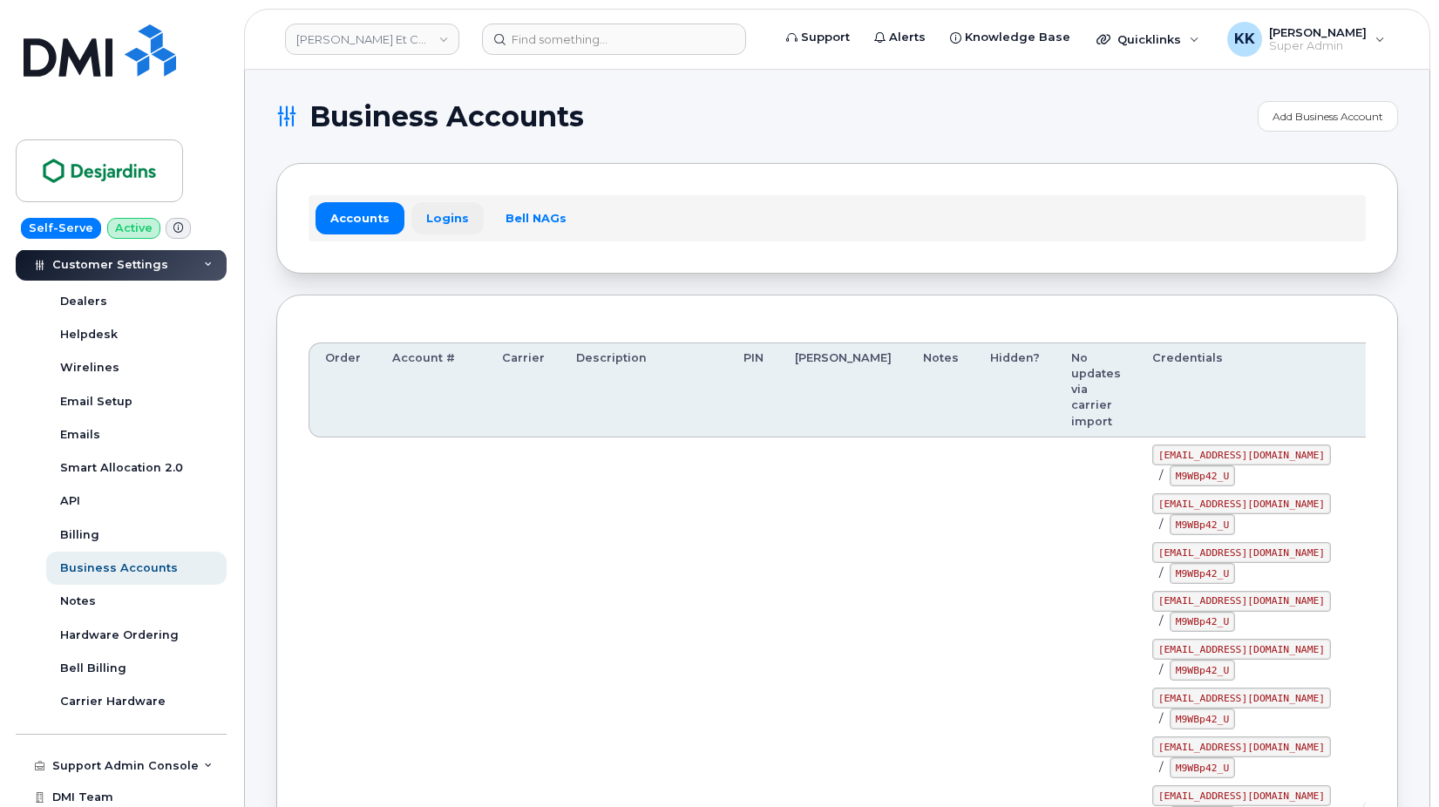
click at [457, 221] on link "Logins" at bounding box center [448, 217] width 72 height 31
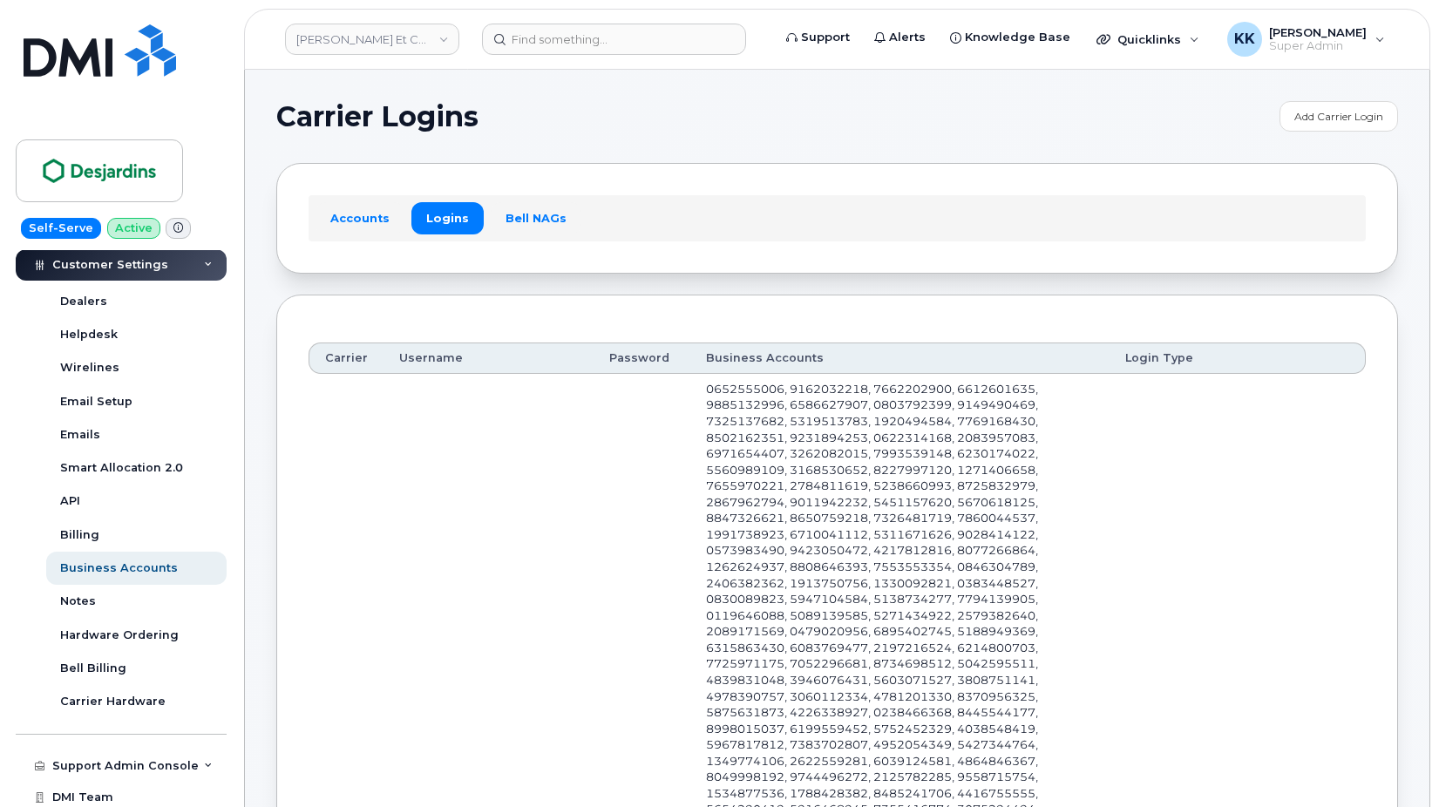
scroll to position [711, 0]
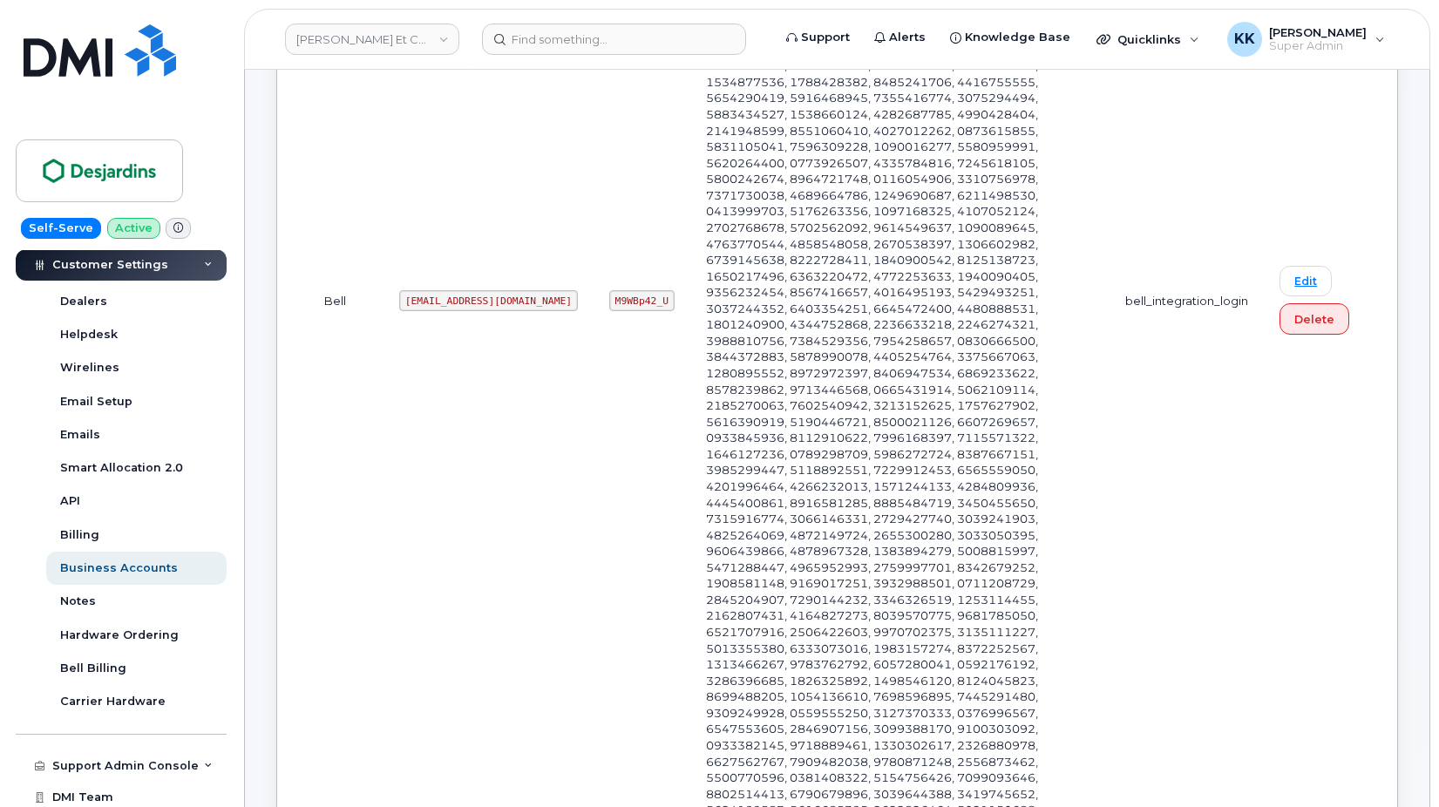
click at [459, 290] on code "caisses1@myserve.ca" at bounding box center [488, 300] width 179 height 21
click at [609, 290] on code "M9WBp42_U" at bounding box center [641, 300] width 65 height 21
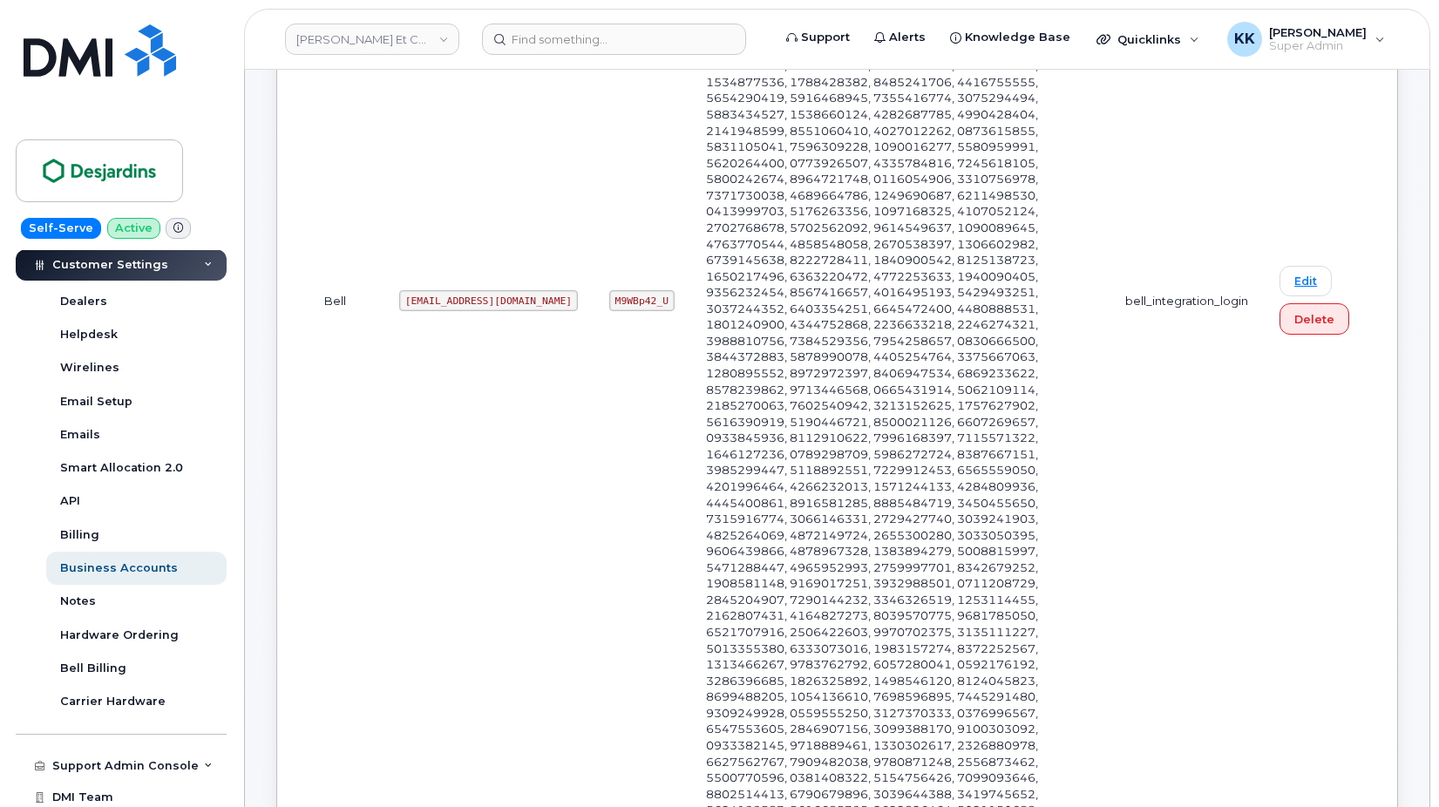
click at [609, 290] on code "M9WBp42_U" at bounding box center [641, 300] width 65 height 21
click at [691, 356] on td at bounding box center [900, 301] width 419 height 1277
click at [348, 420] on td "Bell" at bounding box center [346, 301] width 75 height 1277
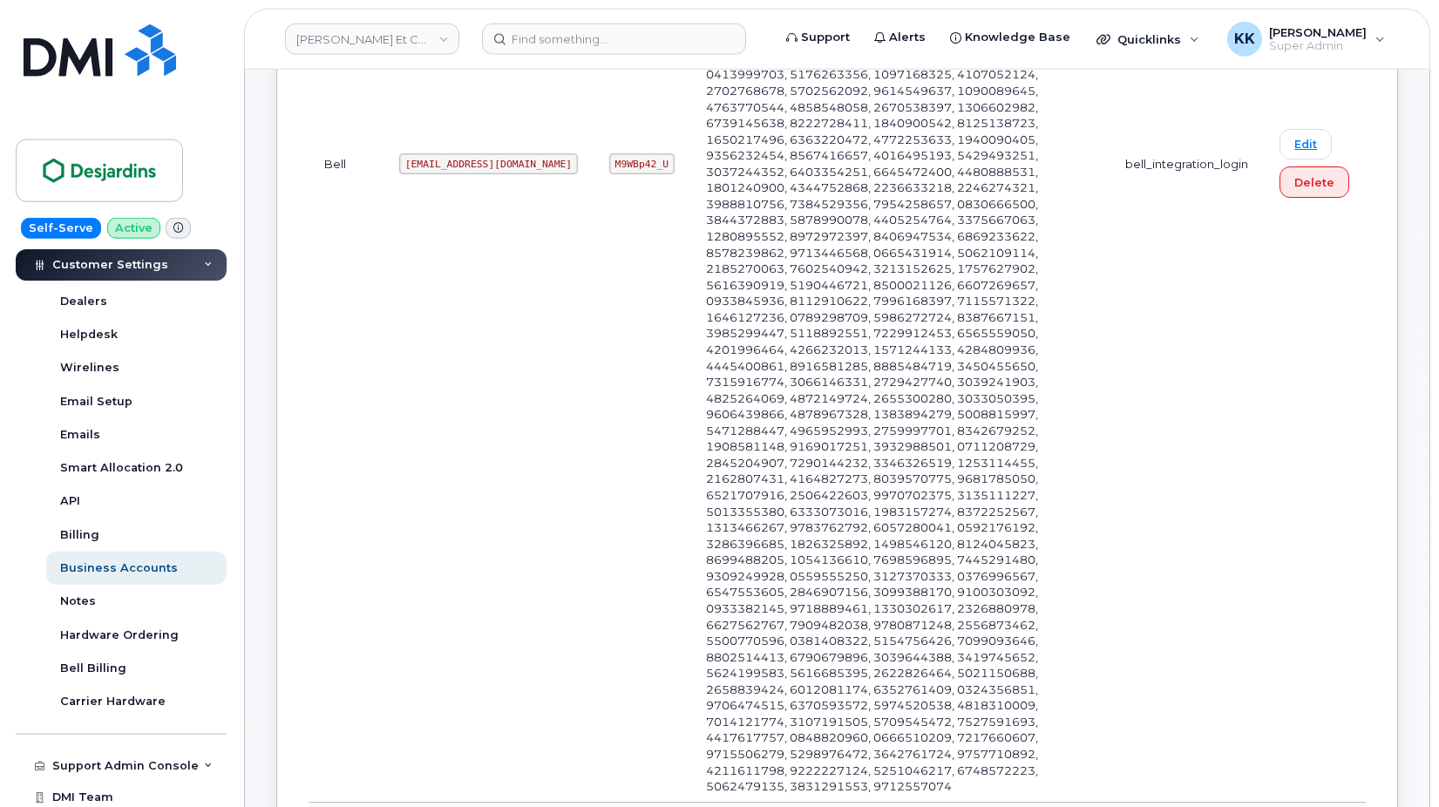
scroll to position [1067, 0]
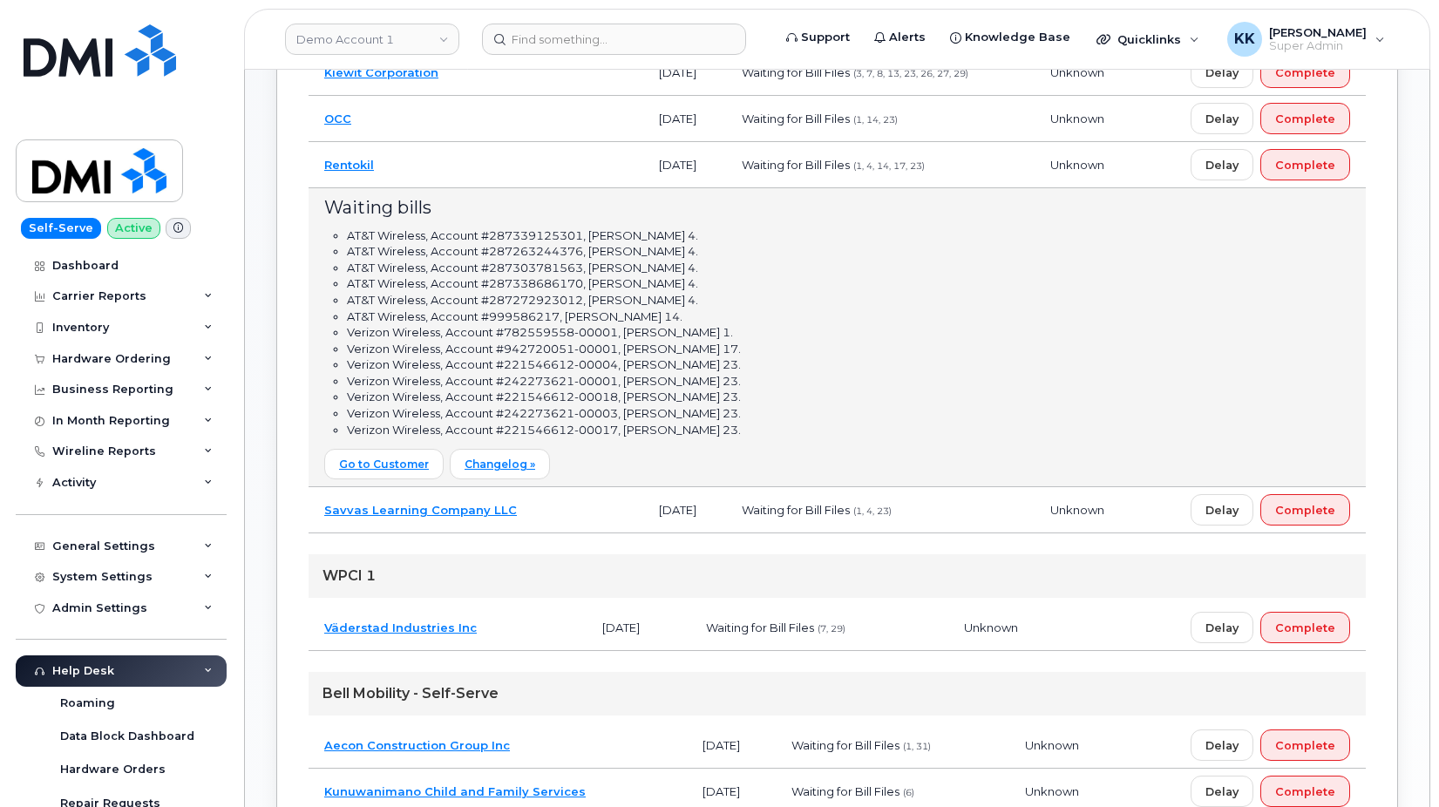
scroll to position [369, 0]
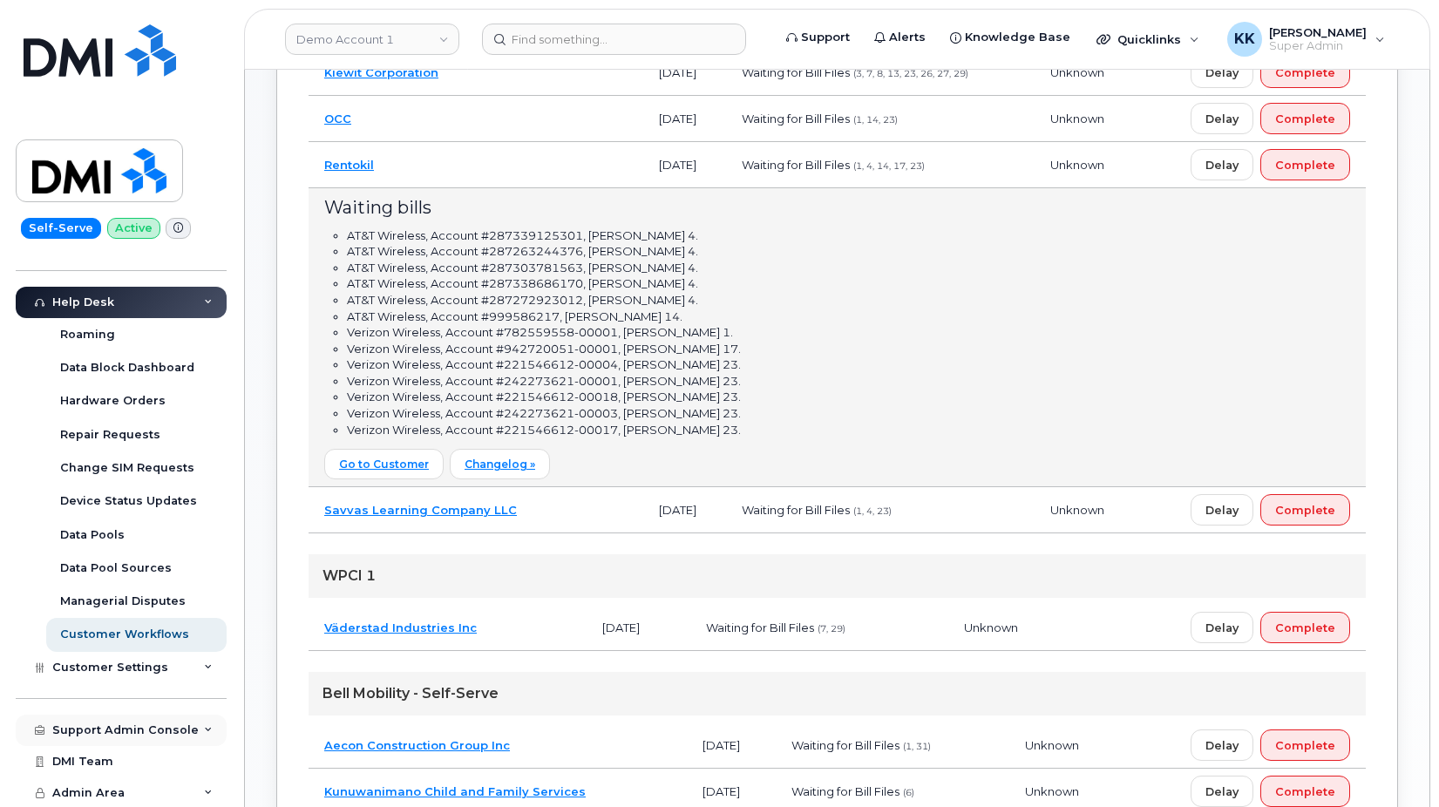
click at [117, 727] on div "Support Admin Console" at bounding box center [125, 731] width 146 height 14
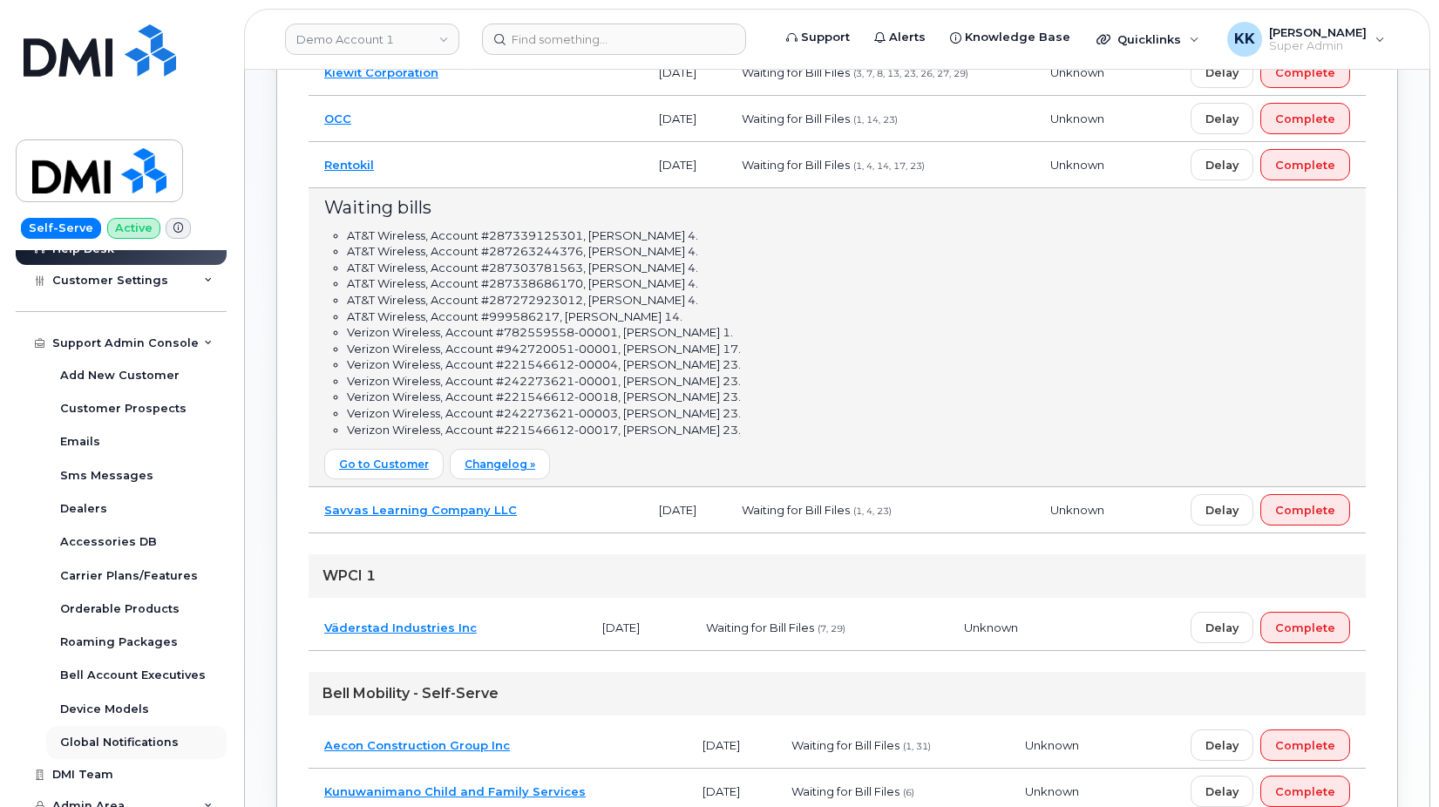
scroll to position [770, 0]
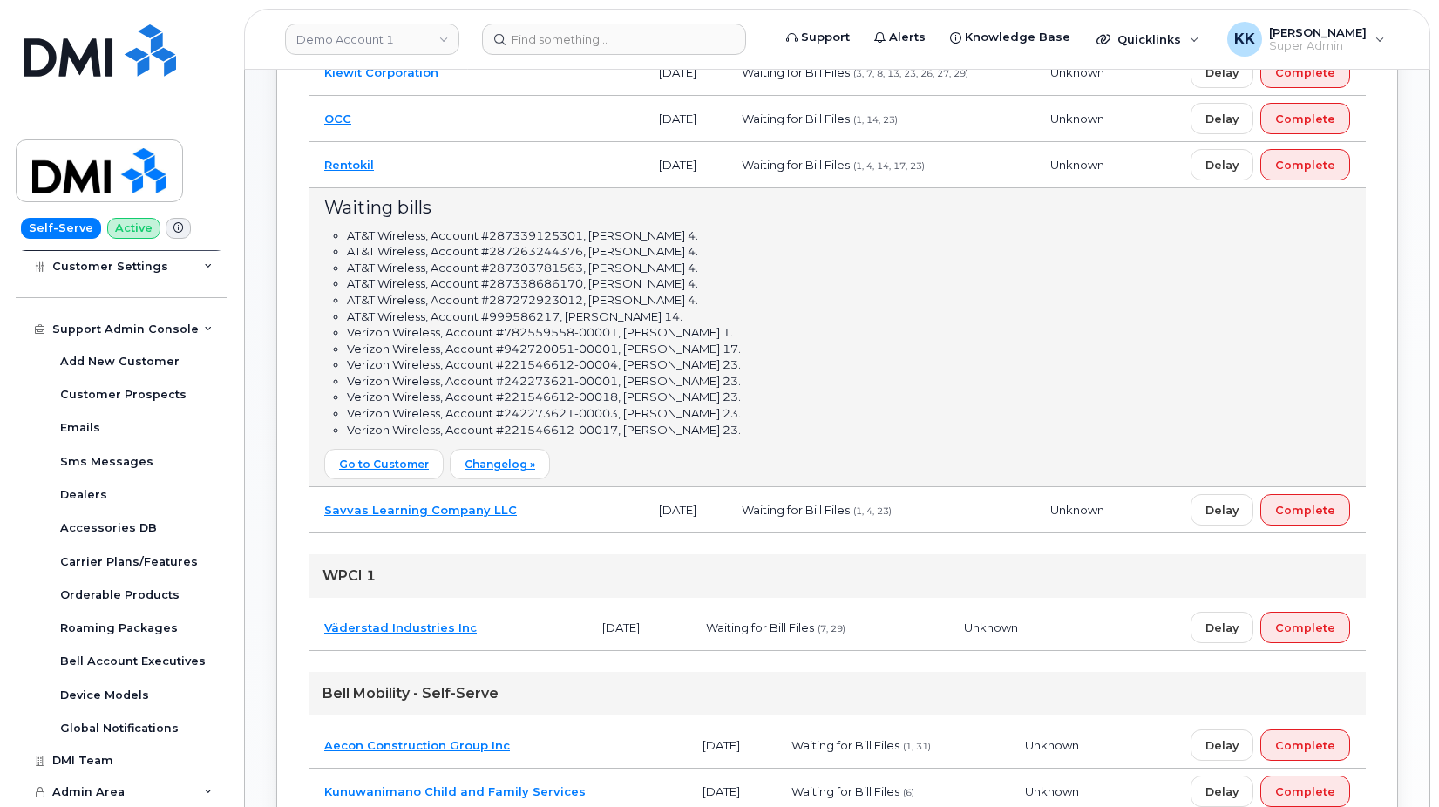
click at [446, 160] on td "Rentokil" at bounding box center [476, 165] width 335 height 46
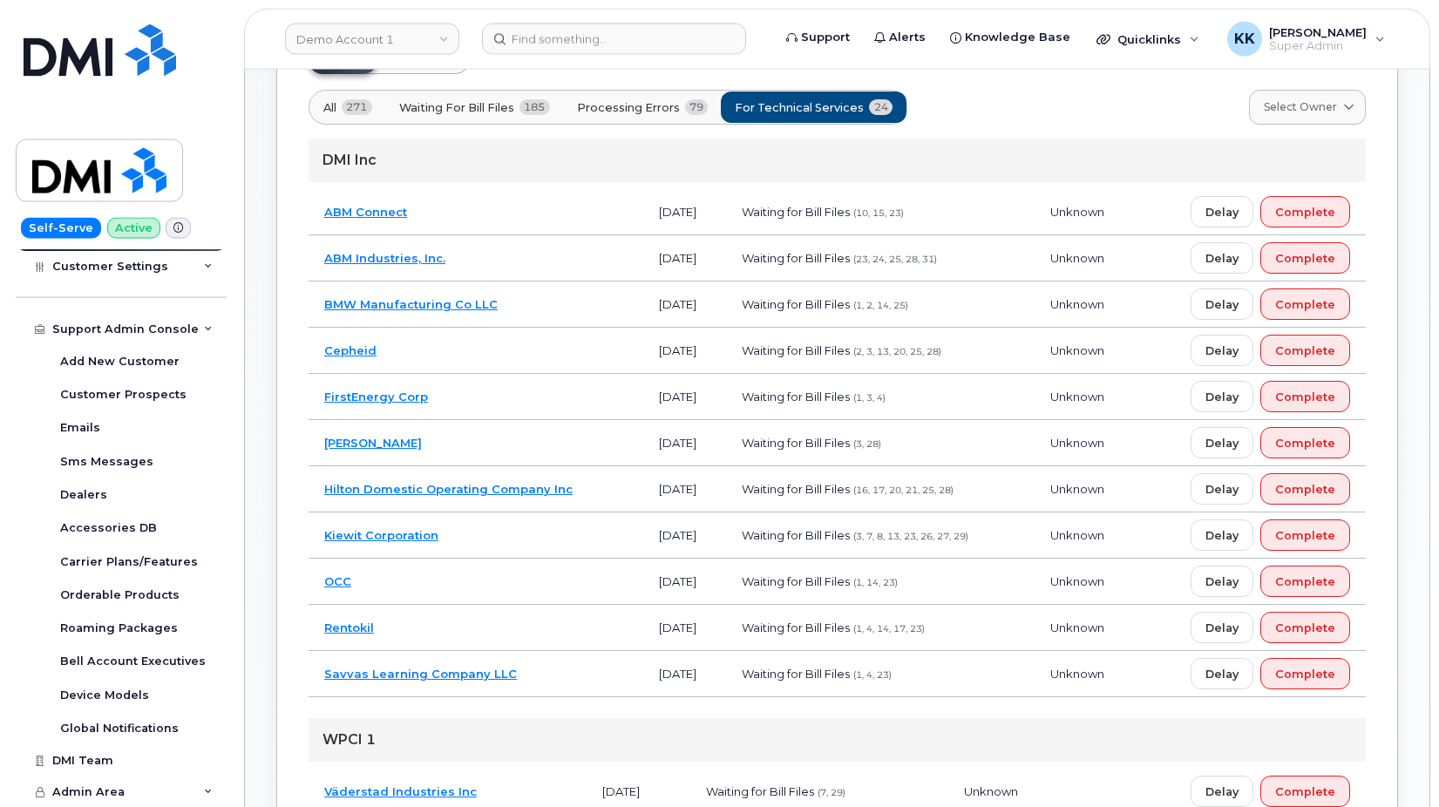
scroll to position [178, 0]
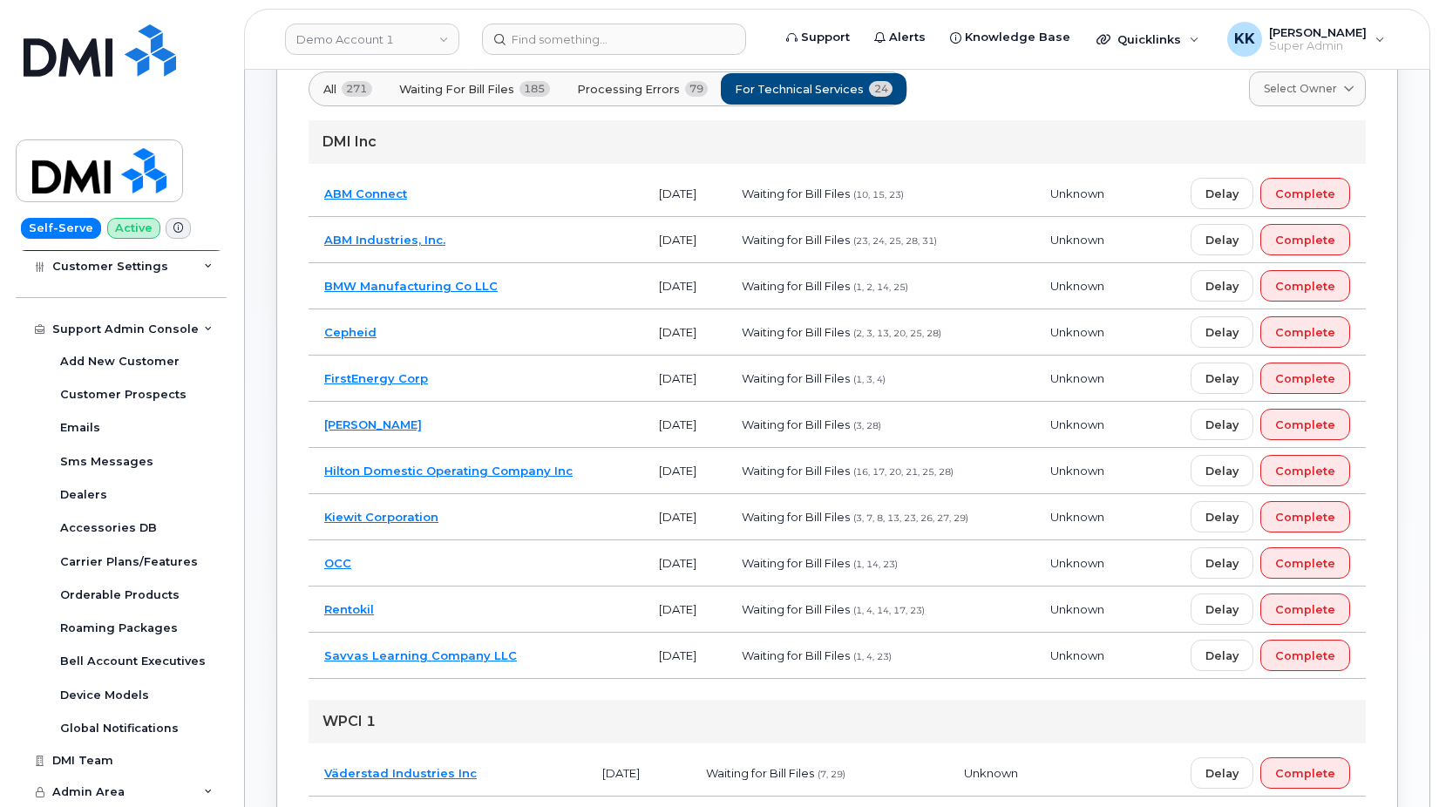
click at [487, 337] on td "Cepheid" at bounding box center [476, 333] width 335 height 46
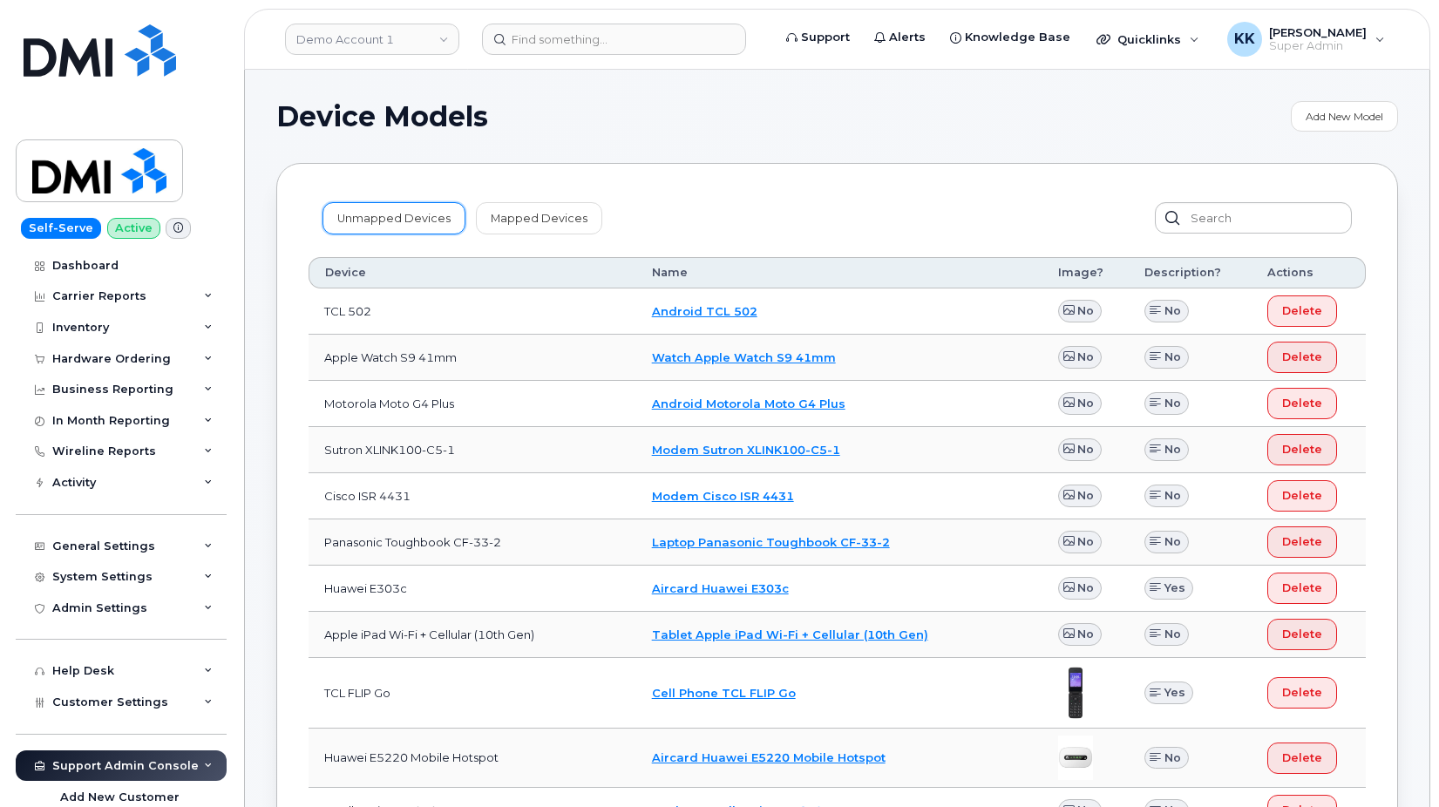
click at [411, 221] on link "Unmapped Devices" at bounding box center [394, 217] width 143 height 31
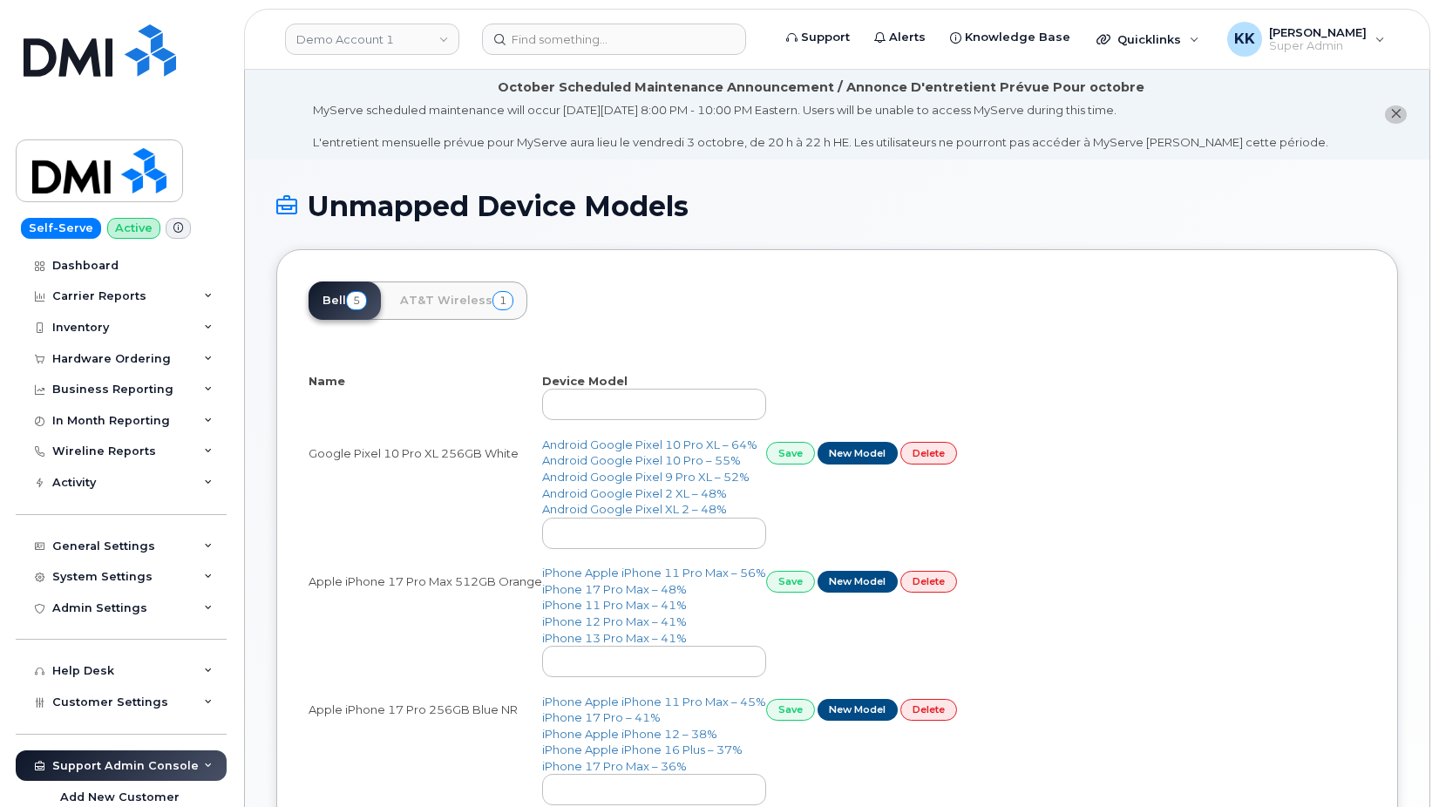
select select "25"
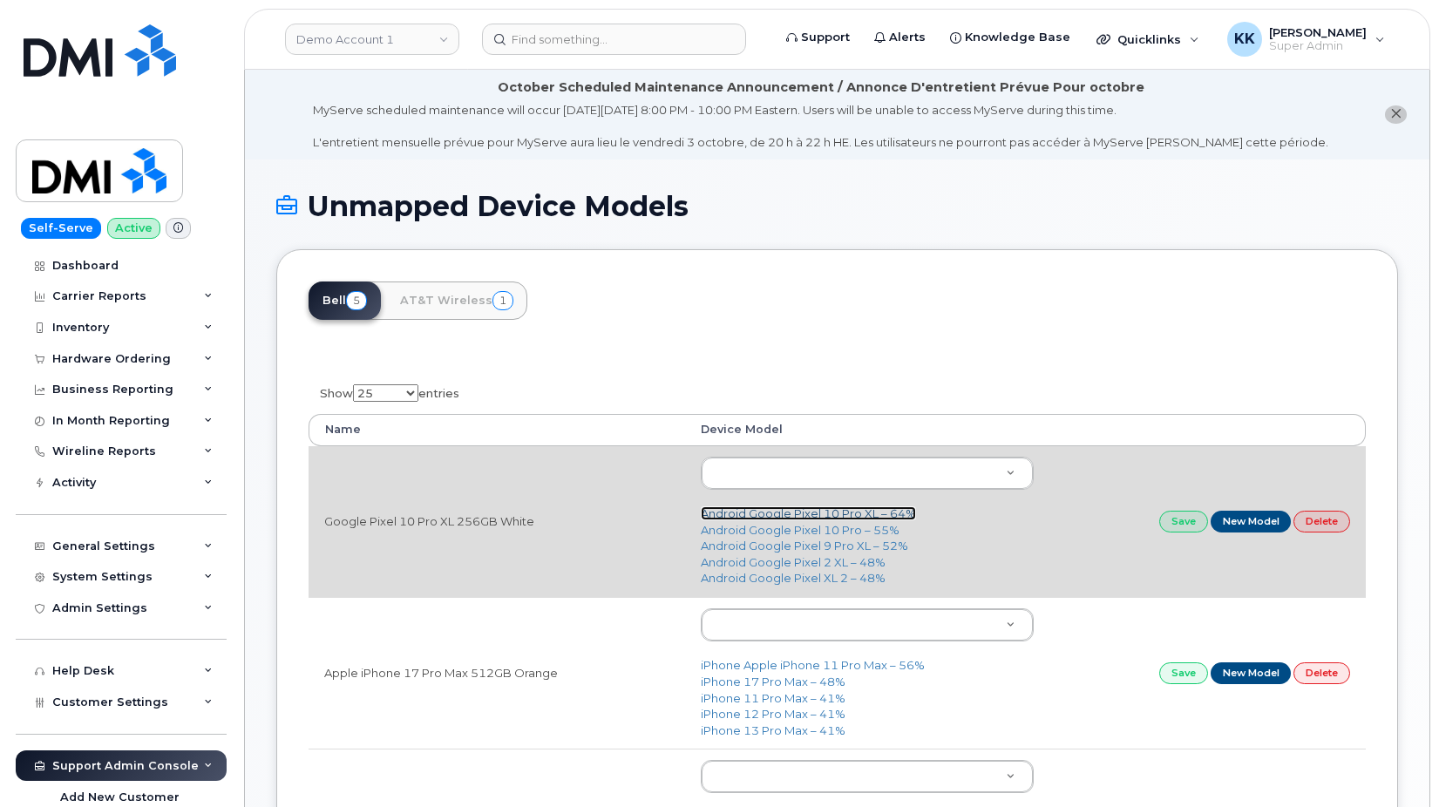
click at [858, 514] on link "Android Google Pixel 10 Pro XL – 64%" at bounding box center [808, 514] width 215 height 14
type input "3432"
click at [1194, 529] on link "Save" at bounding box center [1184, 522] width 49 height 22
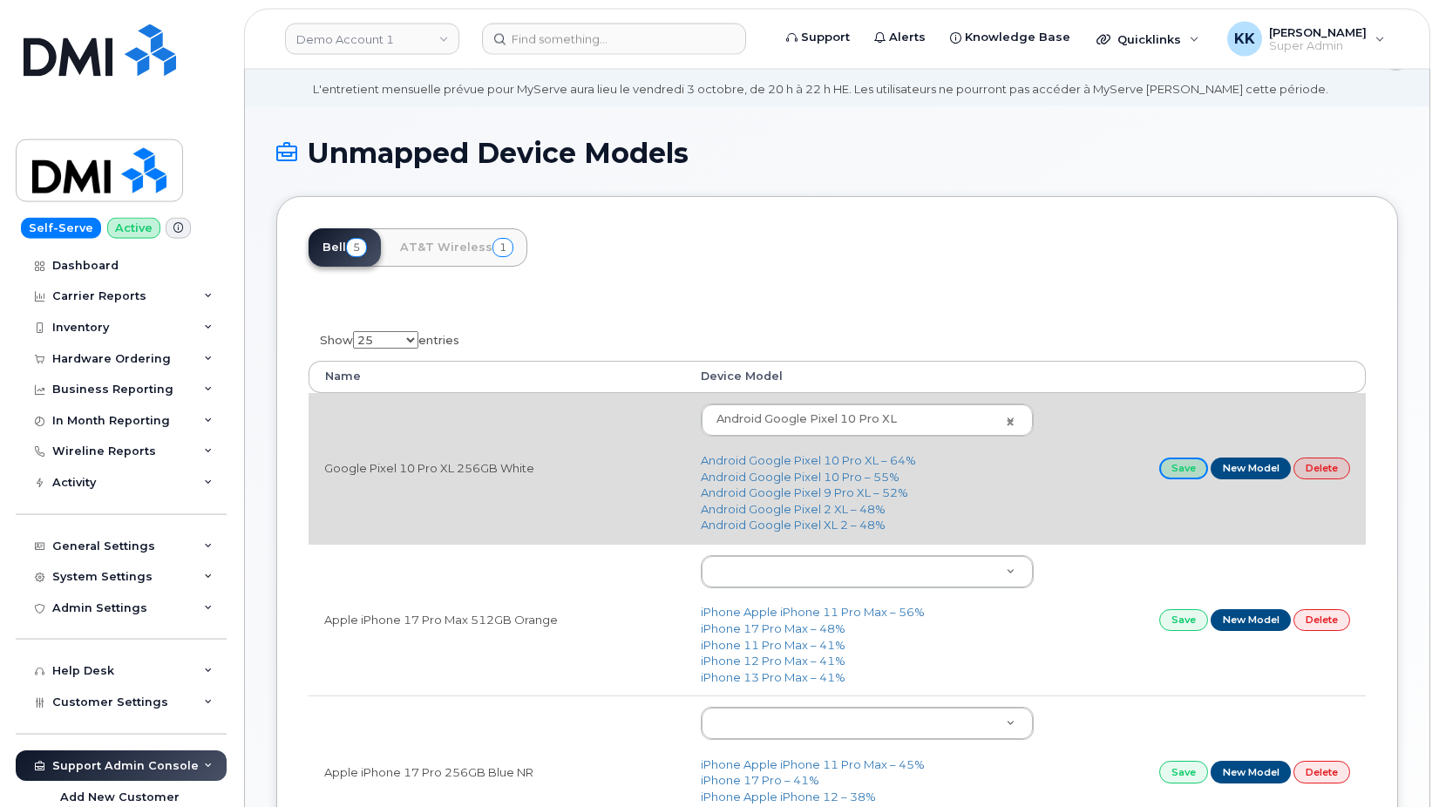
scroll to position [89, 0]
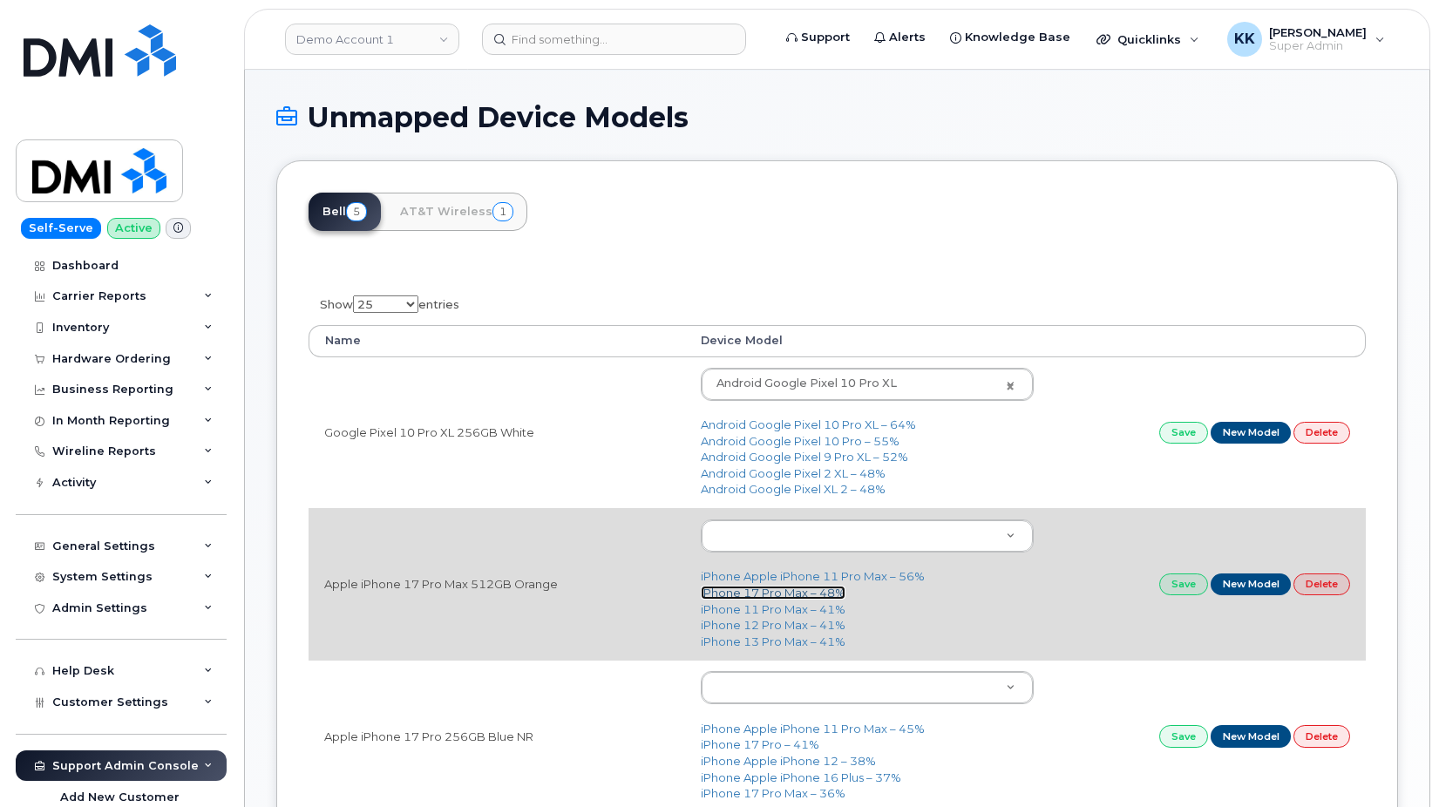
click at [736, 595] on link "iPhone 17 Pro Max – 48%" at bounding box center [773, 593] width 145 height 14
type input "3441"
click at [1174, 584] on link "Save" at bounding box center [1184, 585] width 49 height 22
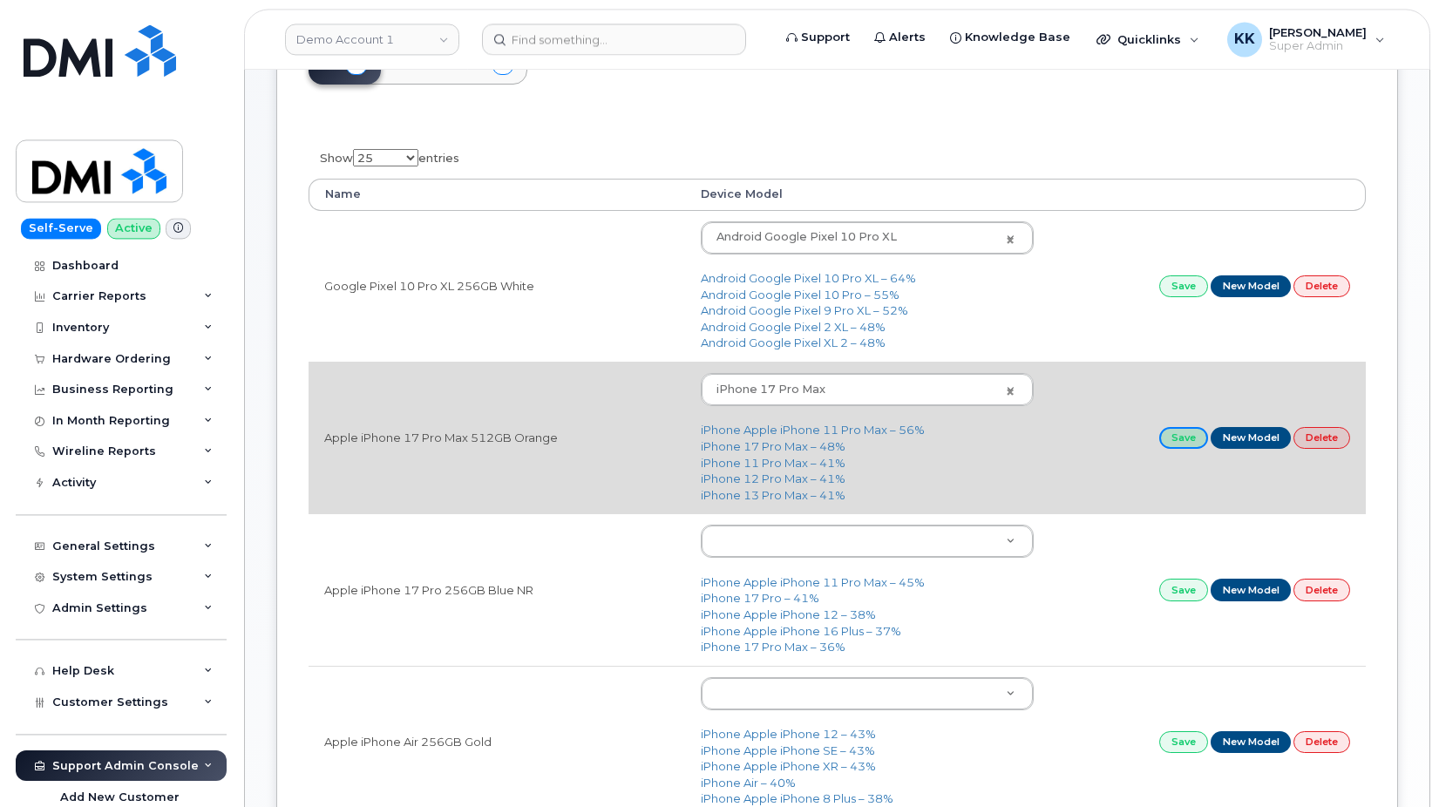
scroll to position [267, 0]
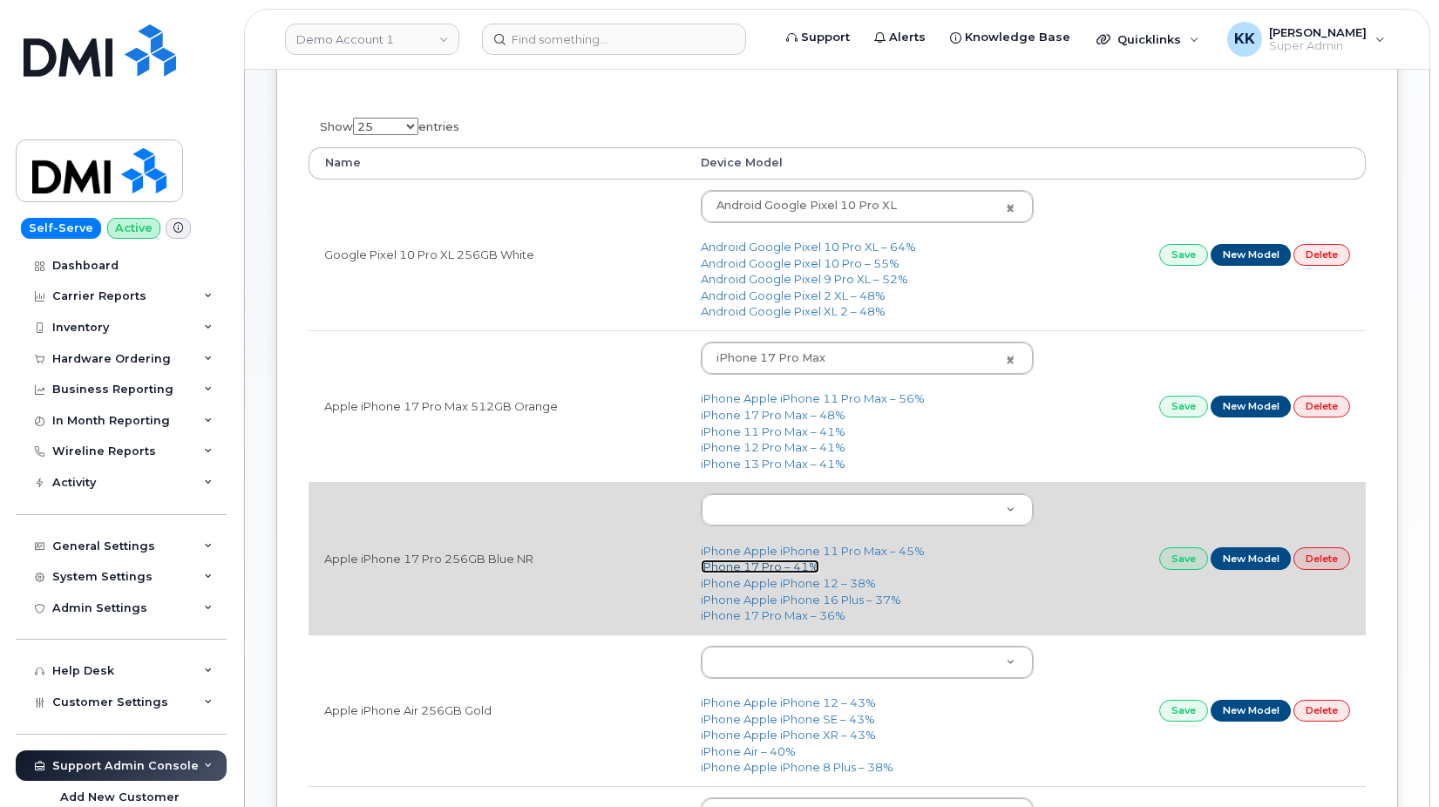
click at [754, 567] on link "iPhone 17 Pro – 41%" at bounding box center [760, 567] width 119 height 14
type input "3443"
click at [1182, 560] on link "Save" at bounding box center [1184, 559] width 49 height 22
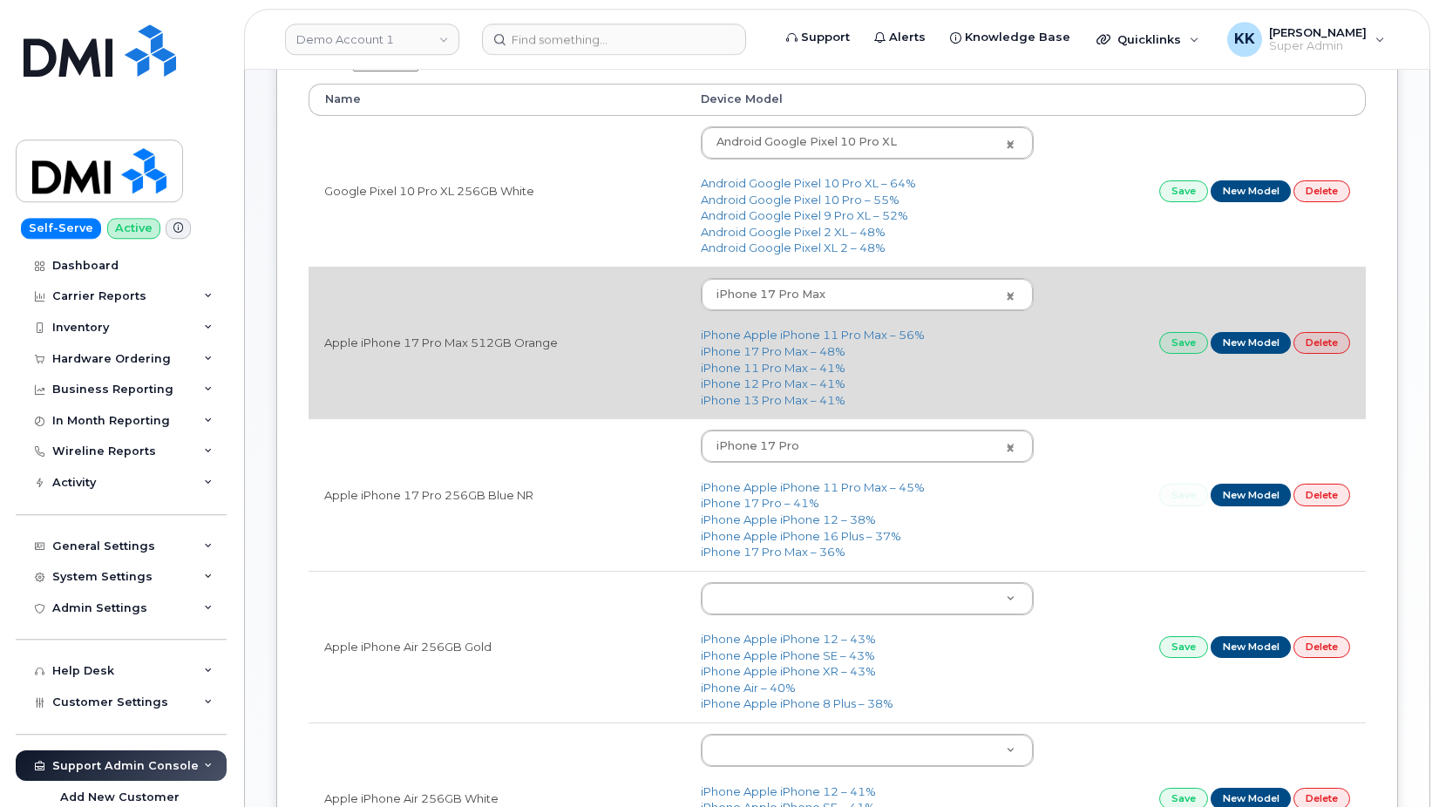
scroll to position [445, 0]
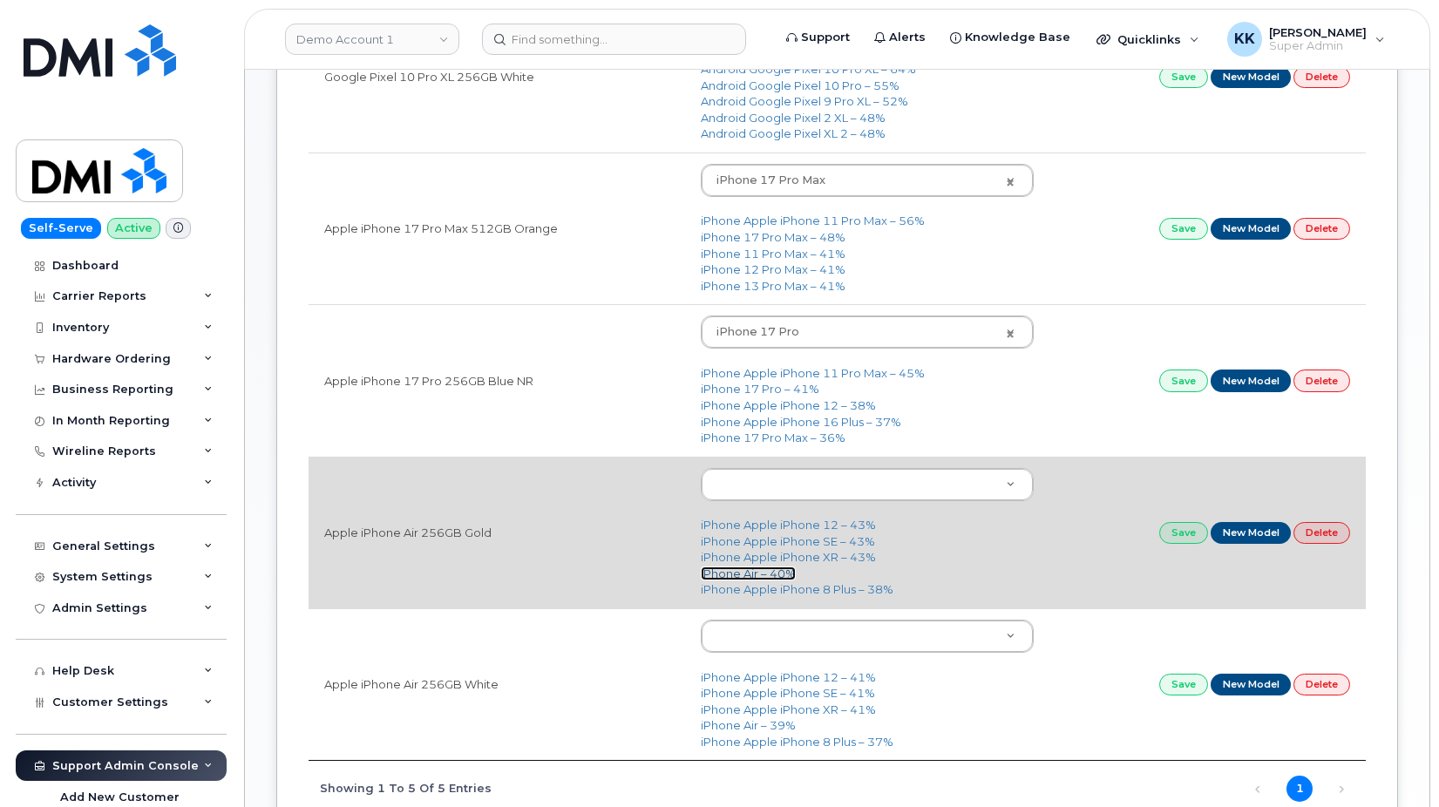
click at [763, 573] on link "iPhone Air – 40%" at bounding box center [748, 574] width 95 height 14
type input "3444"
click at [1174, 533] on link "Save" at bounding box center [1184, 533] width 49 height 22
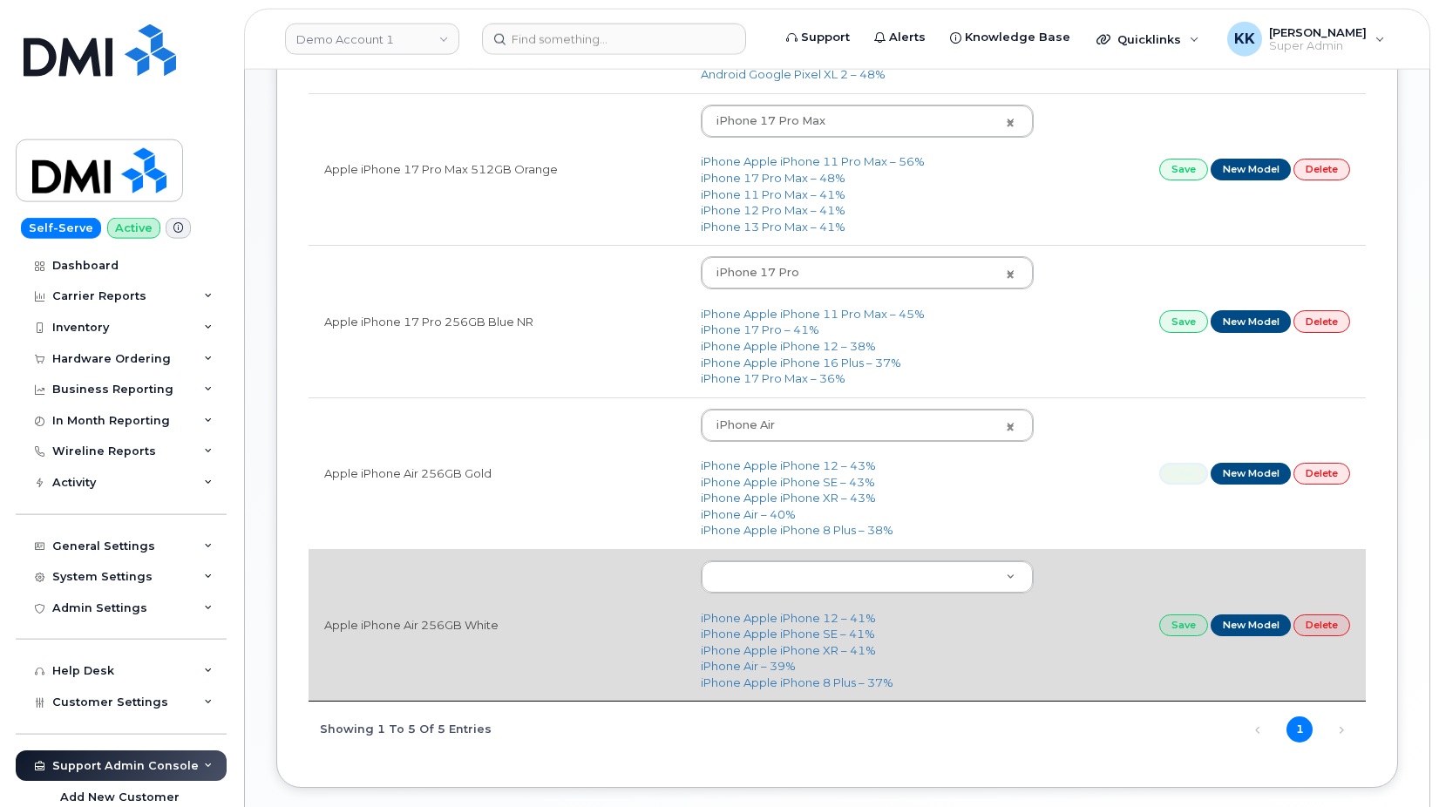
scroll to position [534, 0]
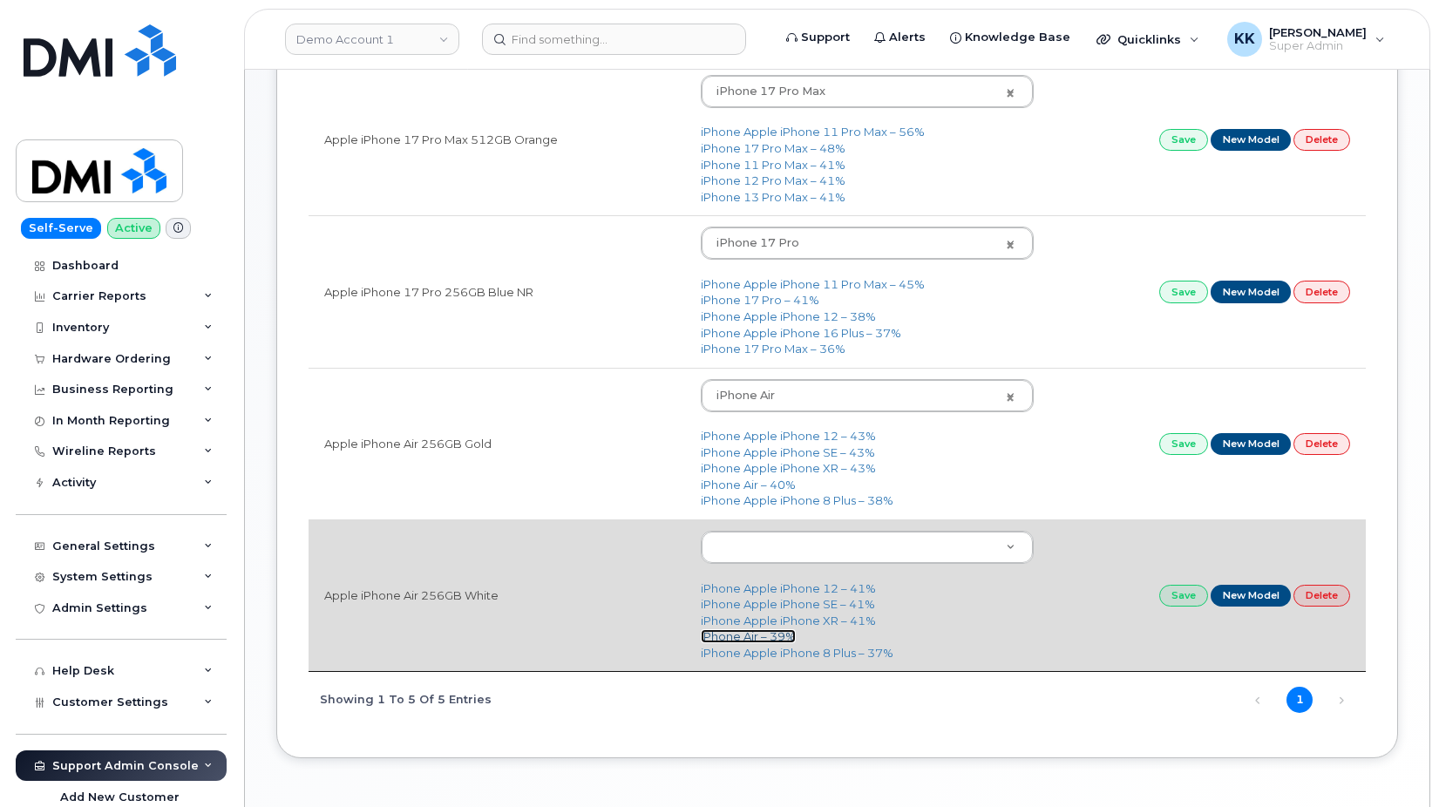
click at [775, 641] on link "iPhone Air – 39%" at bounding box center [748, 636] width 95 height 14
type input "3444"
click at [1180, 603] on link "Save" at bounding box center [1184, 596] width 49 height 22
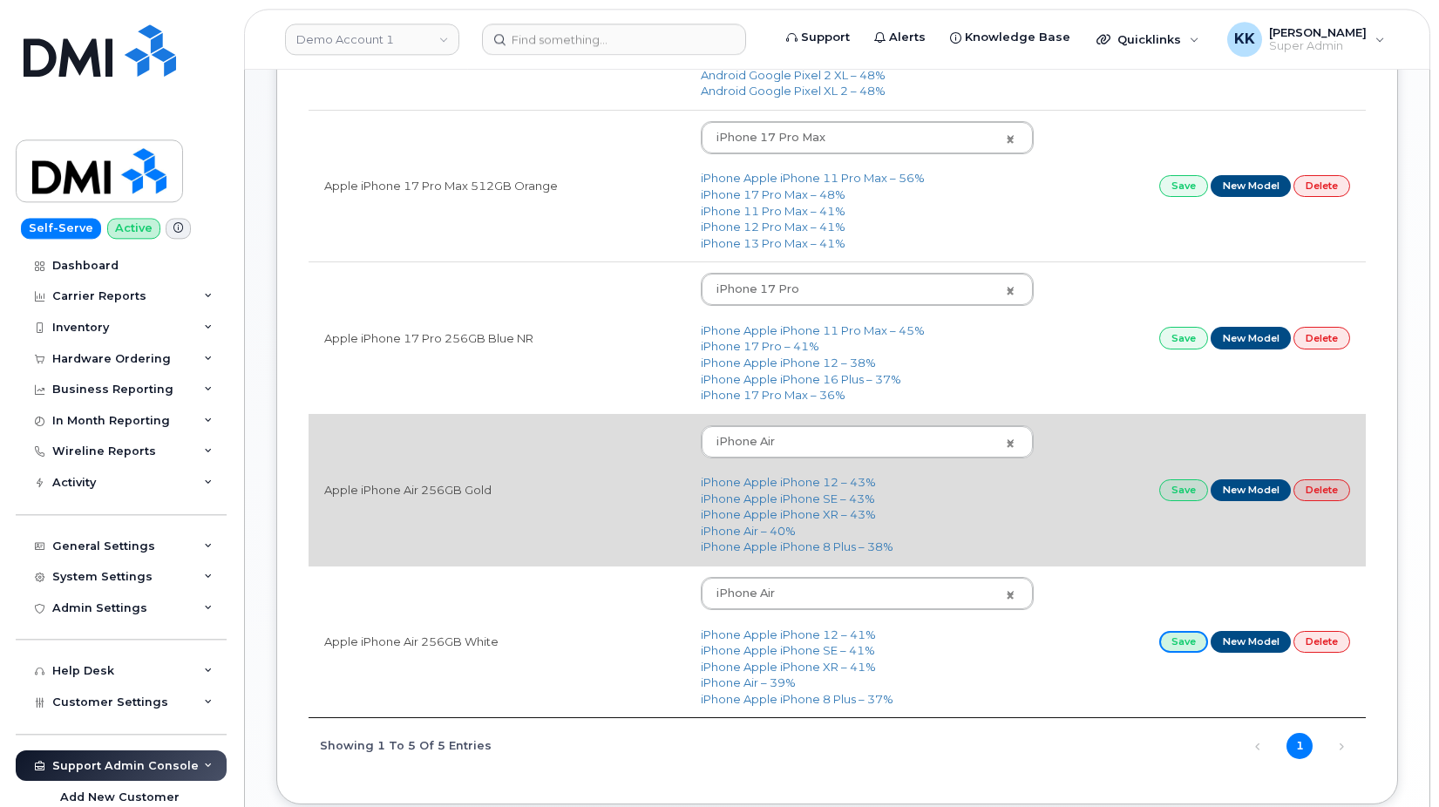
scroll to position [445, 0]
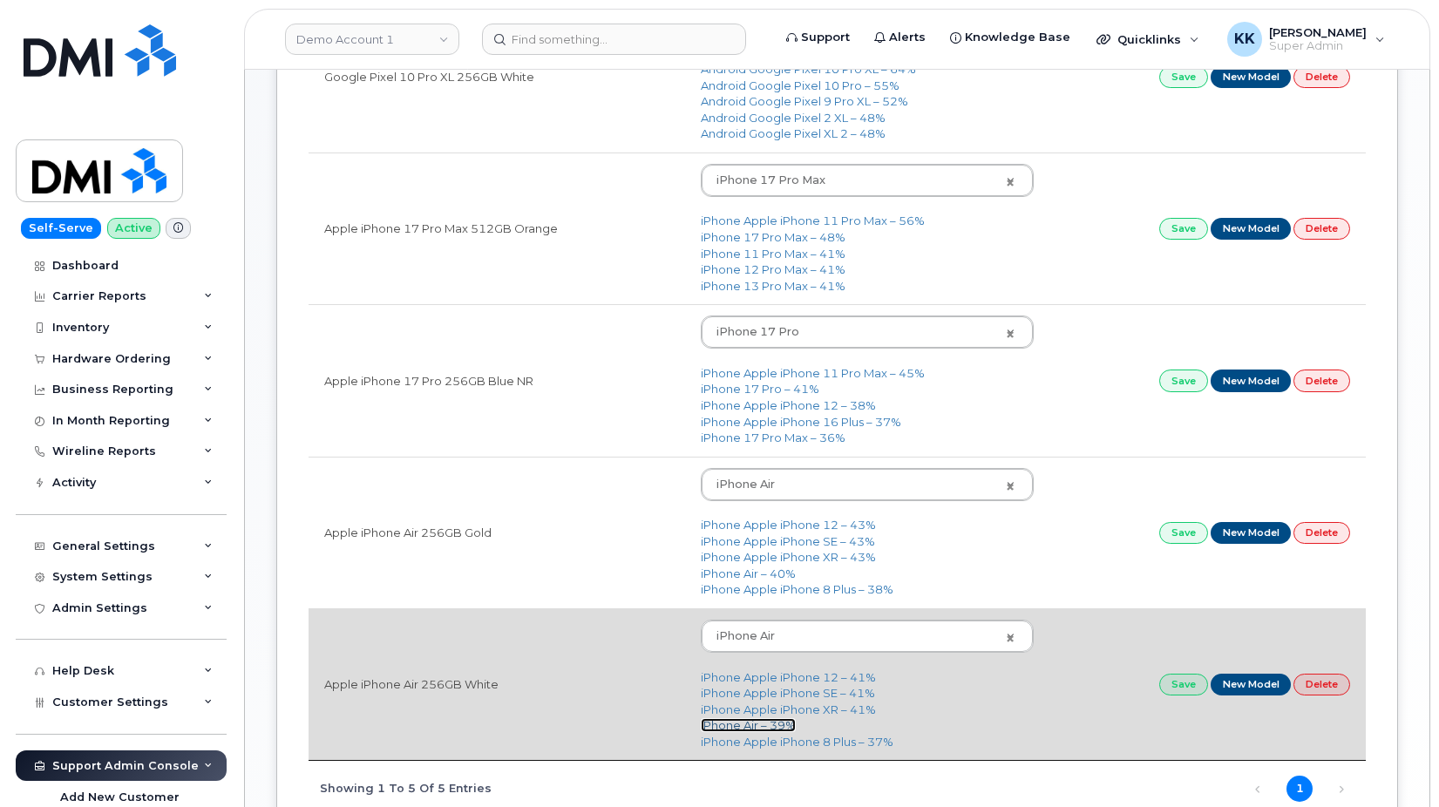
click at [739, 727] on link "iPhone Air – 39%" at bounding box center [748, 725] width 95 height 14
click at [1177, 694] on link "Save" at bounding box center [1184, 685] width 49 height 22
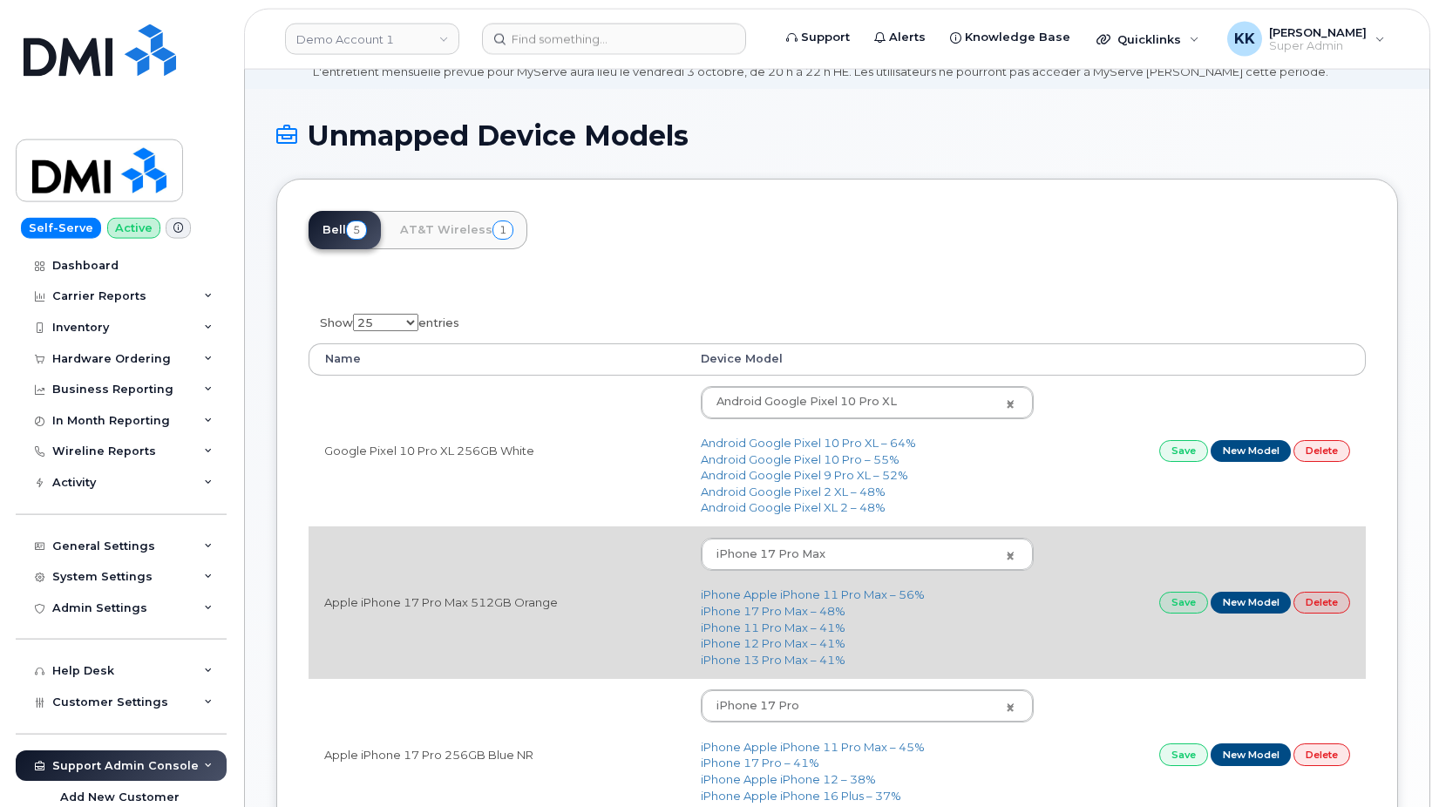
scroll to position [0, 0]
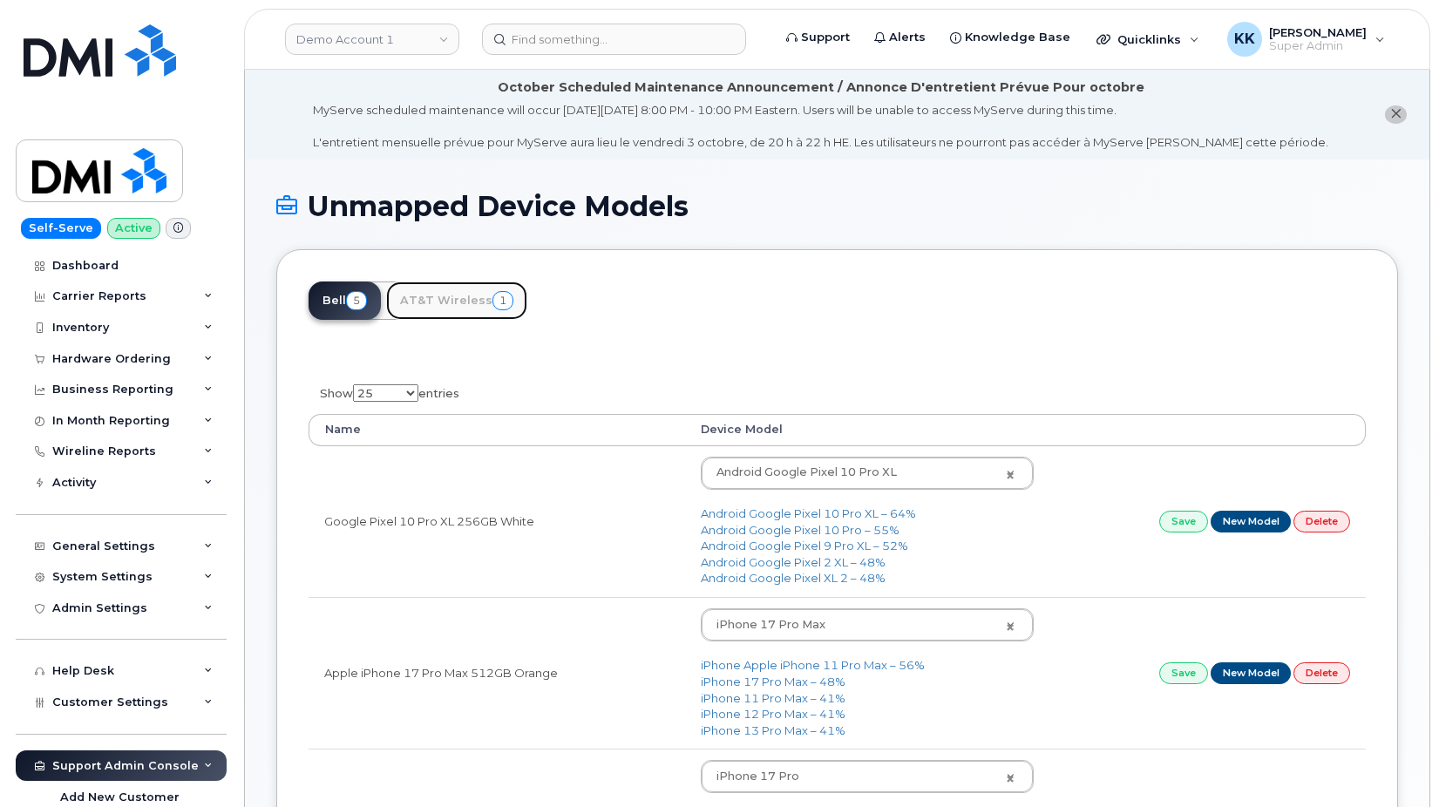
click at [456, 301] on link "AT&T Wireless 1" at bounding box center [456, 301] width 141 height 38
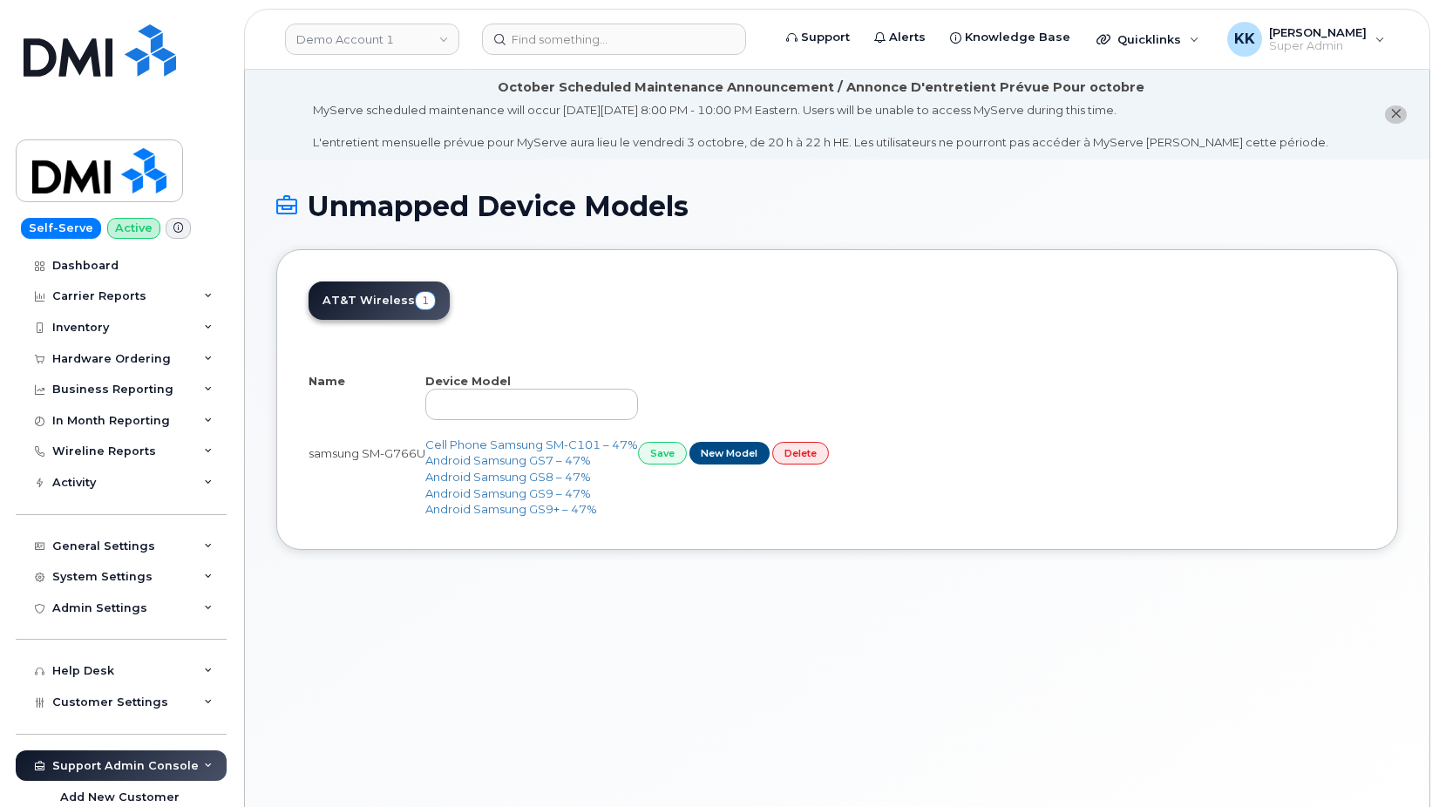
select select "25"
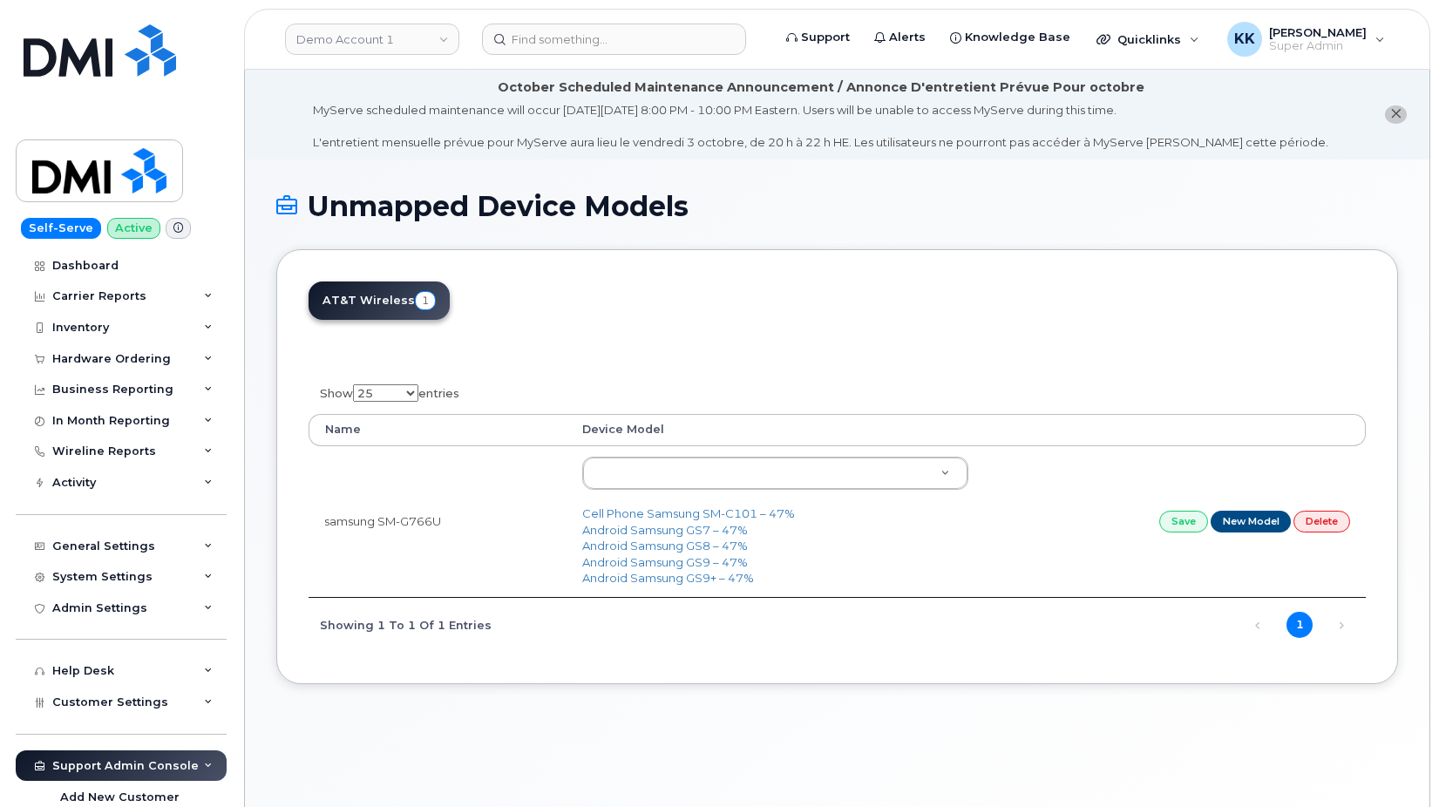
click at [457, 674] on div "AT&T Wireless 1 Show 10 25 50 100 entries Name Device Model samsung SM-G766U Ce…" at bounding box center [837, 466] width 1122 height 435
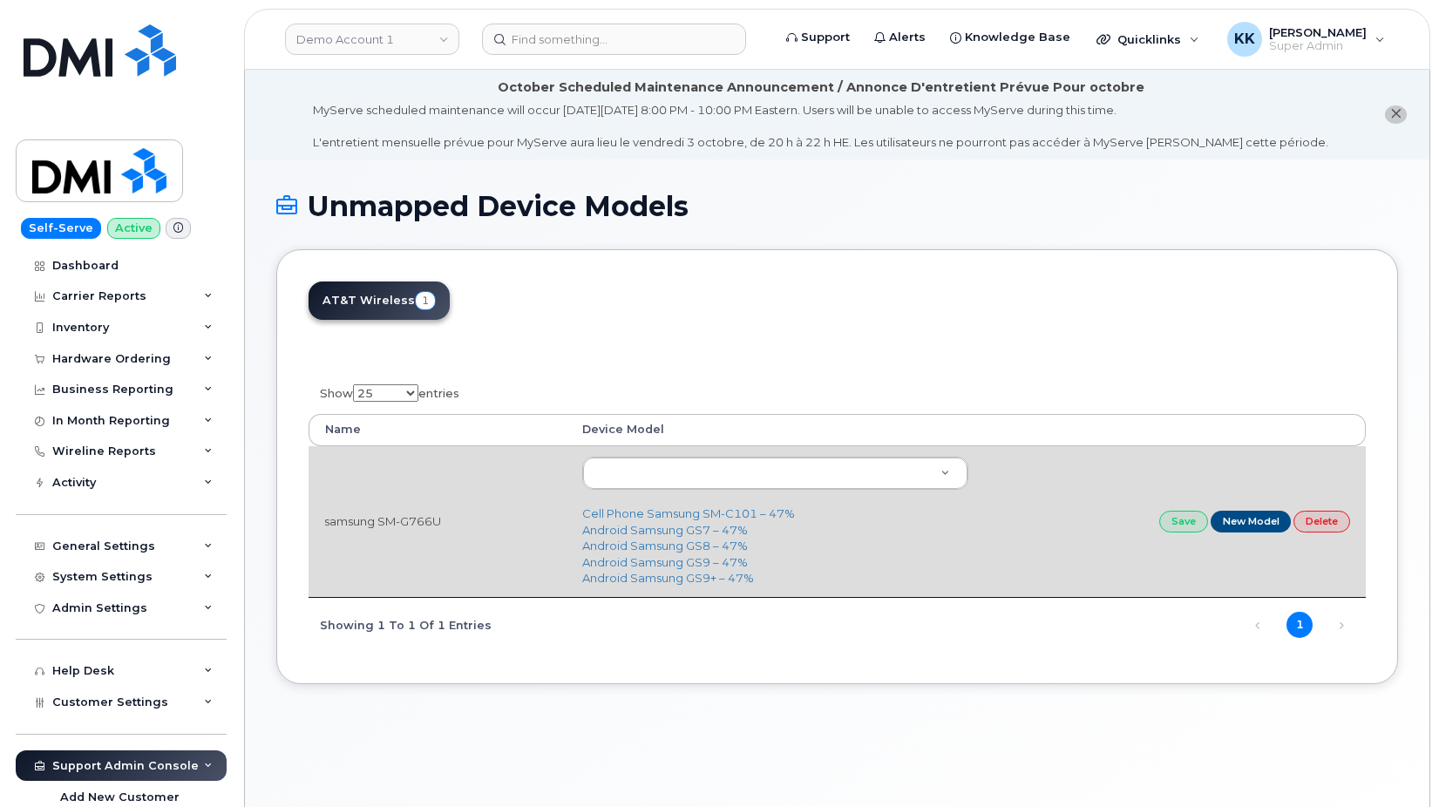
click at [402, 521] on td "samsung SM-G766U" at bounding box center [438, 521] width 258 height 151
click at [402, 520] on td "samsung SM-G766U" at bounding box center [438, 521] width 258 height 151
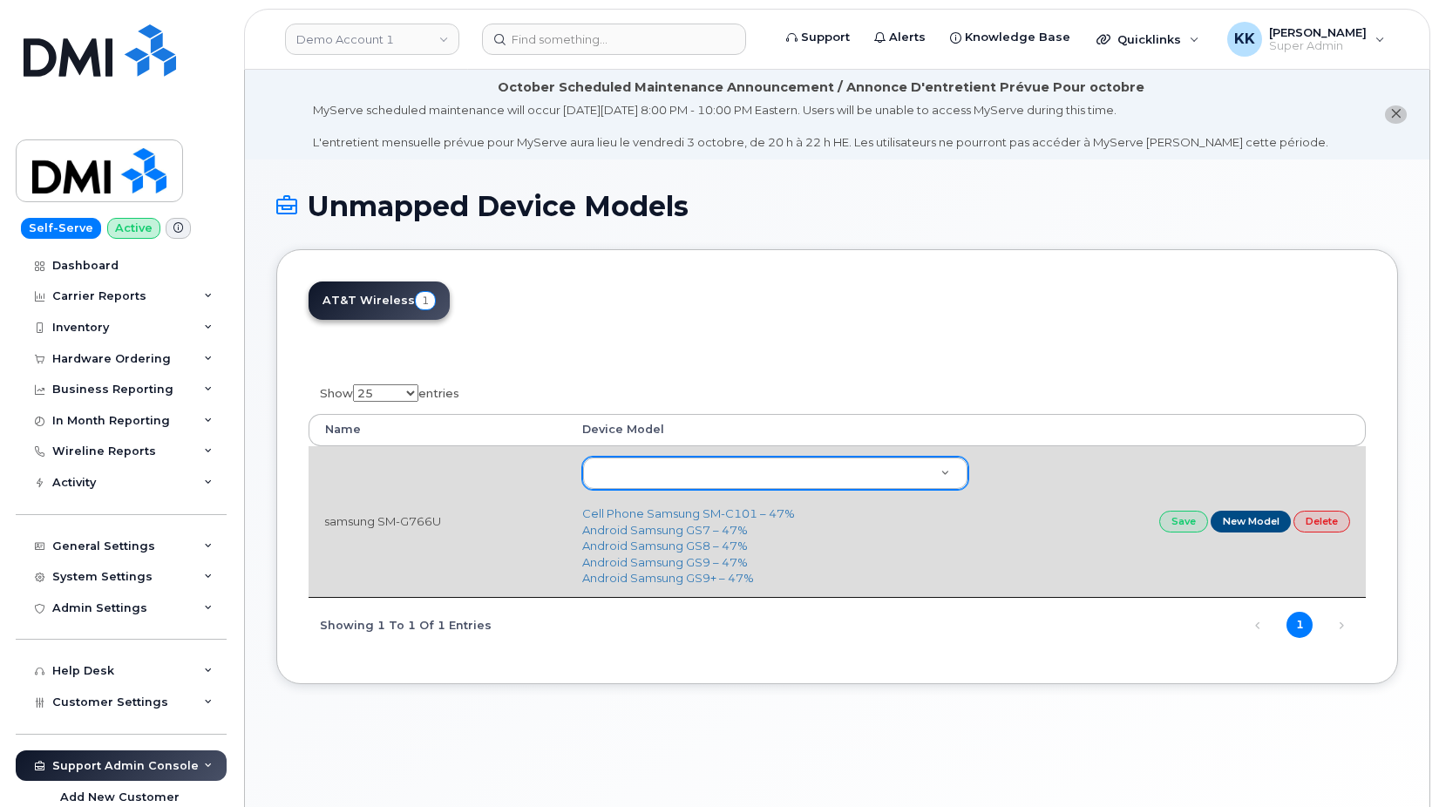
click at [807, 475] on body "Demo Account 1 Support Alerts Knowledge Base Quicklinks Suspend / Cancel Device…" at bounding box center [719, 453] width 1439 height 906
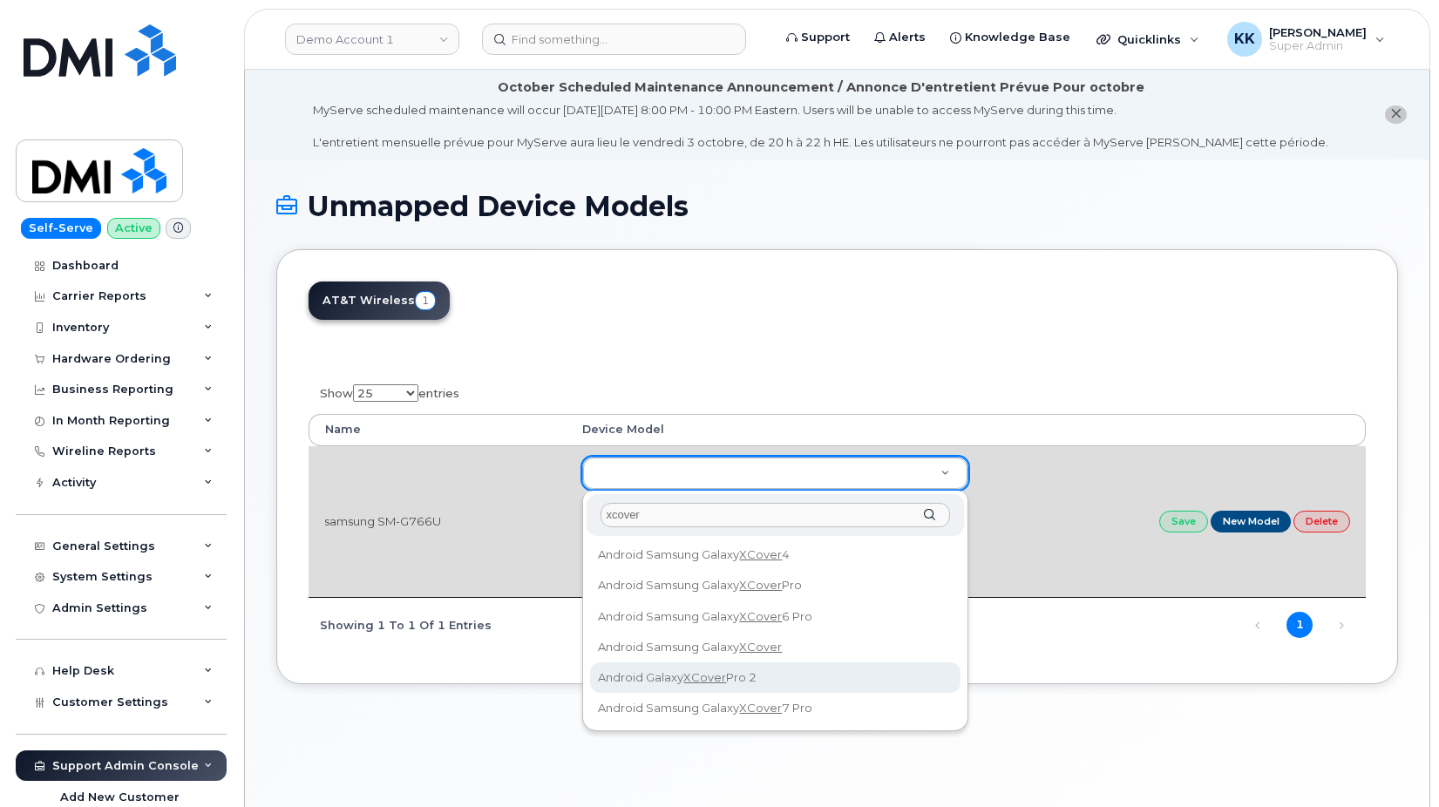
type input "xcover"
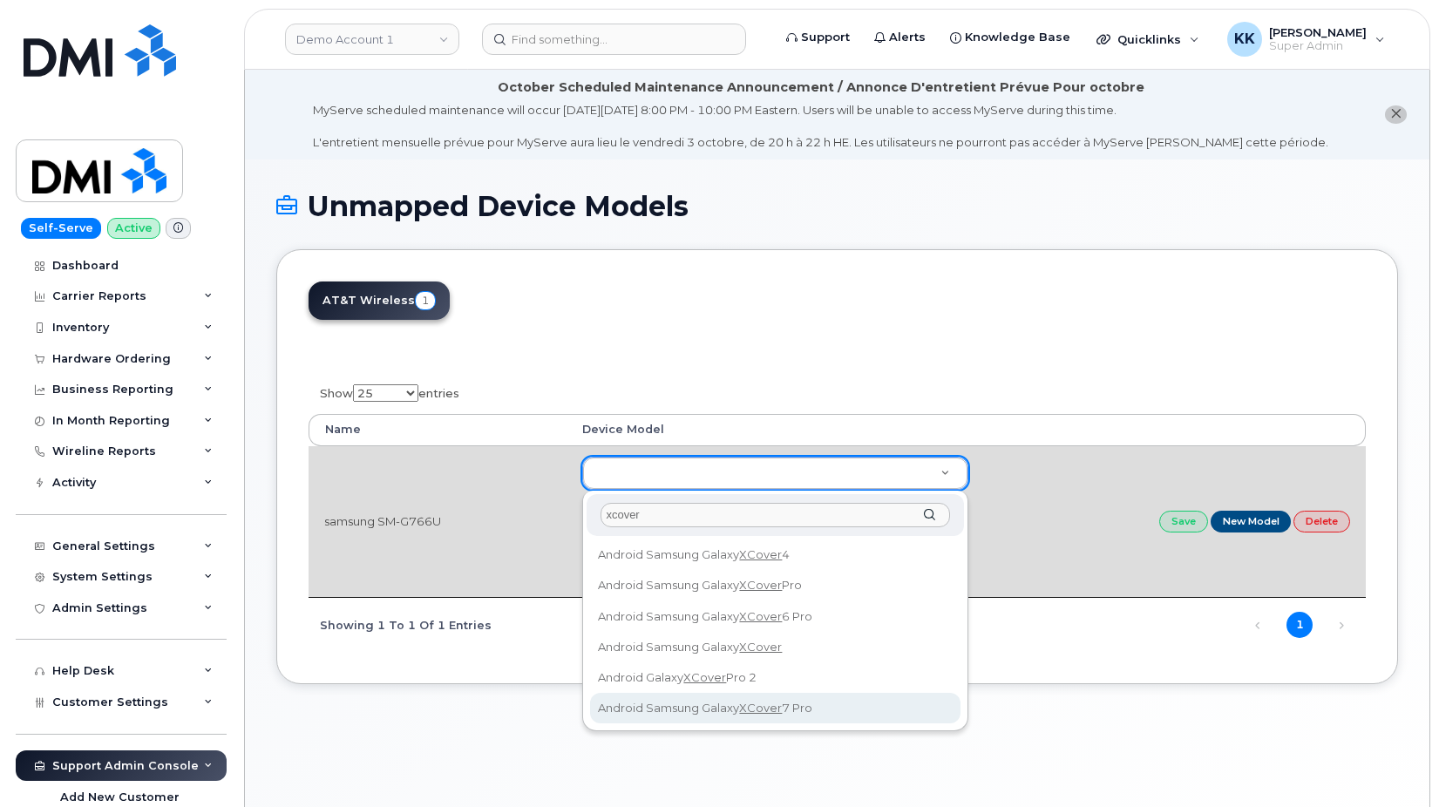
type input "3377"
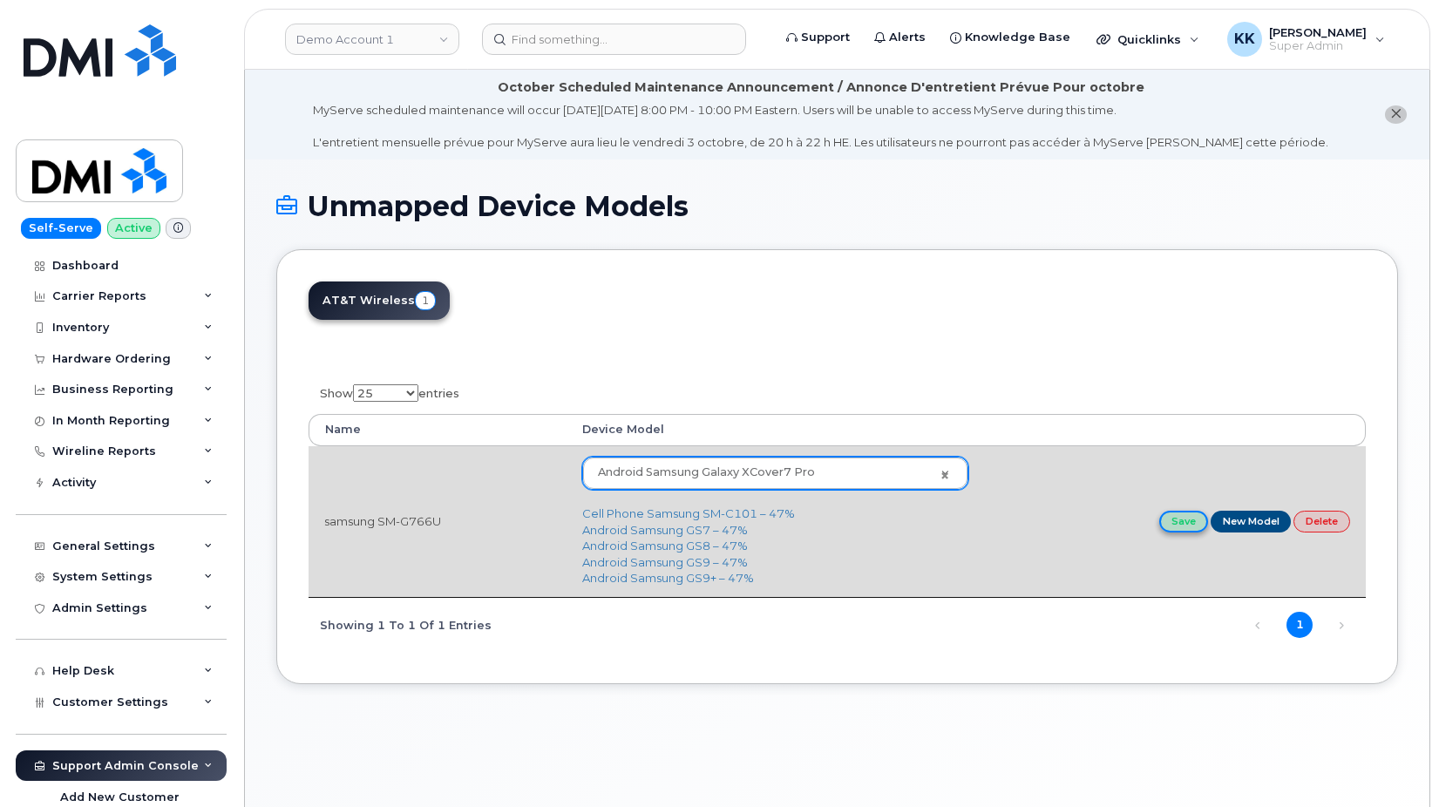
click at [1169, 521] on link "Save" at bounding box center [1184, 522] width 49 height 22
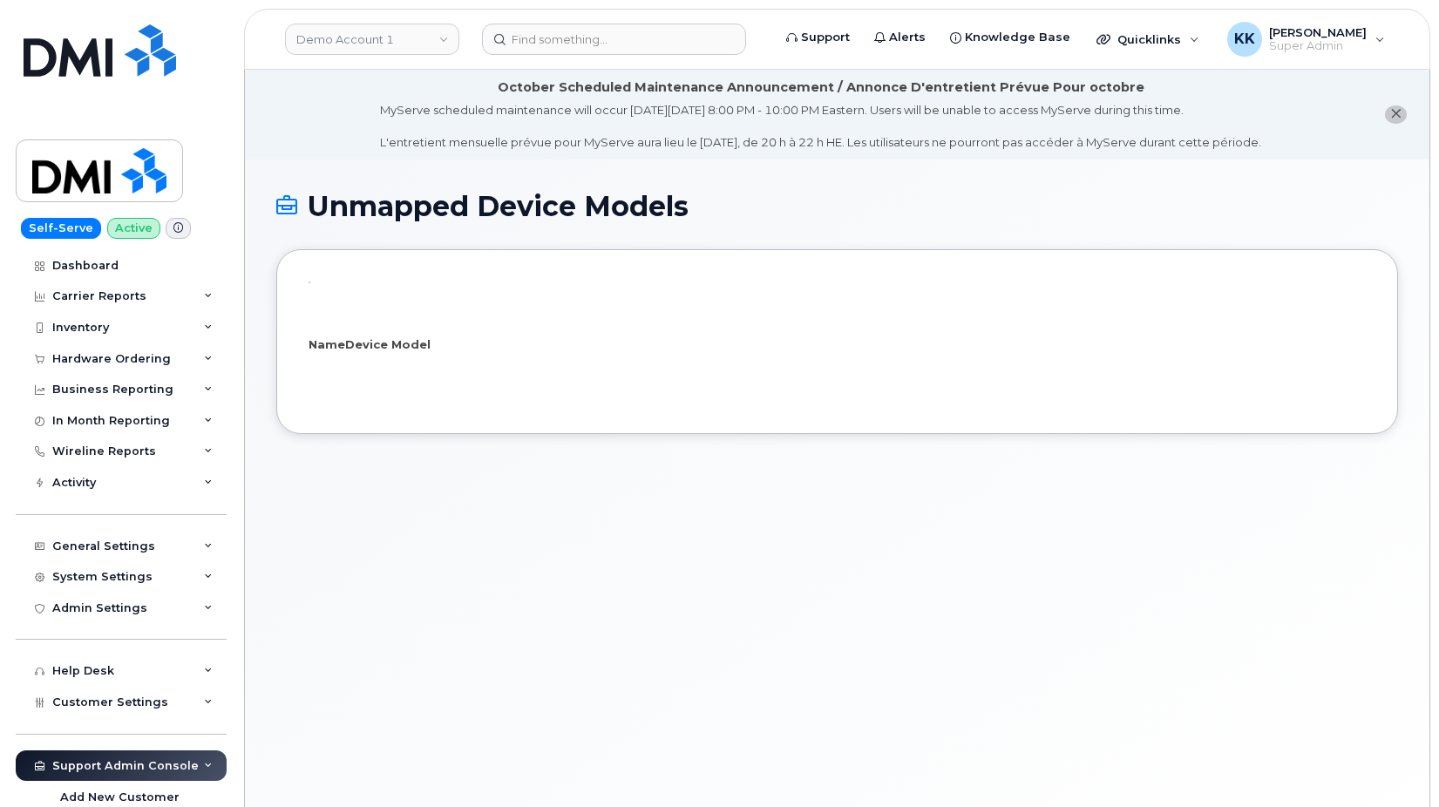
select select "25"
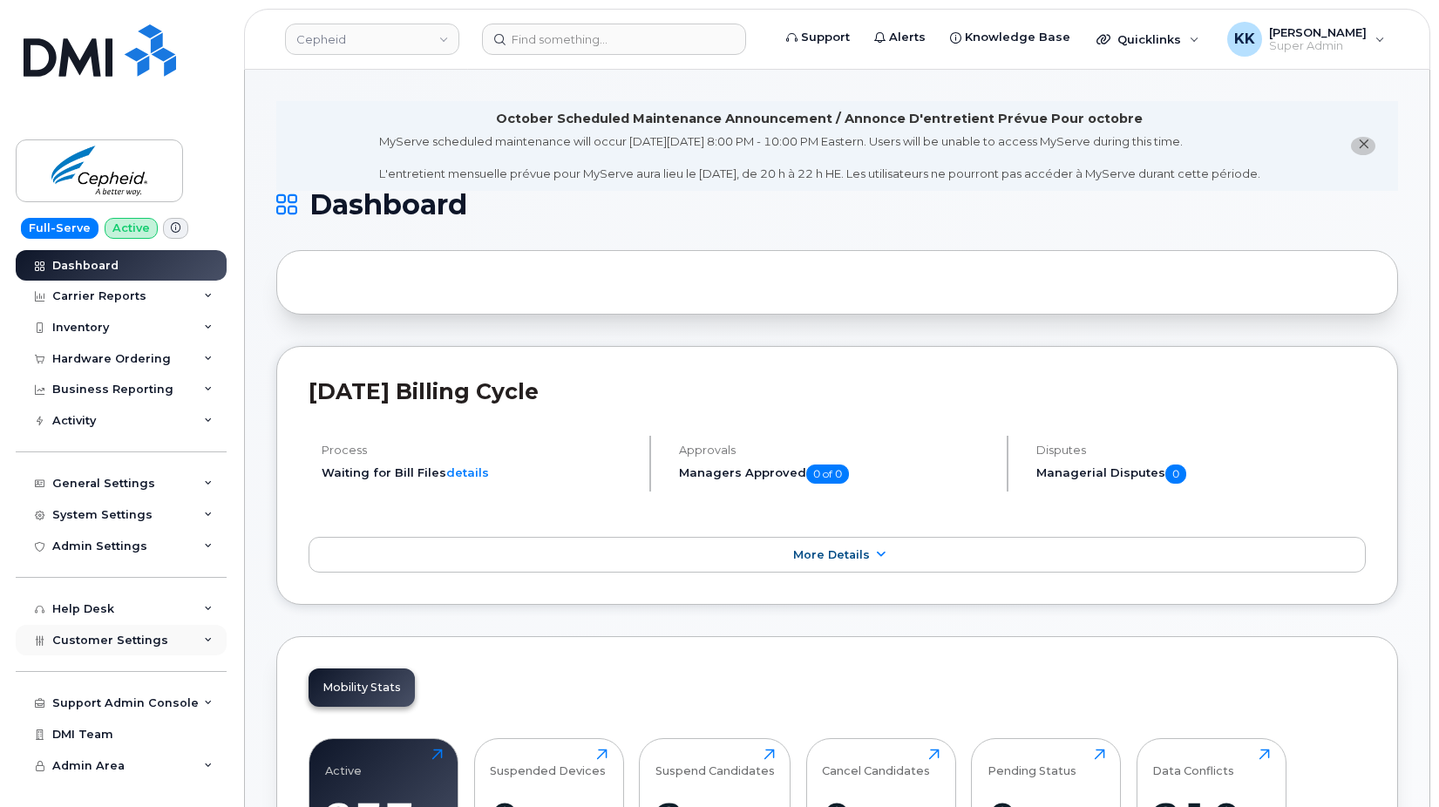
click at [106, 639] on span "Customer Settings" at bounding box center [110, 640] width 116 height 13
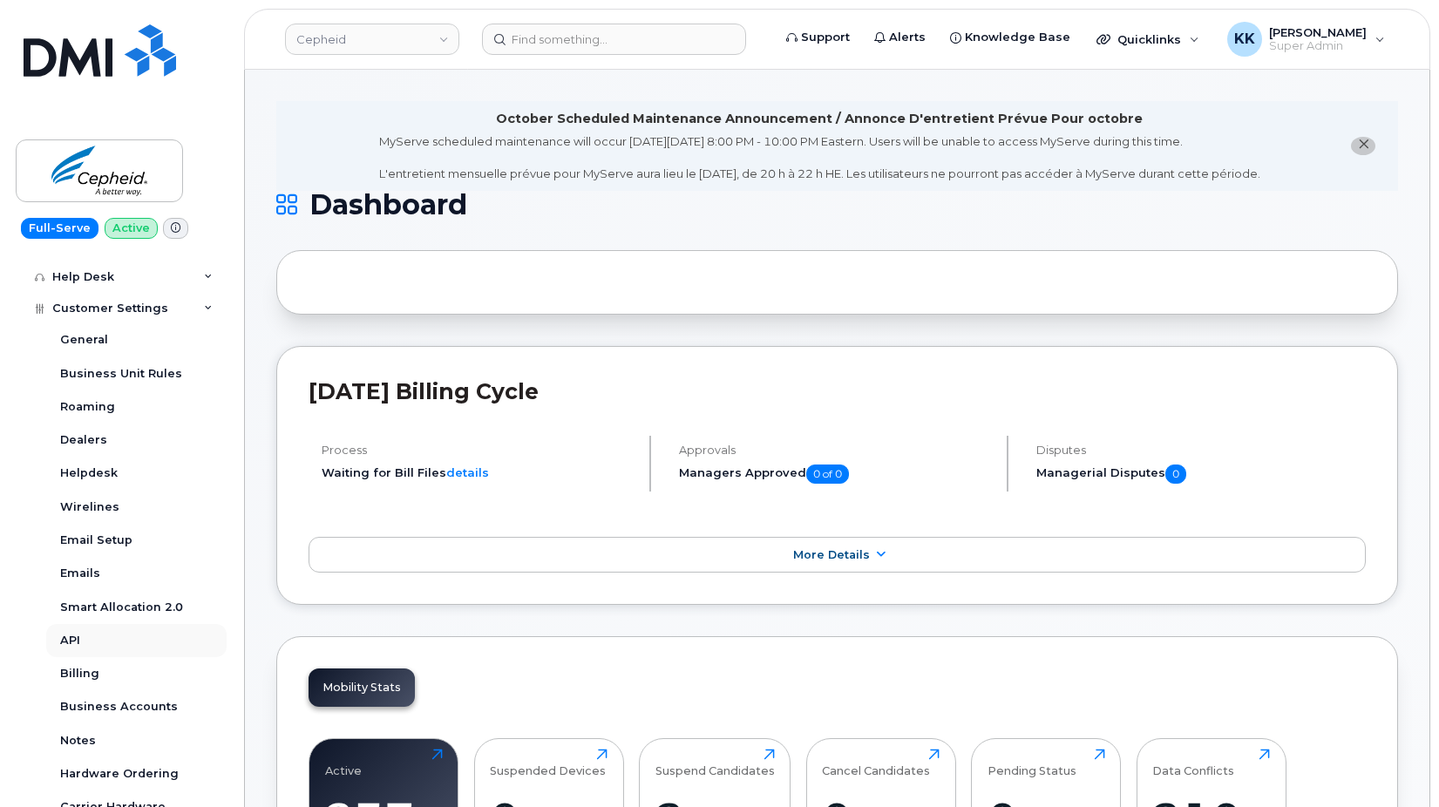
scroll to position [335, 0]
click at [109, 691] on link "Business Accounts" at bounding box center [136, 704] width 180 height 33
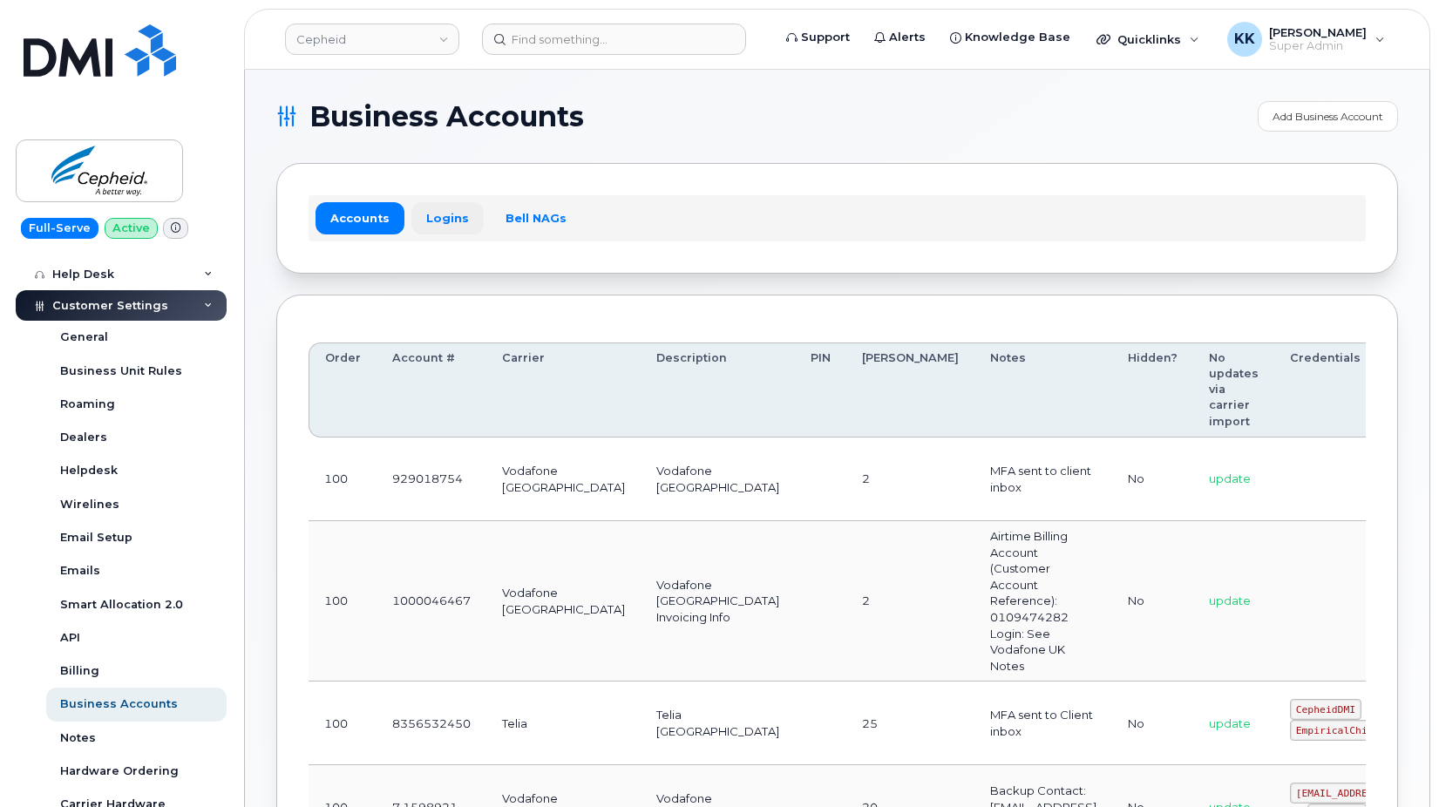
click at [443, 221] on link "Logins" at bounding box center [448, 217] width 72 height 31
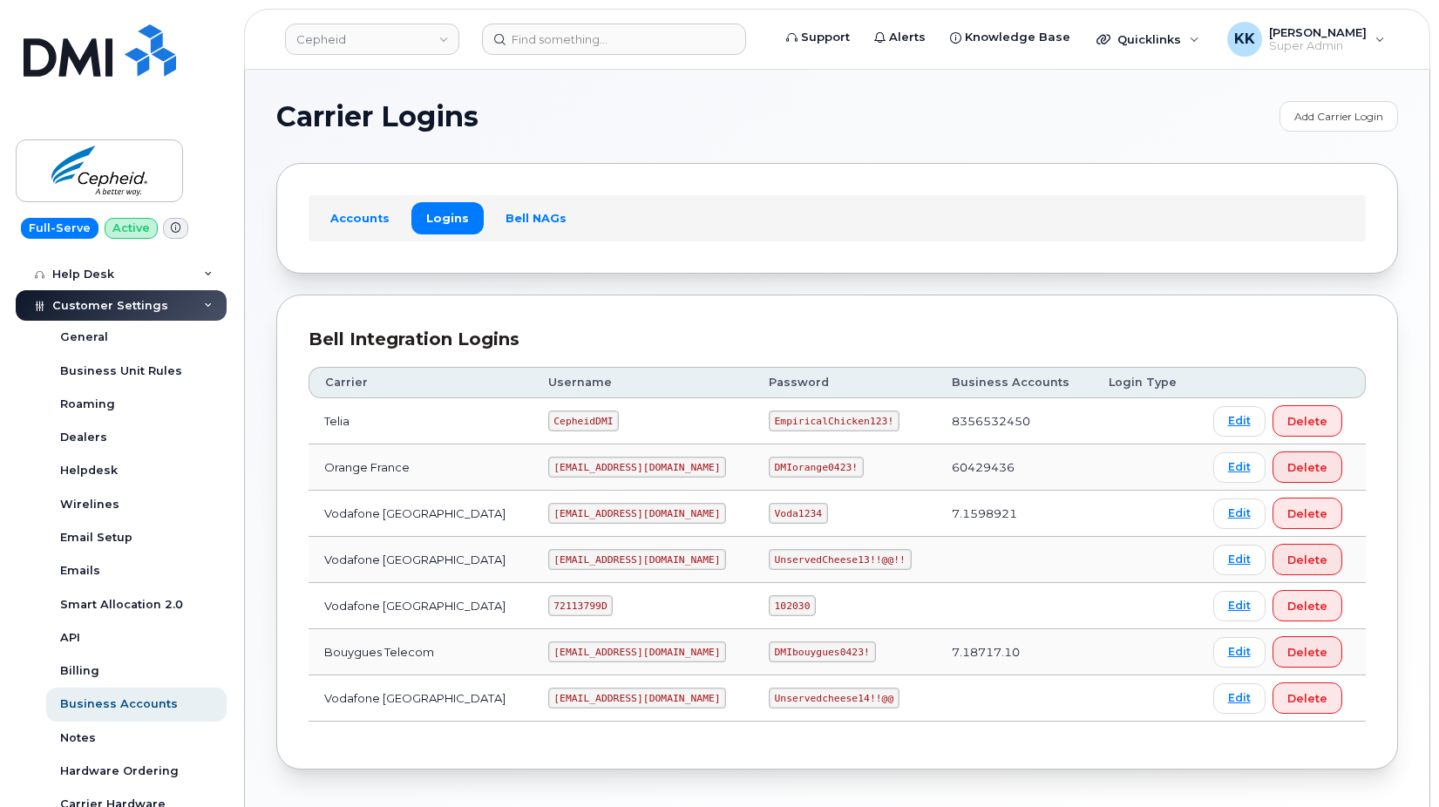
click at [577, 419] on code "CepheidDMI" at bounding box center [583, 421] width 71 height 21
click at [577, 418] on code "CepheidDMI" at bounding box center [583, 421] width 71 height 21
copy code "CepheidDMI"
click at [773, 427] on code "EmpiricalChicken123!" at bounding box center [834, 421] width 131 height 21
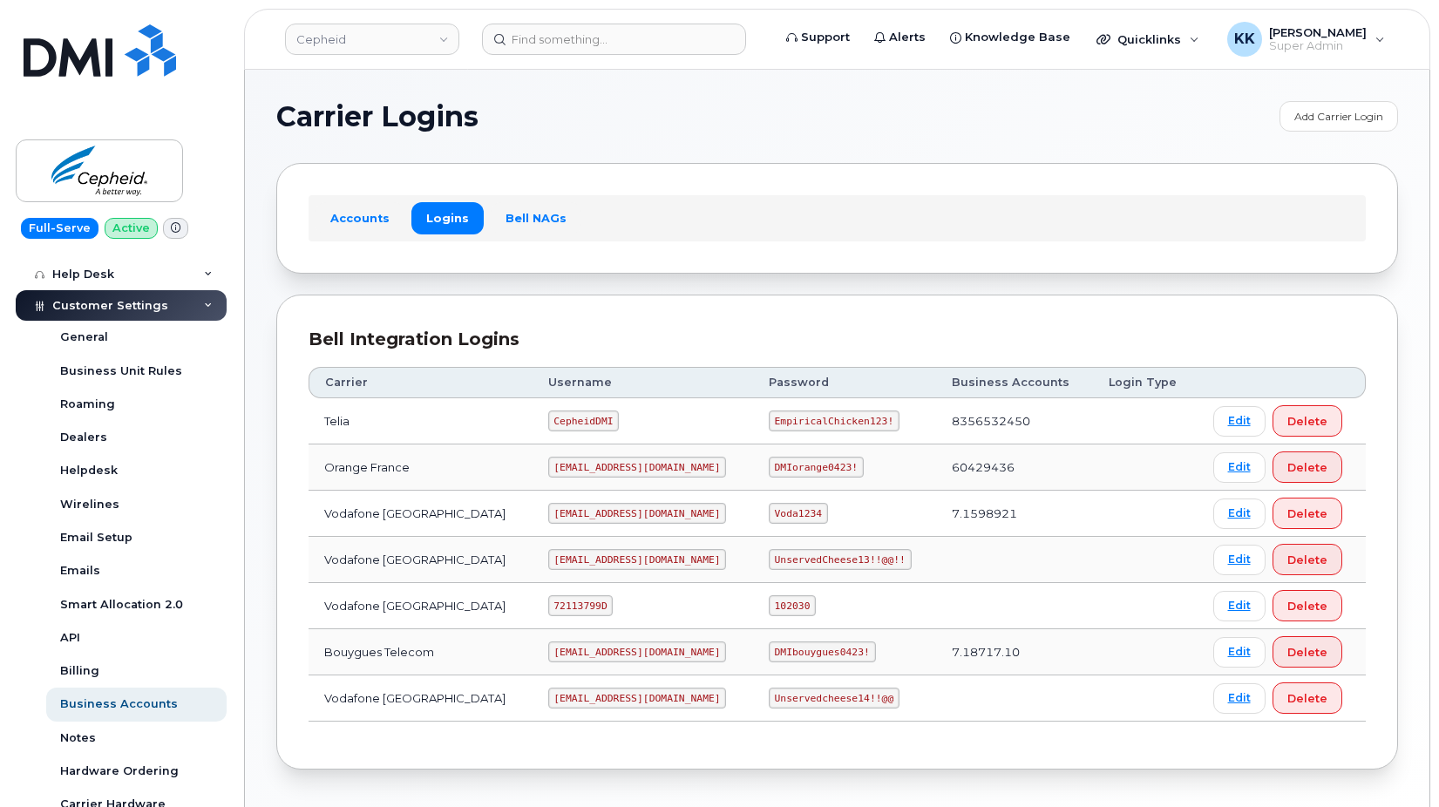
click at [773, 427] on code "EmpiricalChicken123!" at bounding box center [834, 421] width 131 height 21
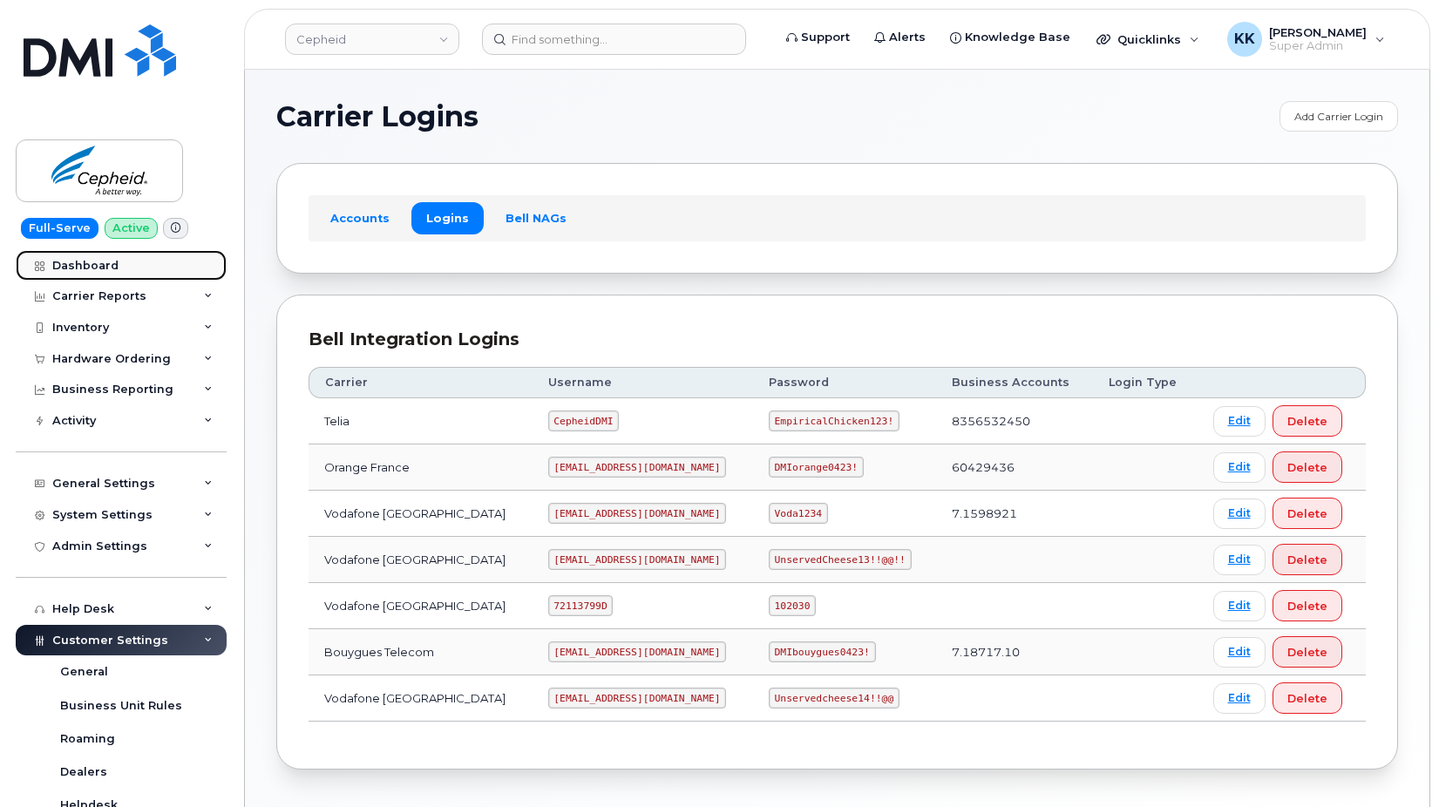
click at [91, 263] on div "Dashboard" at bounding box center [85, 266] width 66 height 14
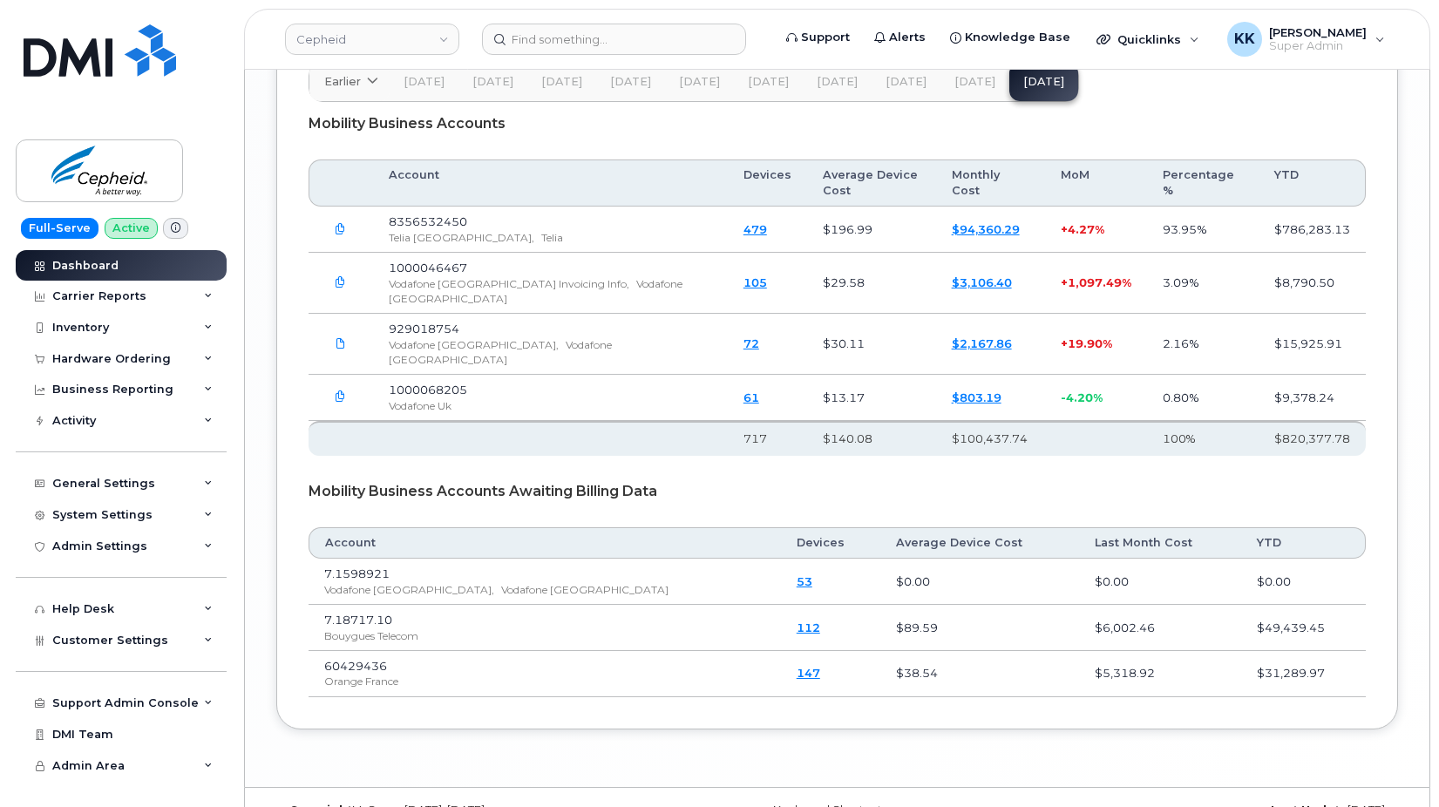
scroll to position [2677, 0]
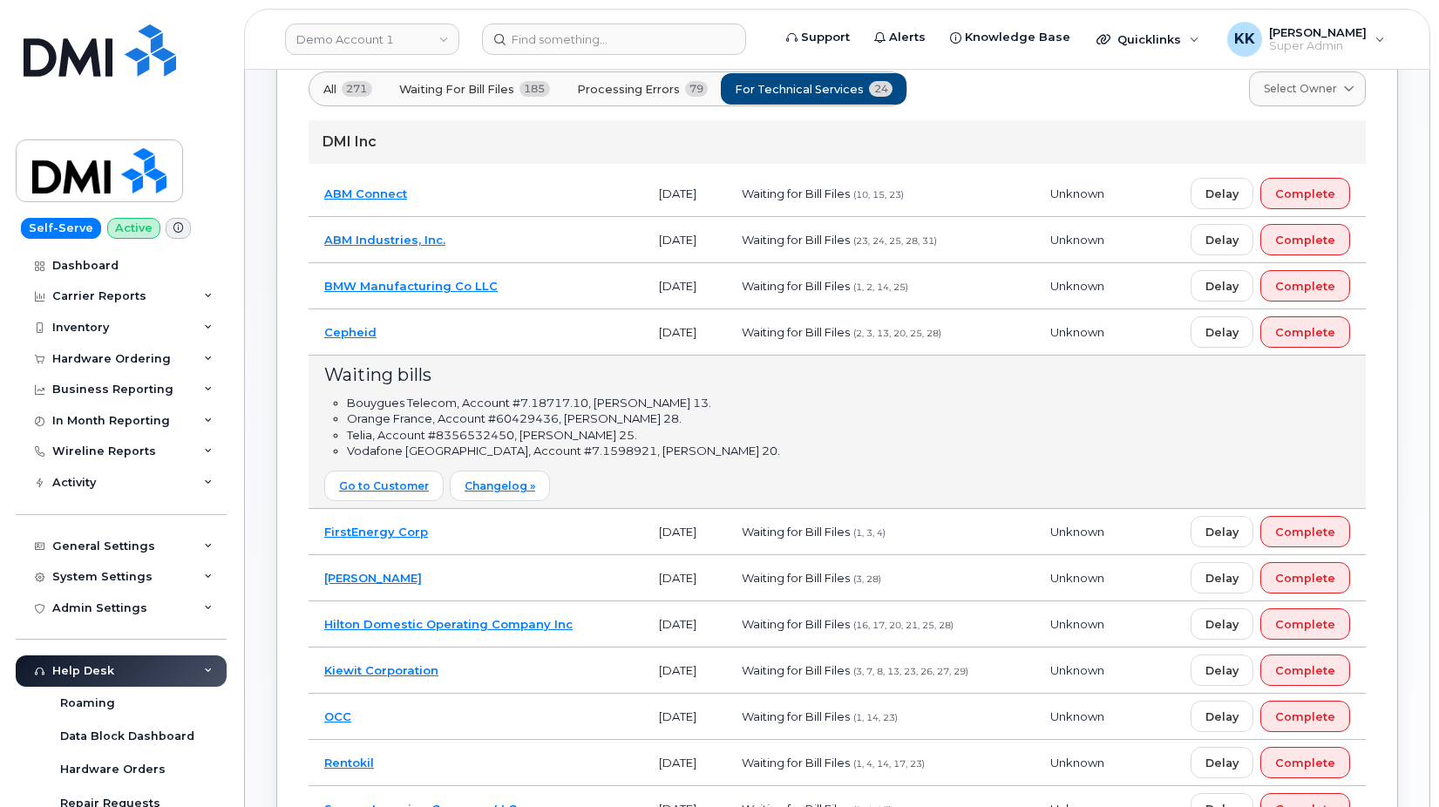
scroll to position [770, 0]
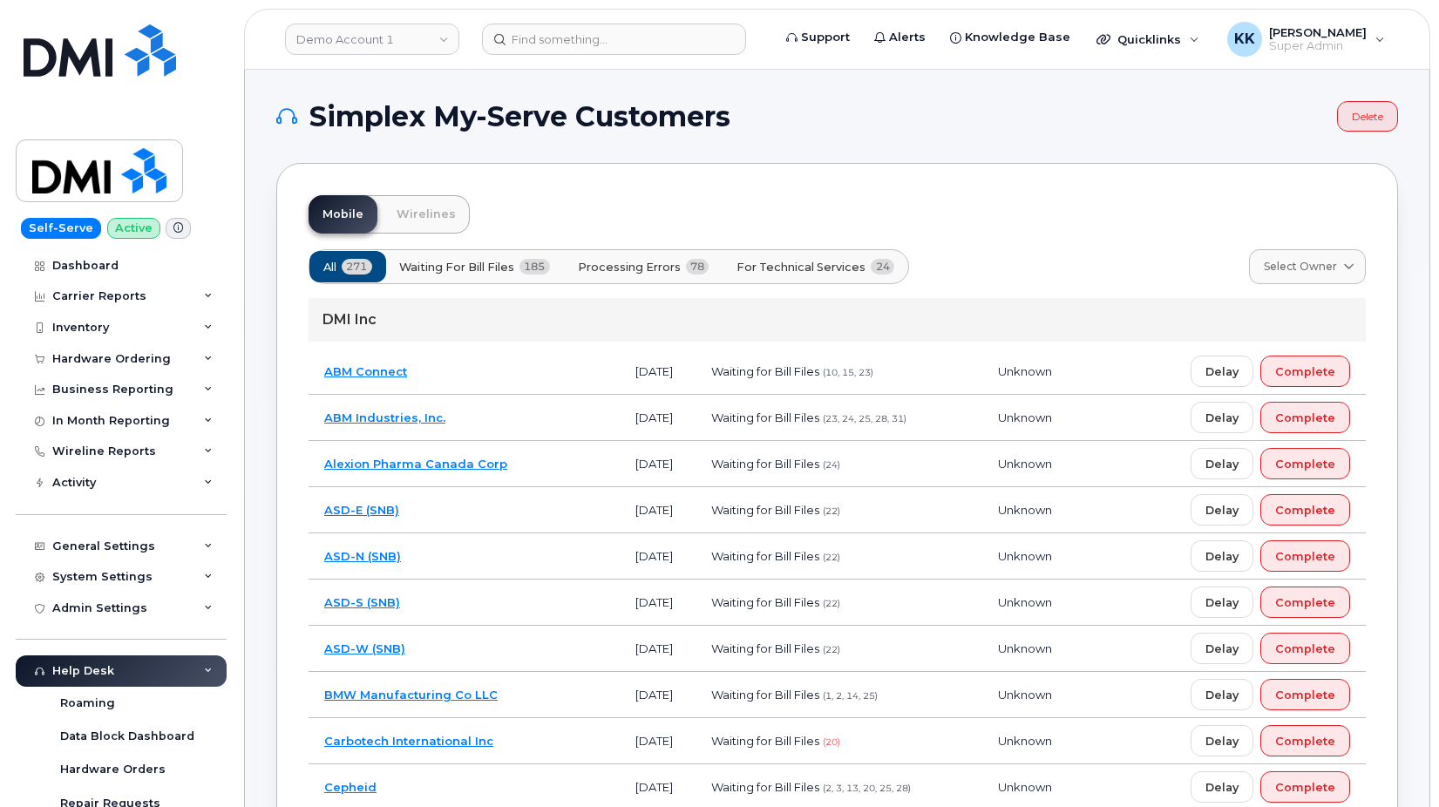
click at [645, 265] on span "Processing Errors" at bounding box center [629, 267] width 103 height 17
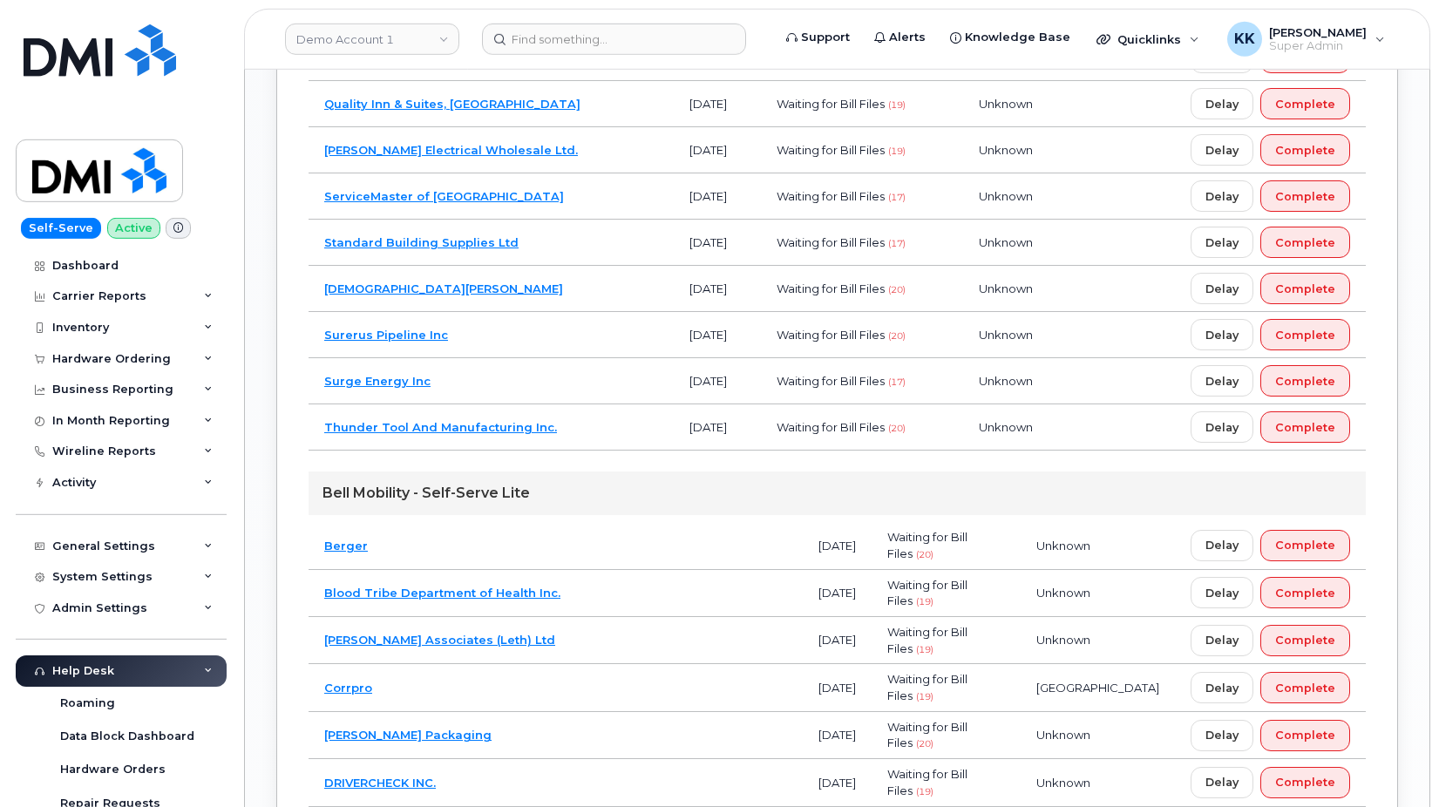
scroll to position [2312, 0]
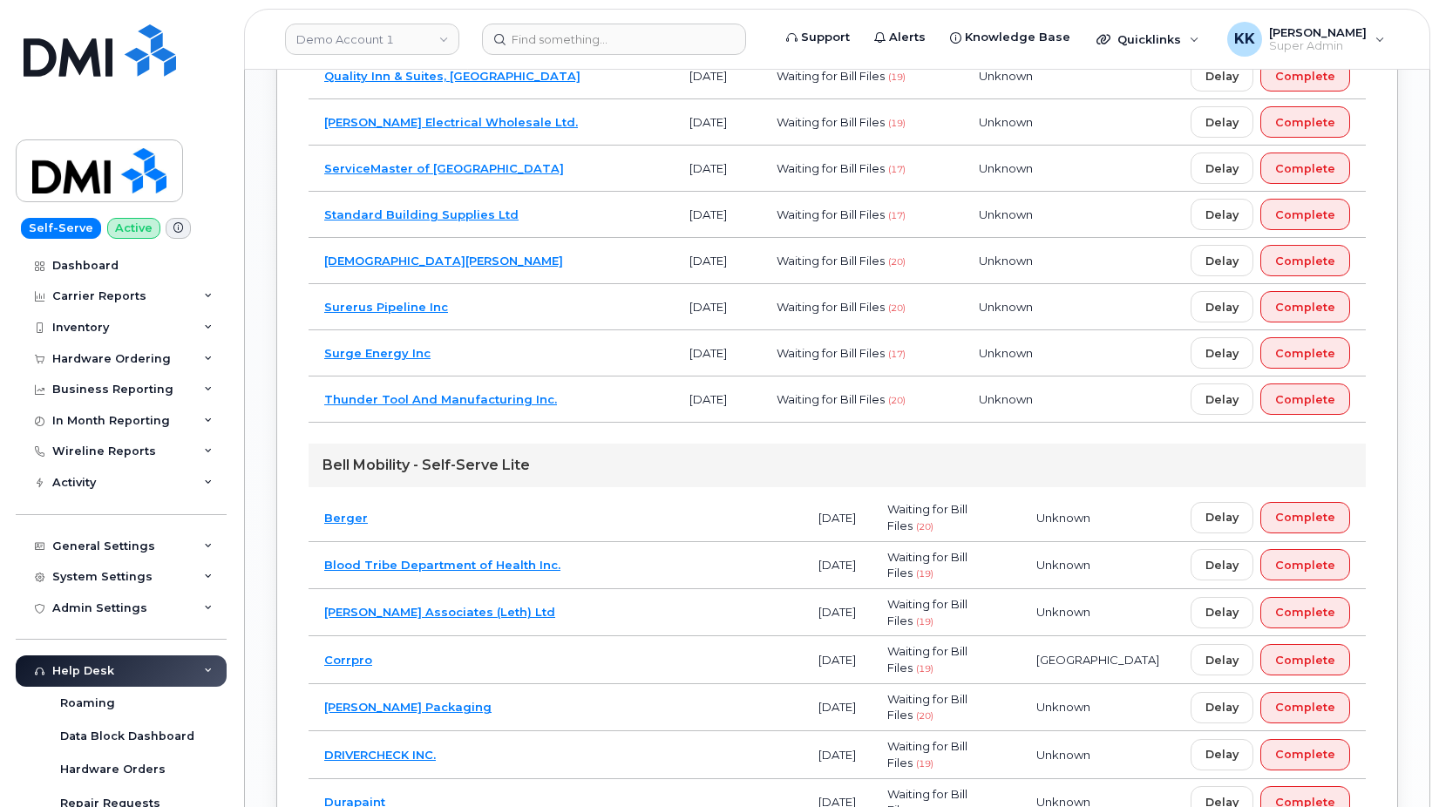
click at [578, 530] on td "Berger" at bounding box center [556, 517] width 494 height 47
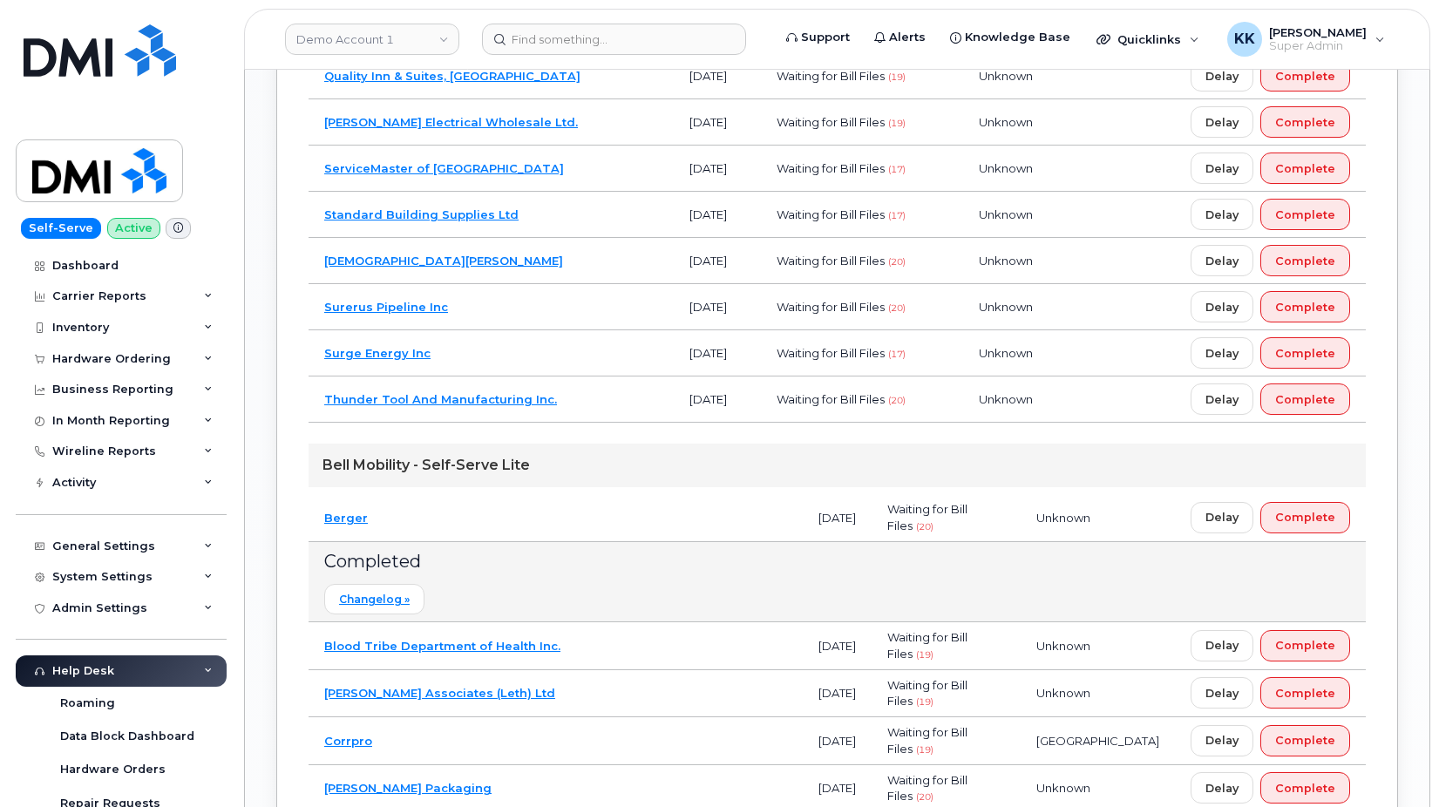
click at [578, 530] on td "Berger" at bounding box center [556, 517] width 494 height 47
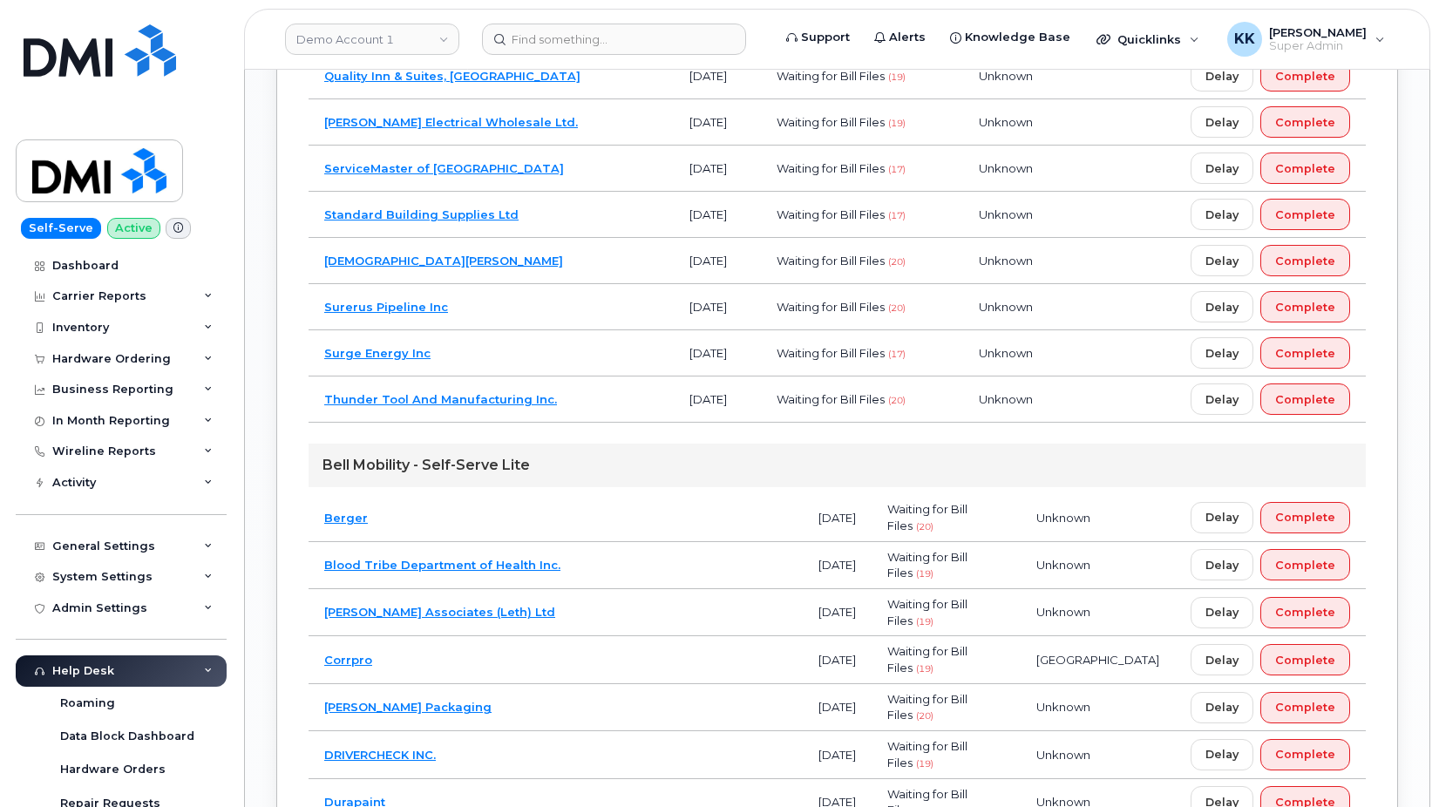
click at [583, 572] on td "Blood Tribe Department of Health Inc." at bounding box center [556, 565] width 494 height 47
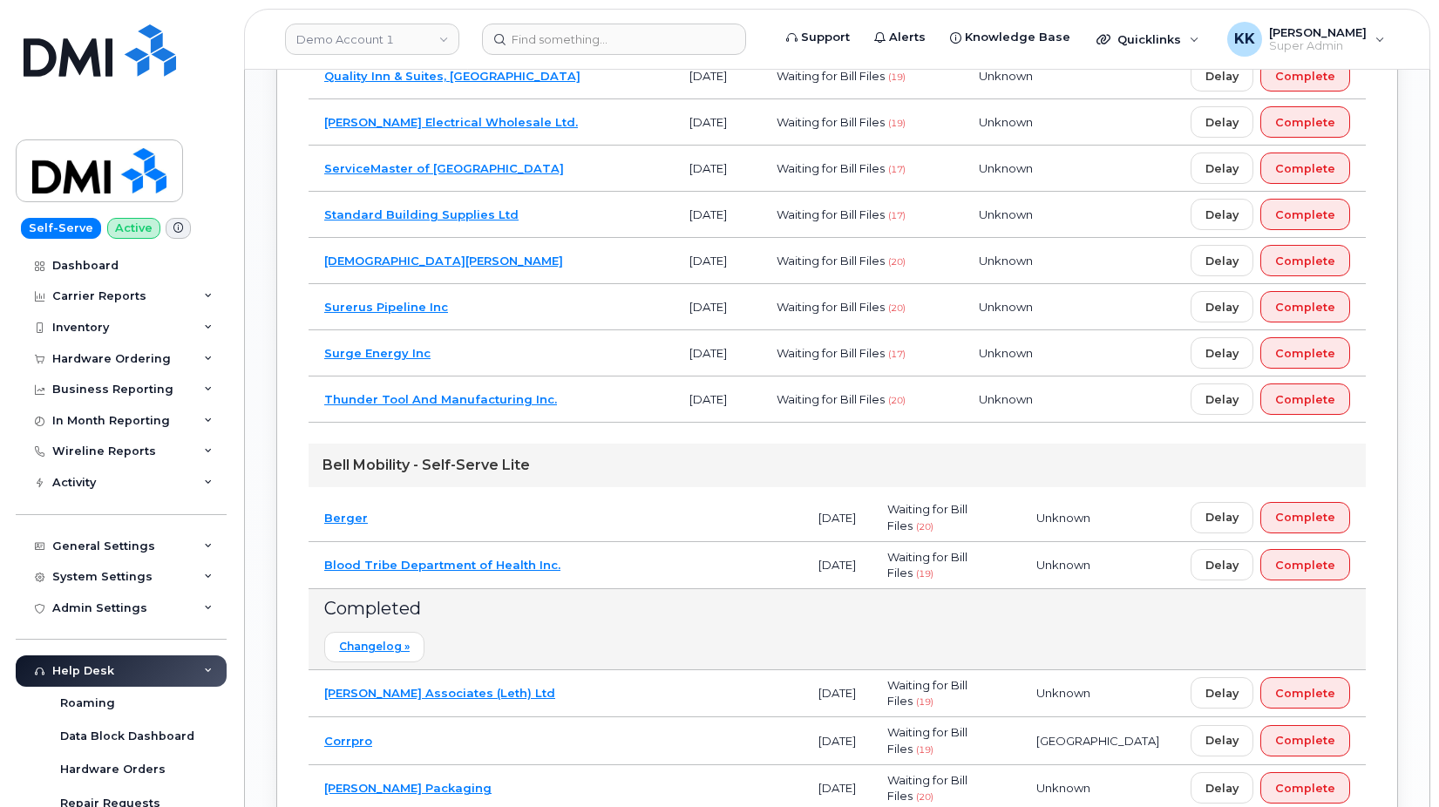
click at [583, 572] on td "Blood Tribe Department of Health Inc." at bounding box center [556, 565] width 494 height 47
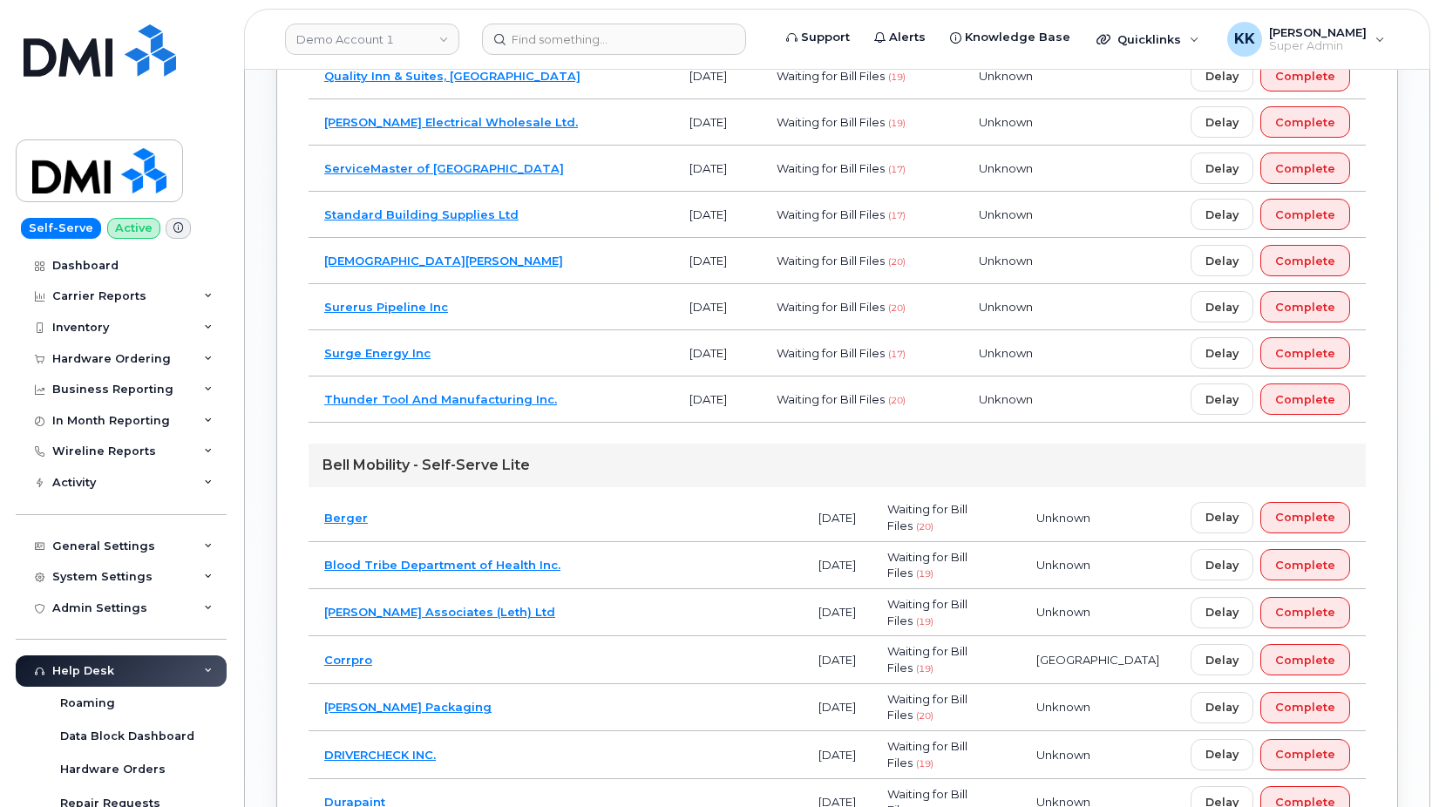
click at [582, 609] on td "Campbell Associates (Leth) Ltd" at bounding box center [556, 612] width 494 height 47
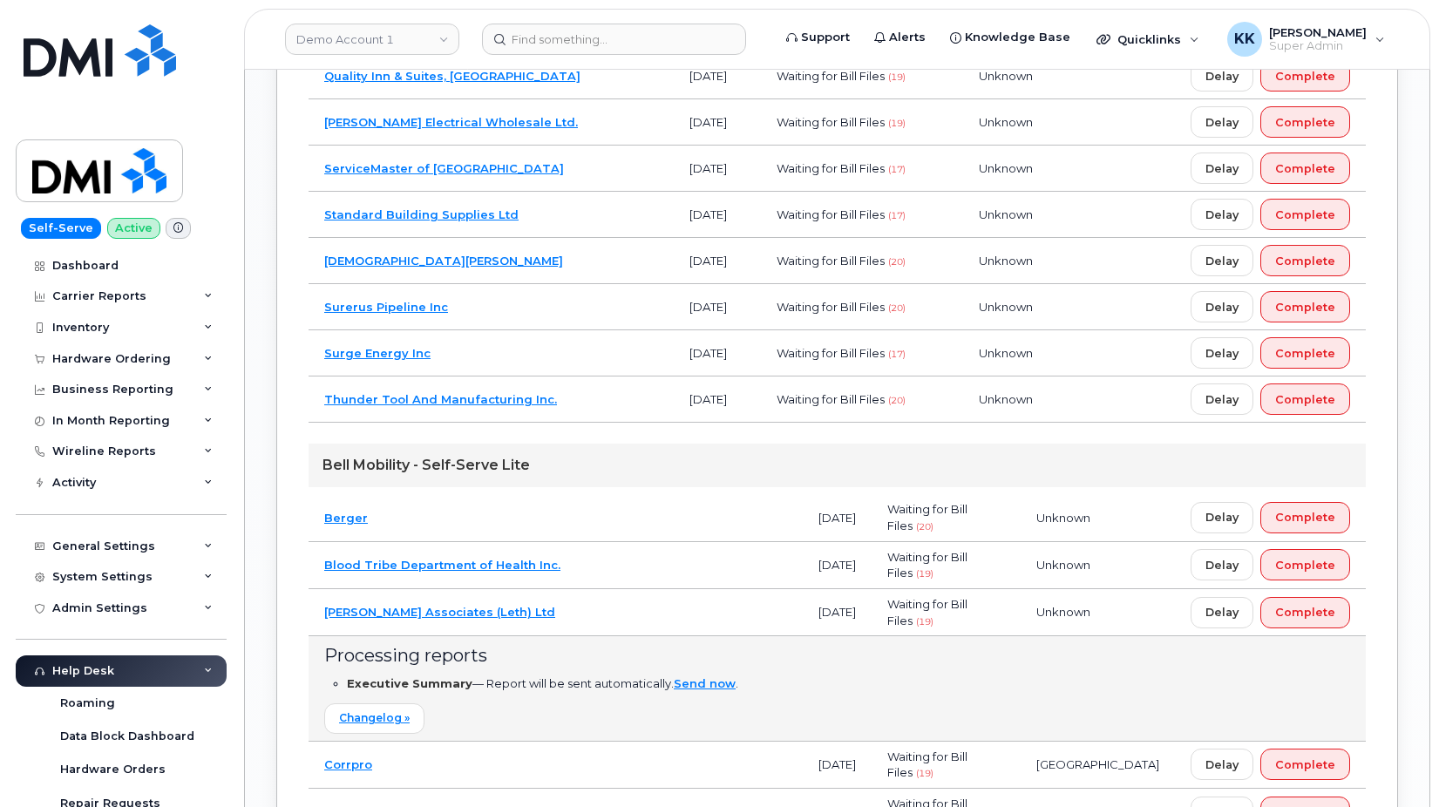
click at [582, 609] on td "Campbell Associates (Leth) Ltd" at bounding box center [556, 612] width 494 height 47
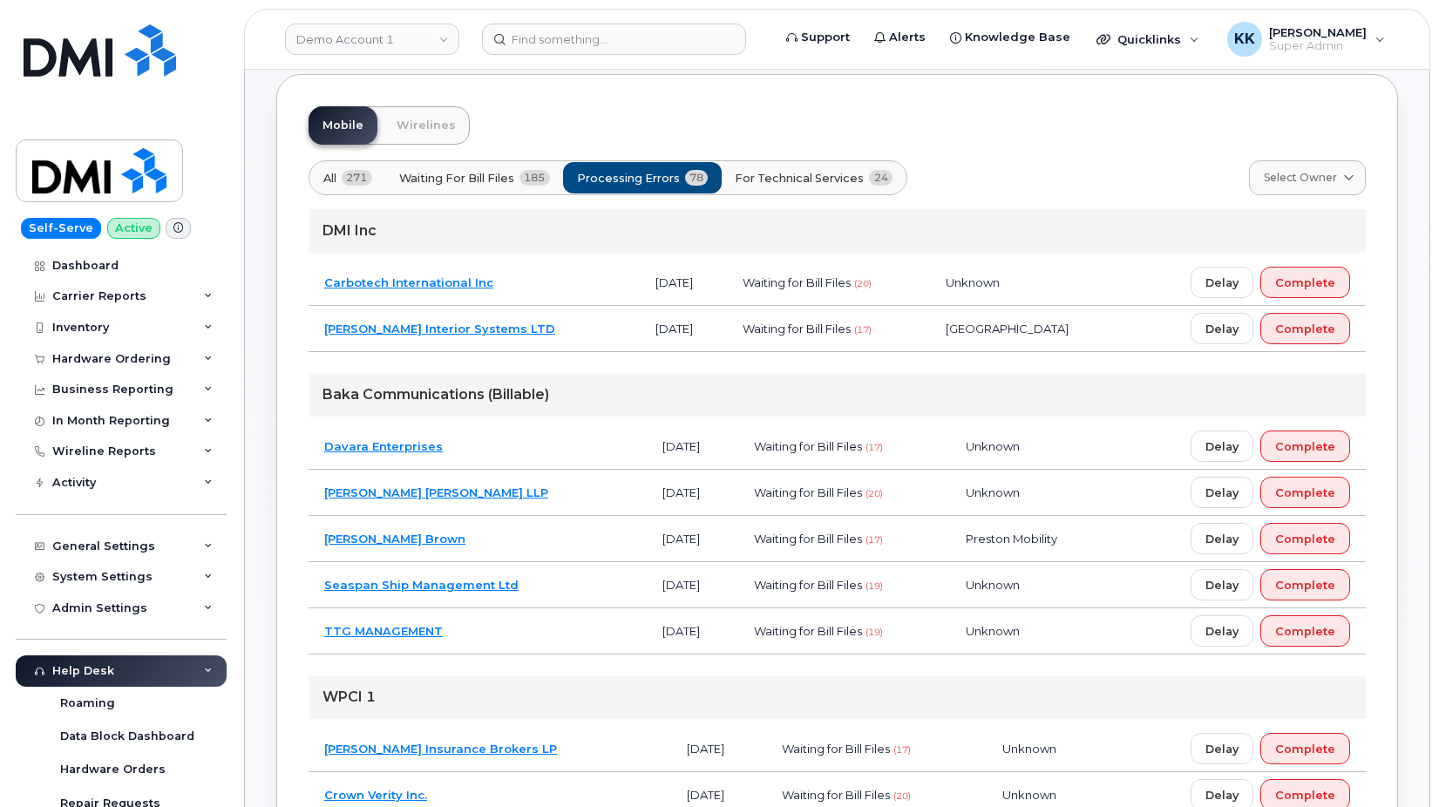
scroll to position [0, 0]
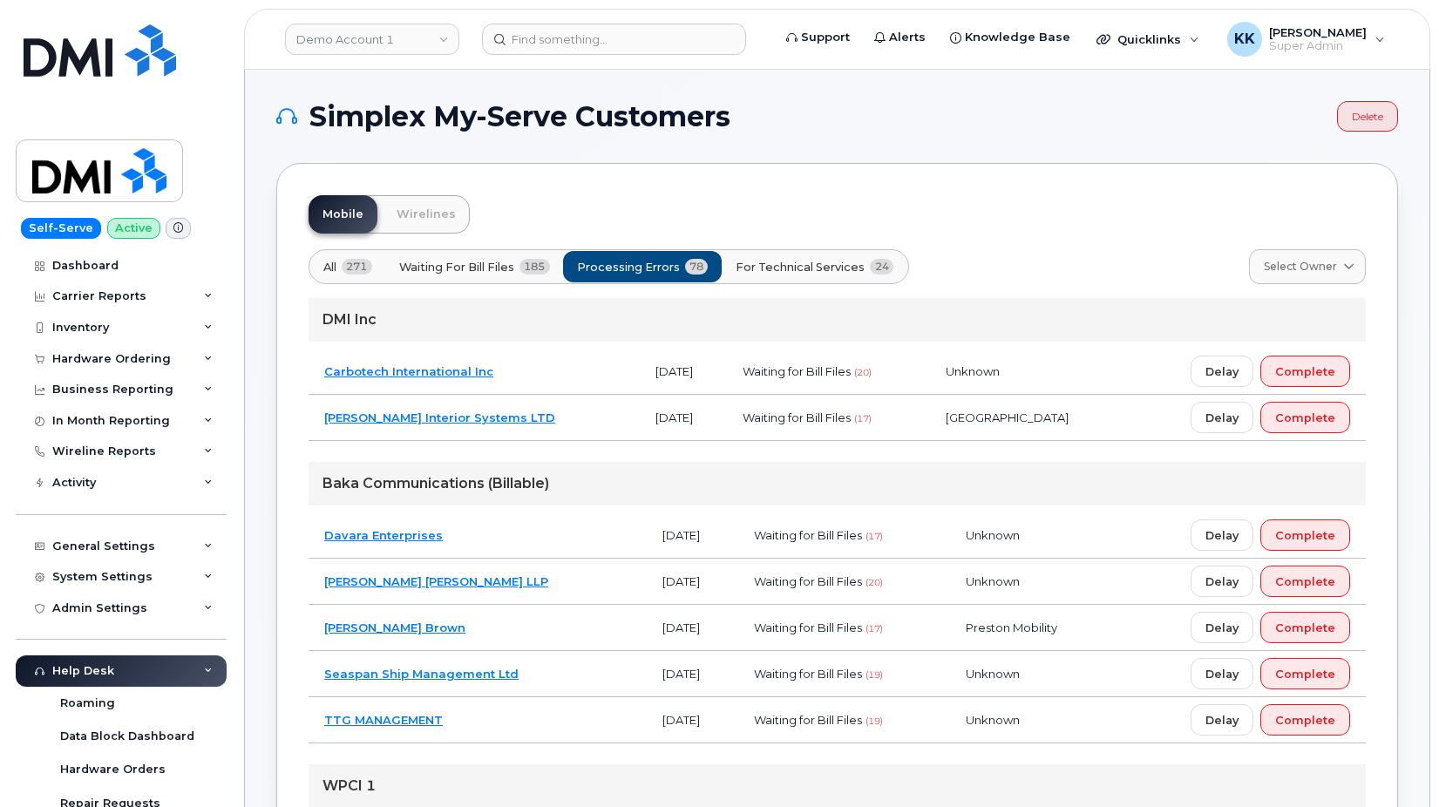
click at [792, 272] on span "For Technical Services" at bounding box center [800, 267] width 129 height 17
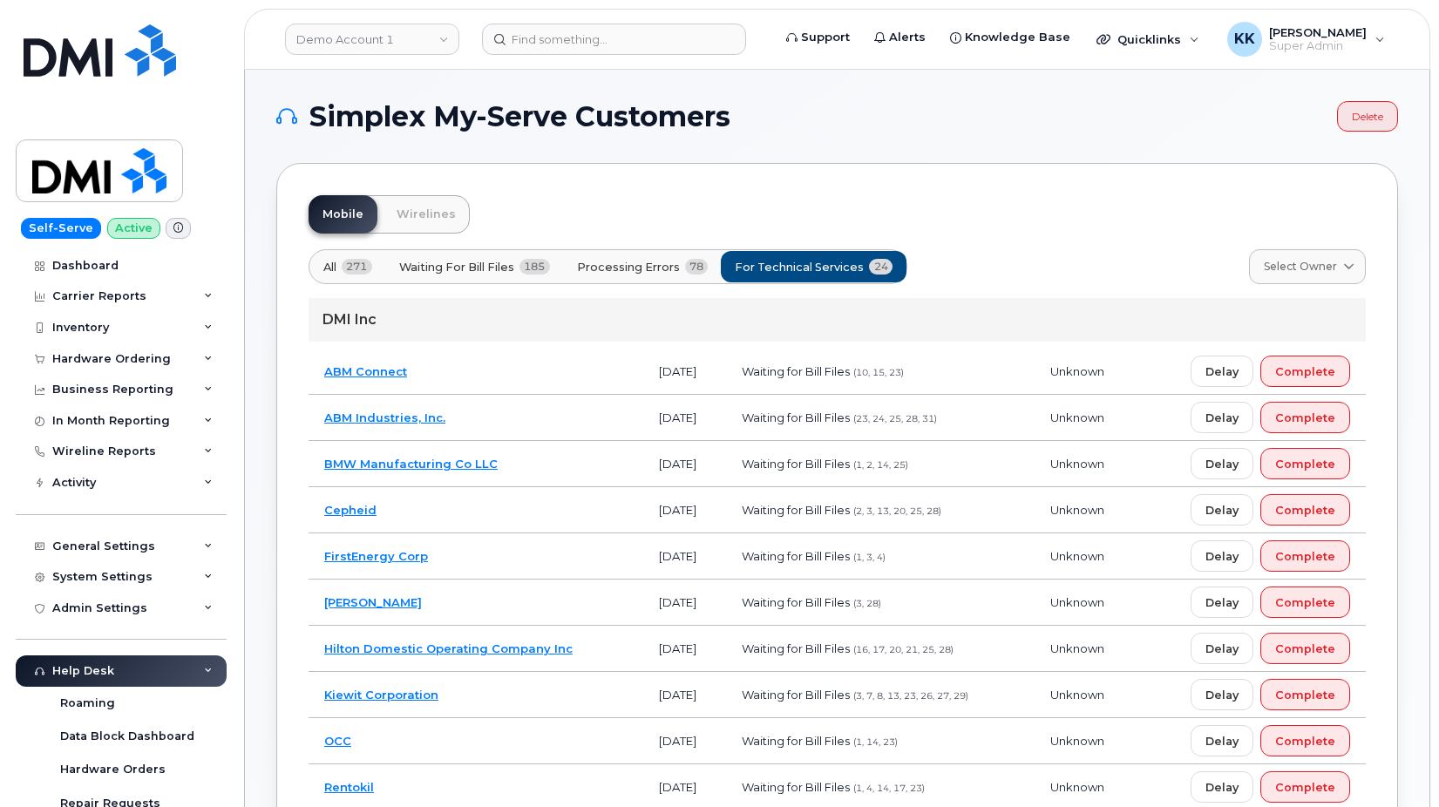
click at [517, 406] on td "ABM Industries, Inc." at bounding box center [476, 418] width 335 height 46
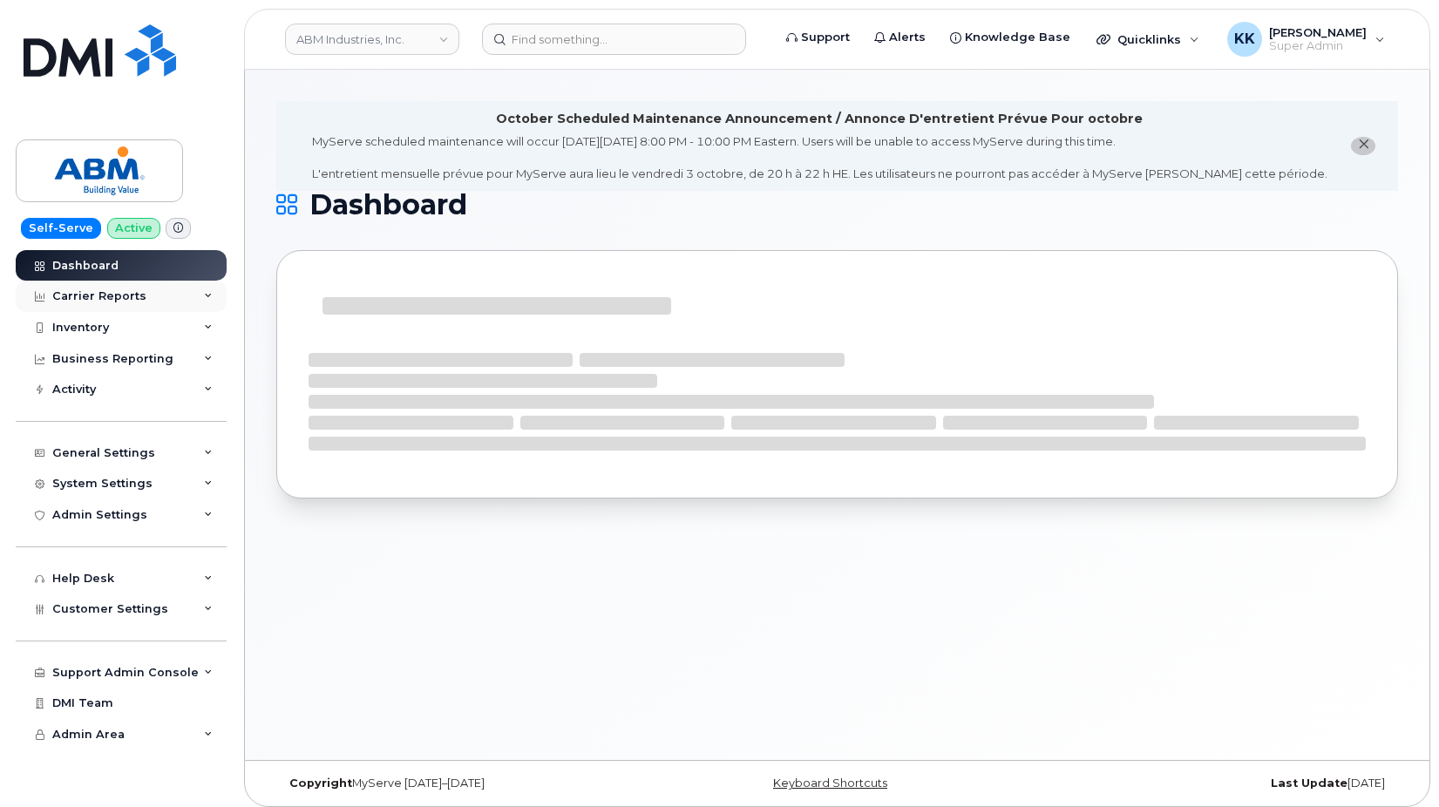
click at [104, 294] on div "Carrier Reports" at bounding box center [99, 296] width 94 height 14
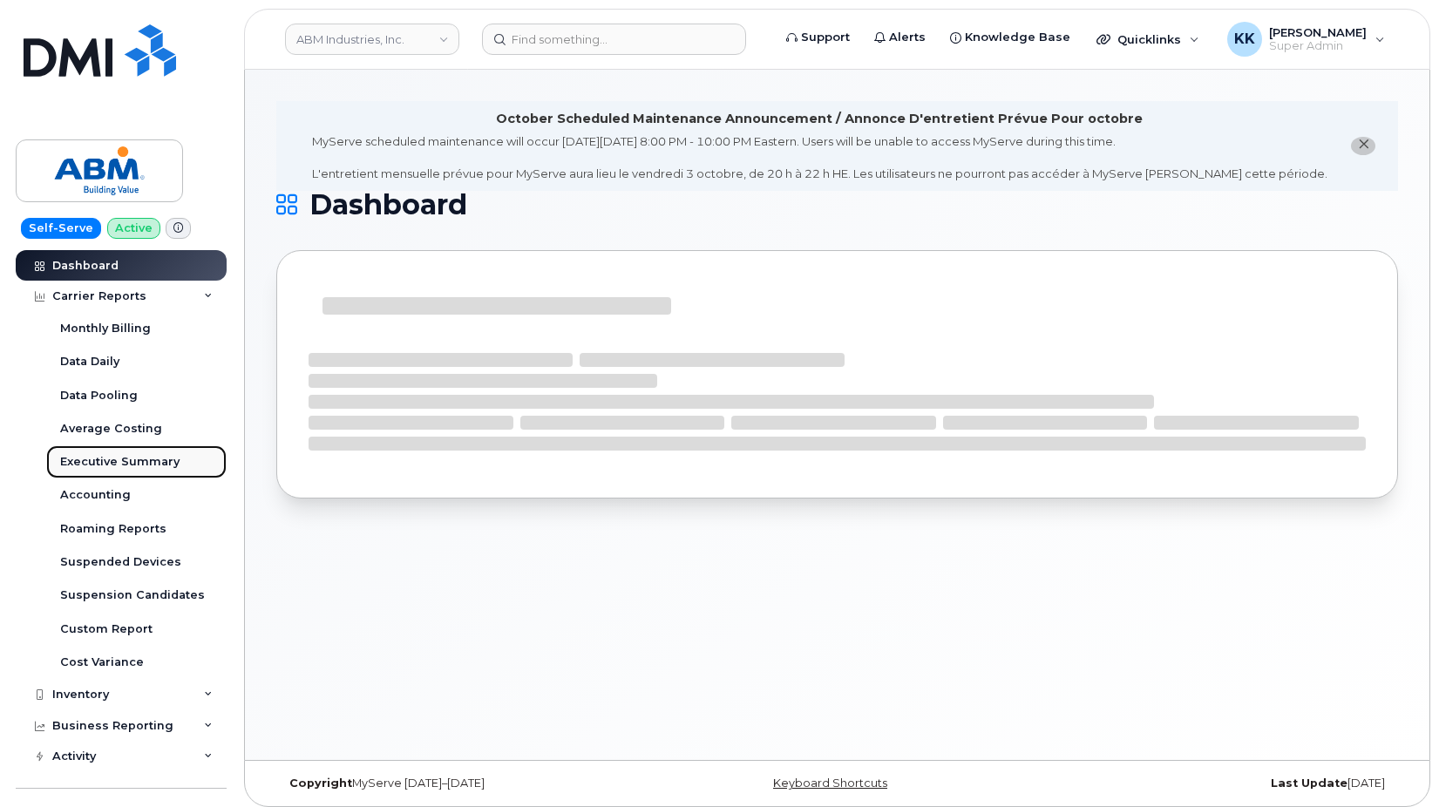
click at [105, 467] on div "Executive Summary" at bounding box center [119, 462] width 119 height 16
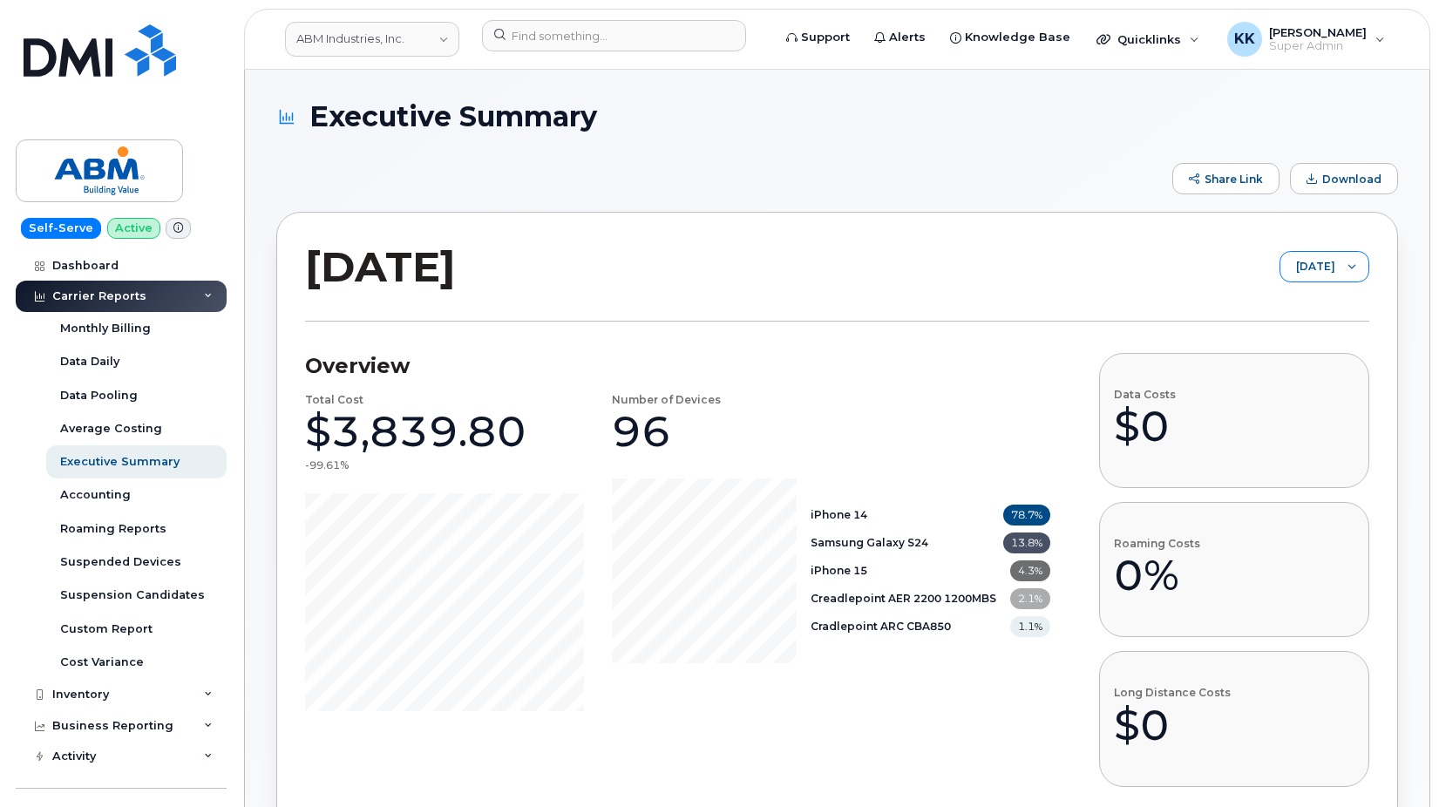
click at [1298, 280] on span "[DATE]" at bounding box center [1308, 267] width 55 height 31
click at [1273, 330] on span "August 2025" at bounding box center [1263, 335] width 37 height 17
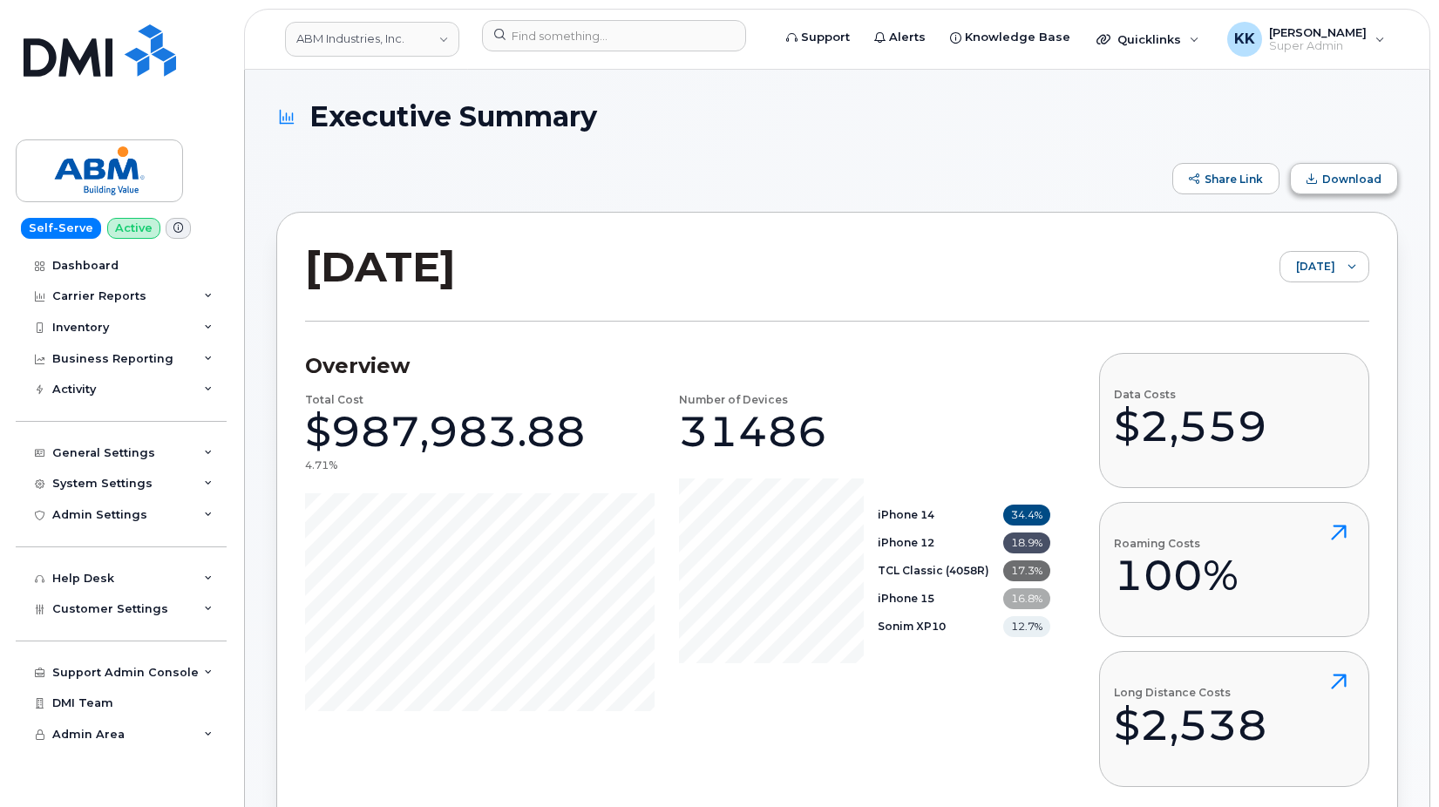
click at [1359, 179] on span "Download" at bounding box center [1352, 179] width 59 height 13
click at [110, 275] on link "Dashboard" at bounding box center [121, 265] width 211 height 31
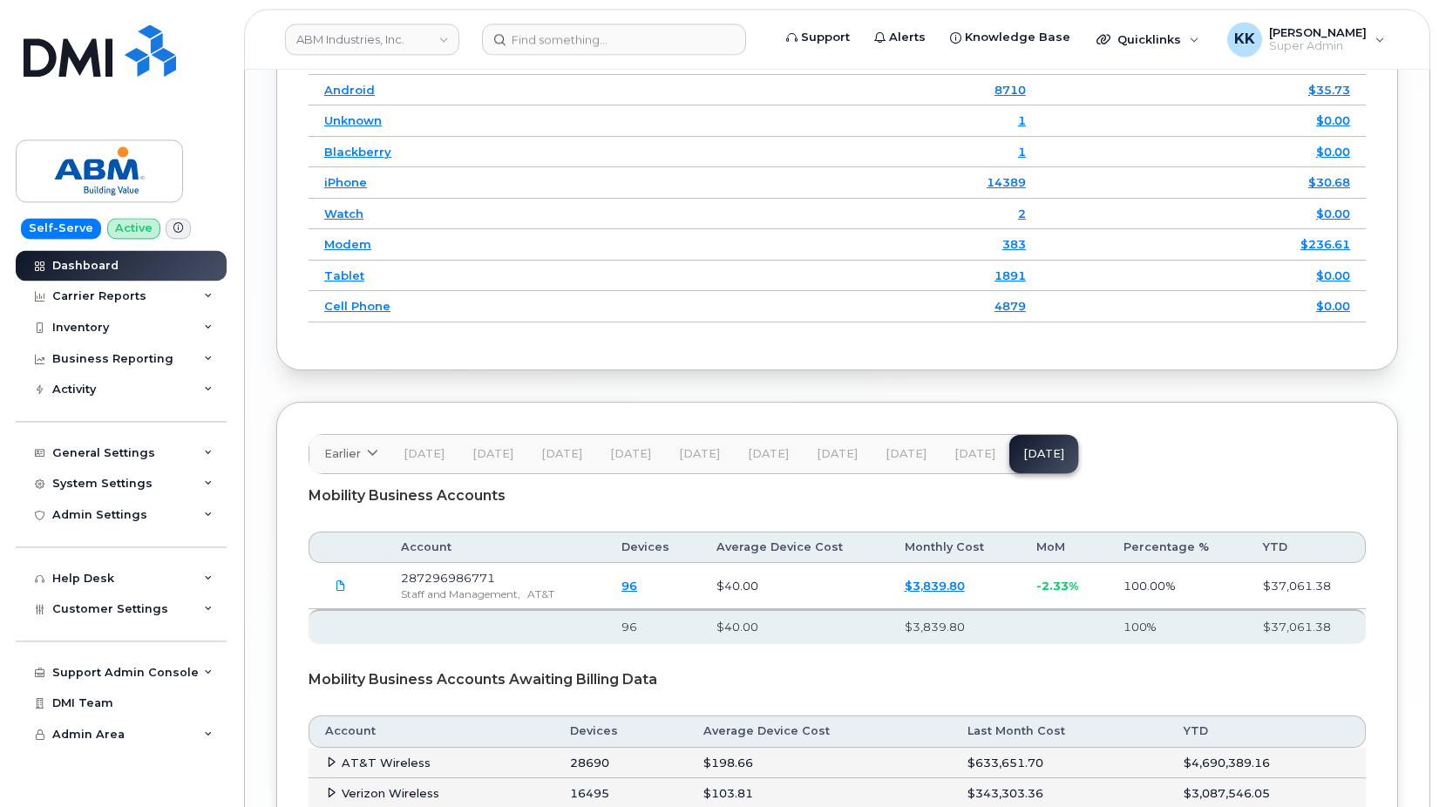
scroll to position [2757, 0]
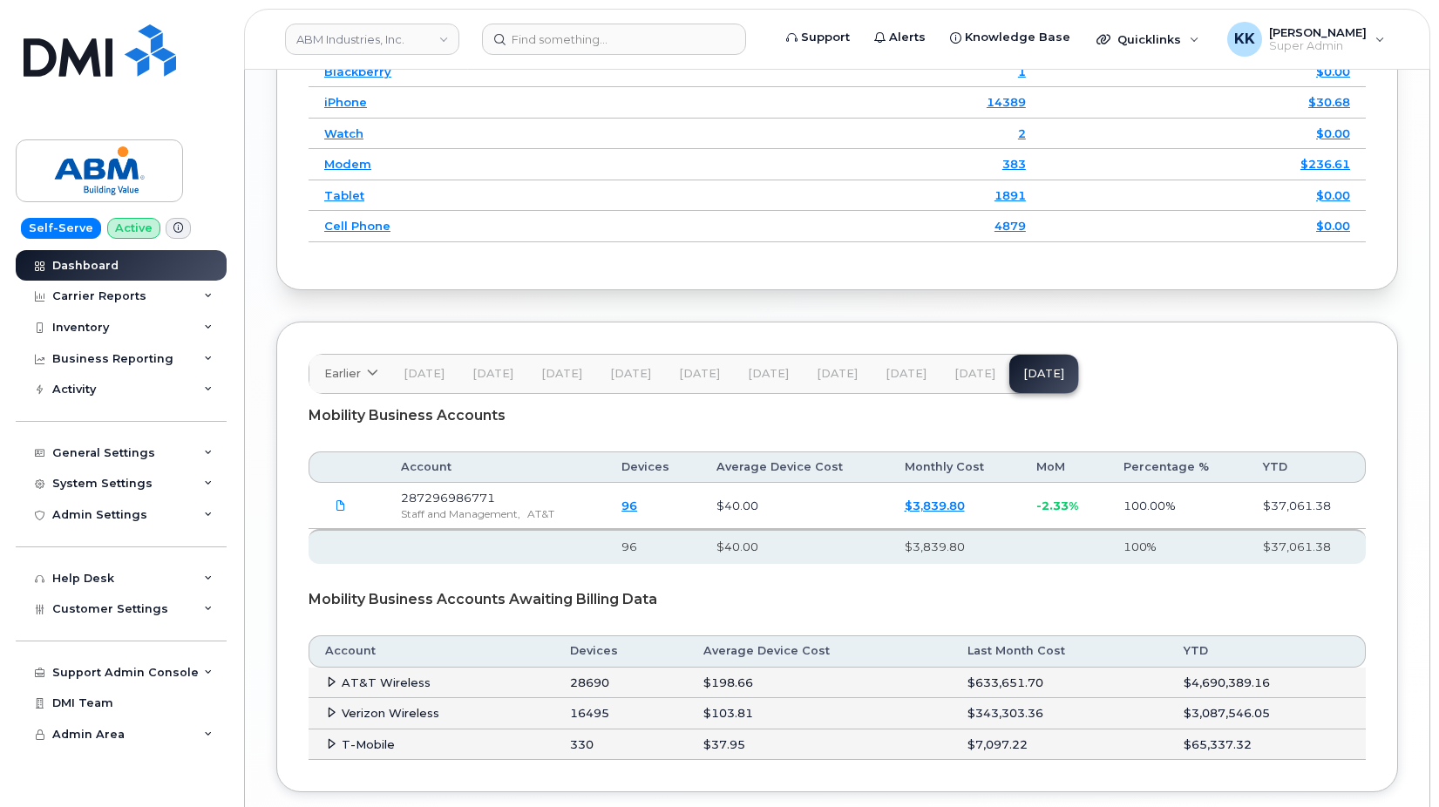
click at [955, 381] on span "[DATE]" at bounding box center [975, 374] width 41 height 14
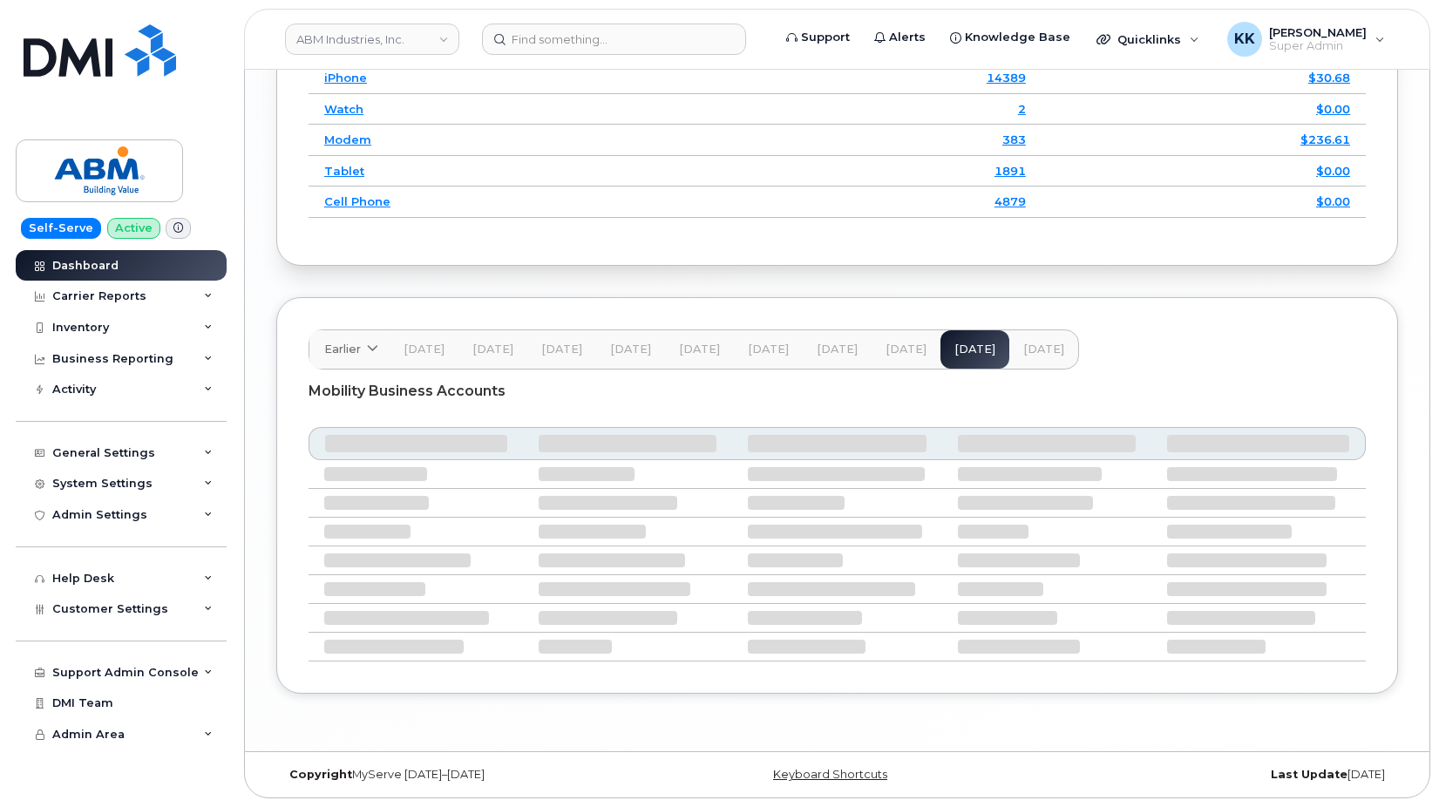
scroll to position [2738, 0]
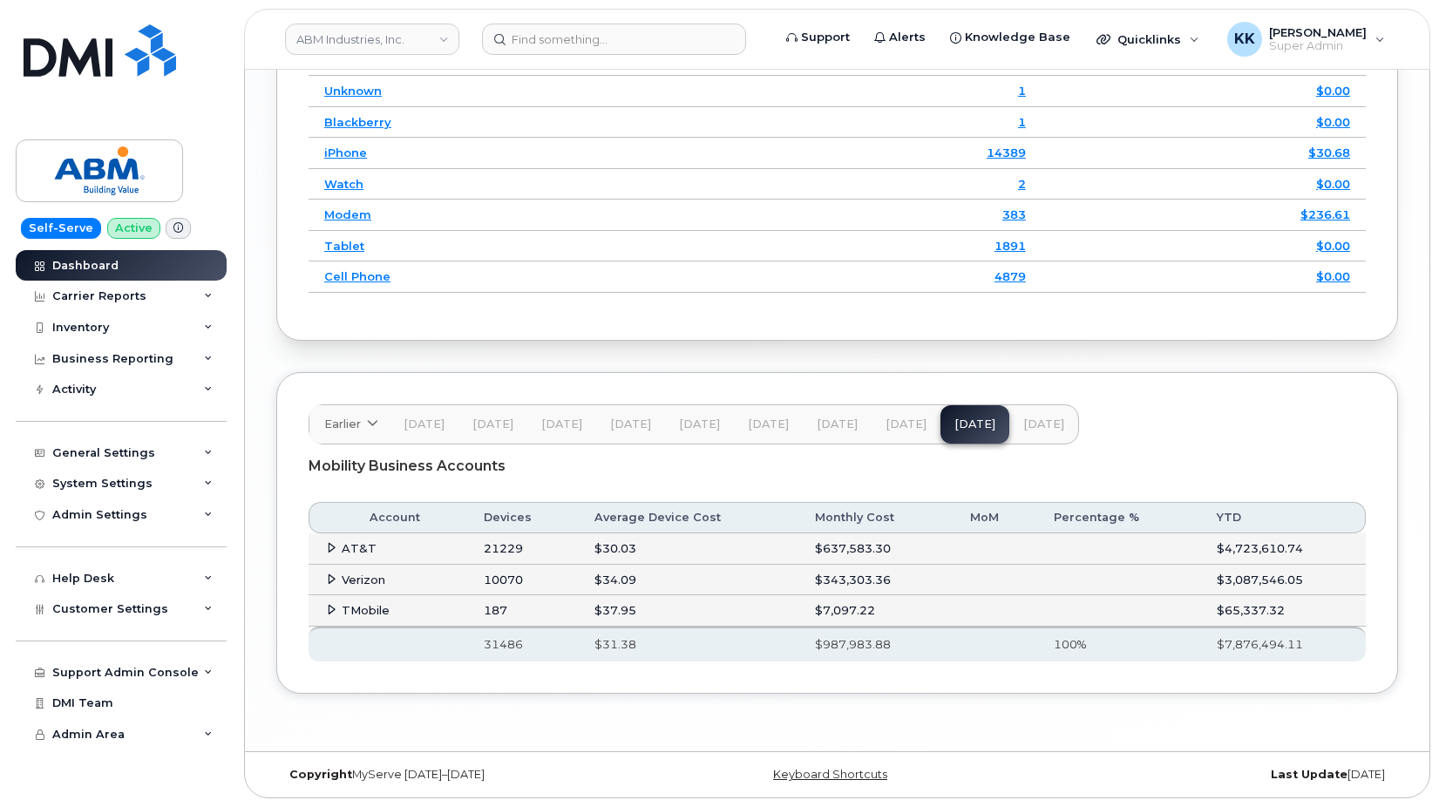
click at [333, 548] on icon at bounding box center [331, 547] width 11 height 11
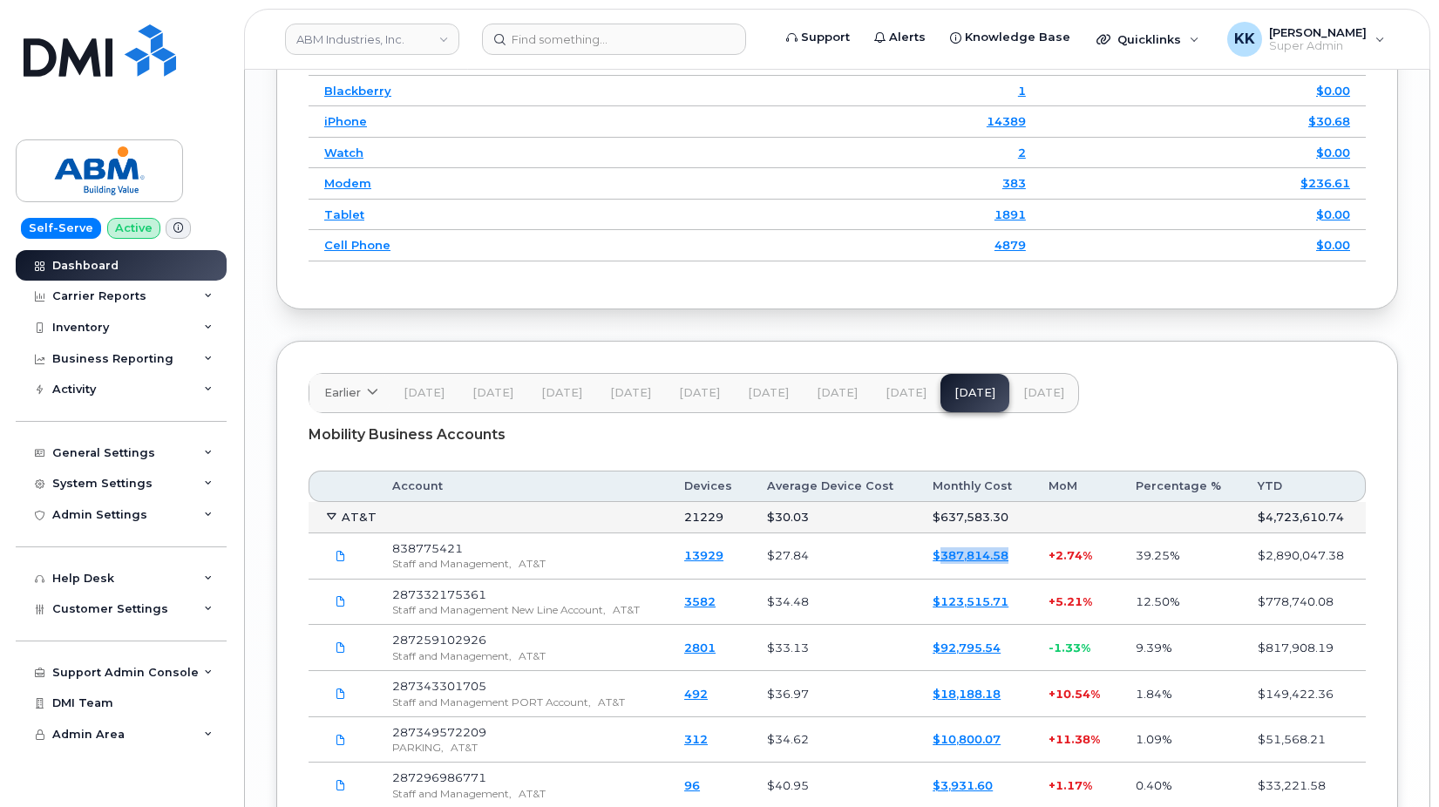
drag, startPoint x: 1013, startPoint y: 593, endPoint x: 946, endPoint y: 596, distance: 67.2
click at [946, 580] on td "$387,814.58" at bounding box center [975, 557] width 116 height 46
copy link "387,814.58"
